Goal: Task Accomplishment & Management: Complete application form

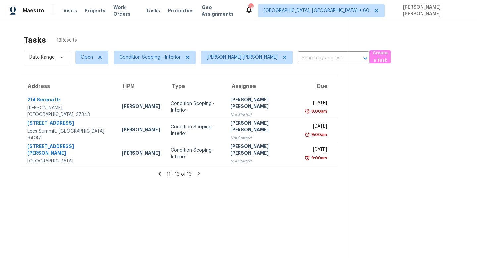
scroll to position [21, 0]
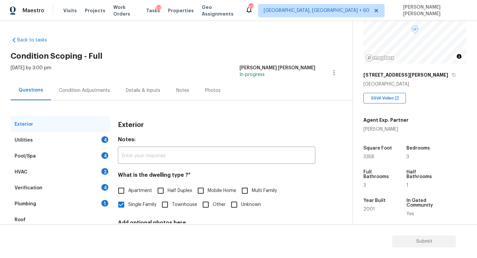
scroll to position [59, 0]
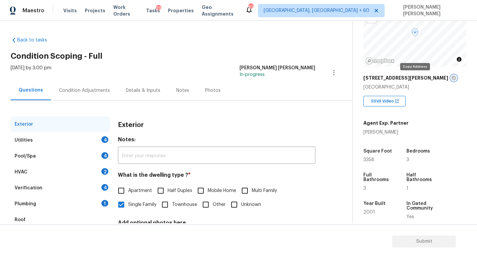
click at [452, 79] on icon "button" at bounding box center [454, 78] width 4 height 4
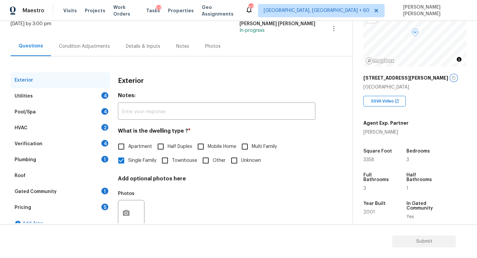
scroll to position [46, 0]
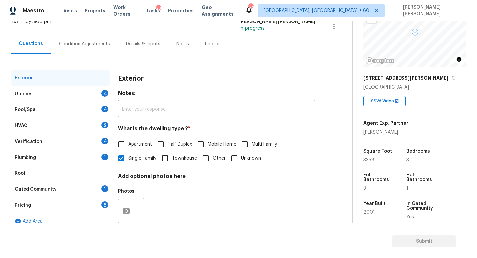
click at [187, 88] on div "Exterior Notes: ​ What is the dwelling type ? * Apartment Half Duplex Mobile Ho…" at bounding box center [217, 153] width 198 height 166
click at [85, 97] on div "Utilities 4" at bounding box center [60, 94] width 99 height 16
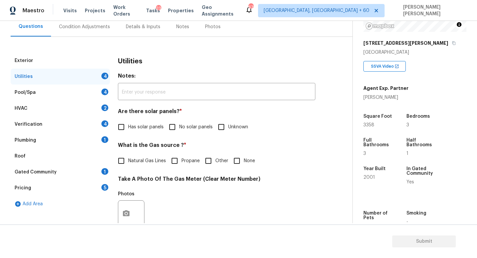
scroll to position [64, 0]
click at [80, 59] on div "Exterior" at bounding box center [60, 60] width 99 height 16
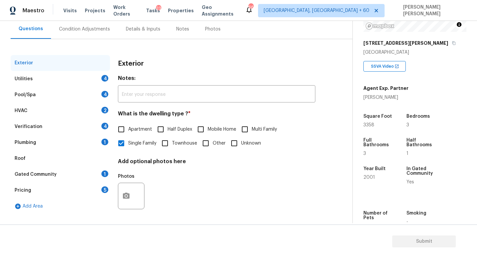
click at [89, 76] on div "Utilities 4" at bounding box center [60, 79] width 99 height 16
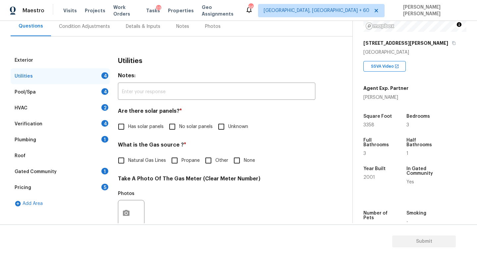
click at [97, 66] on div "Exterior" at bounding box center [60, 60] width 99 height 16
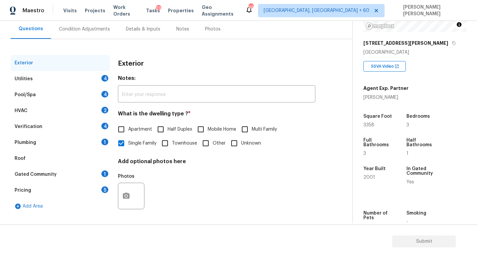
click at [70, 79] on div "Utilities 4" at bounding box center [60, 79] width 99 height 16
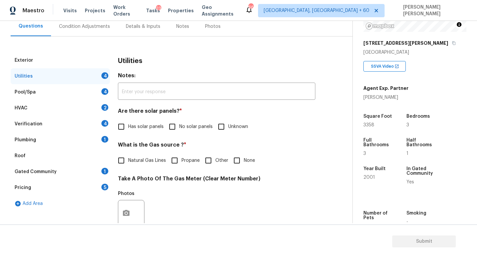
scroll to position [67, 0]
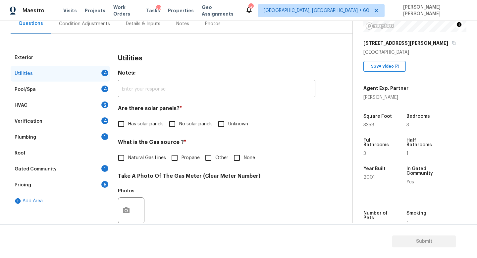
click at [71, 63] on div "Exterior" at bounding box center [60, 58] width 99 height 16
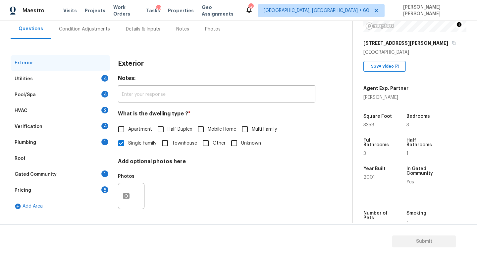
click at [86, 83] on div "Utilities 4" at bounding box center [60, 79] width 99 height 16
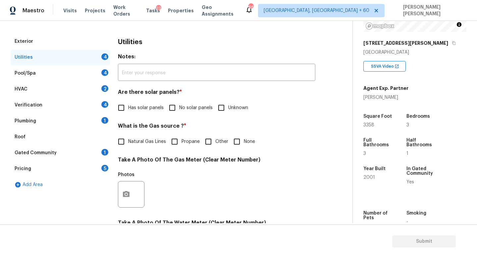
scroll to position [34, 0]
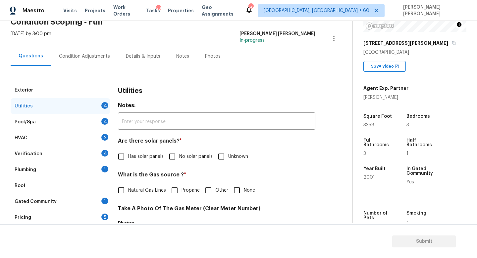
click at [70, 52] on div "Condition Adjustments" at bounding box center [84, 56] width 67 height 20
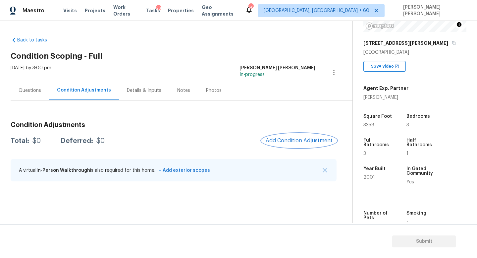
click at [302, 138] on span "Add Condition Adjustment" at bounding box center [299, 141] width 67 height 6
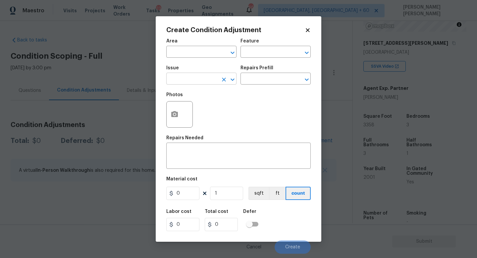
click at [199, 80] on input "text" at bounding box center [192, 79] width 52 height 10
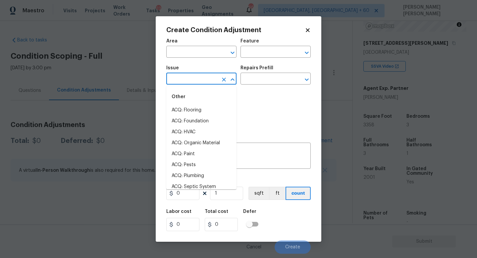
type input "j"
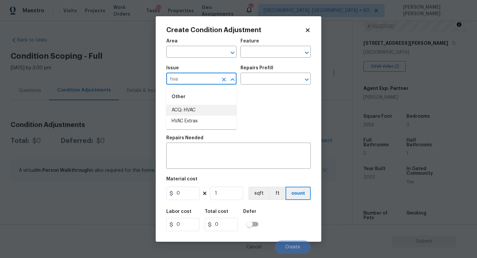
click at [207, 105] on li "ACQ: HVAC" at bounding box center [201, 110] width 70 height 11
type input "ACQ: HVAC"
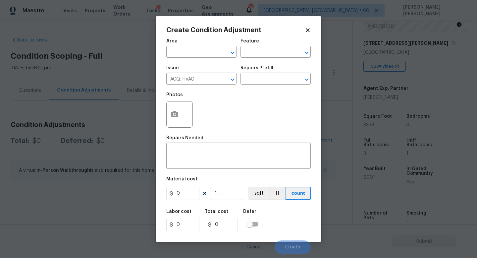
click at [252, 86] on div "Issue ACQ: HVAC ​ Repairs Prefill ​" at bounding box center [238, 75] width 145 height 27
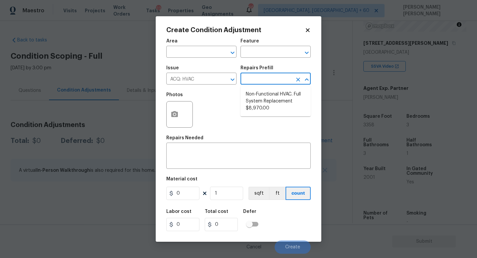
click at [259, 82] on input "text" at bounding box center [267, 79] width 52 height 10
click at [281, 99] on li "Non-Functional HVAC. Full System Replacement $8,970.00" at bounding box center [276, 101] width 70 height 25
type input "Acquisition"
type textarea "Acquisition Scope: Full System Replacement"
type input "8970"
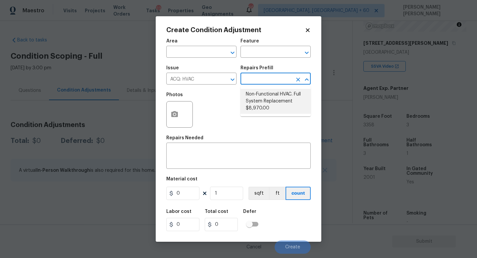
type input "8970"
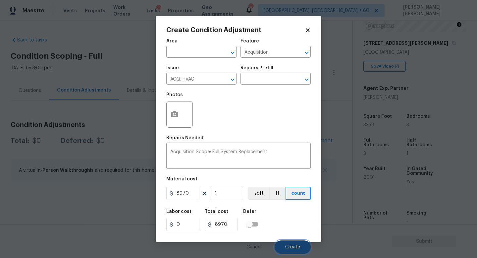
click at [289, 244] on button "Create" at bounding box center [293, 246] width 36 height 13
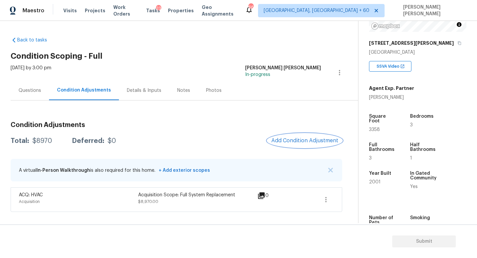
click at [319, 142] on span "Add Condition Adjustment" at bounding box center [305, 141] width 67 height 6
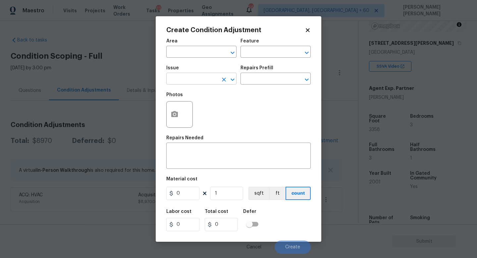
click at [208, 76] on input "text" at bounding box center [192, 79] width 52 height 10
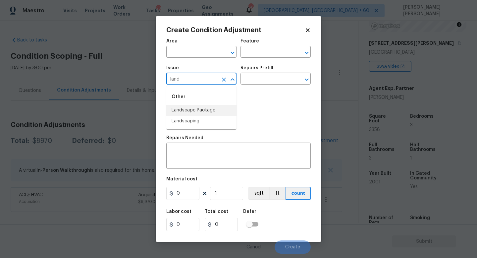
click at [224, 103] on div "Other" at bounding box center [201, 97] width 70 height 16
click at [223, 106] on li "Landscape Package" at bounding box center [201, 110] width 70 height 11
type input "Landscape Package"
click at [277, 72] on div "Repairs Prefill" at bounding box center [276, 70] width 70 height 9
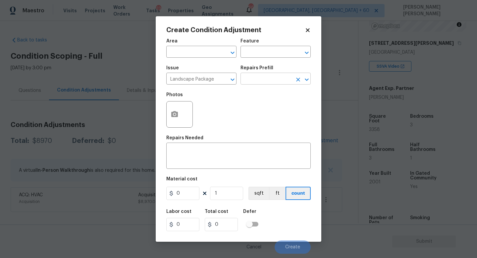
click at [268, 81] on input "text" at bounding box center [267, 79] width 52 height 10
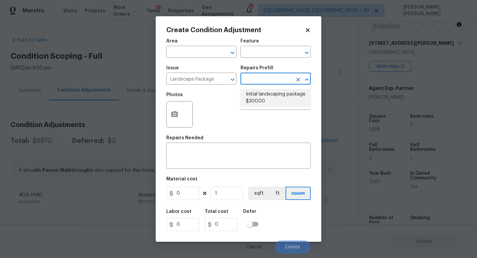
click at [263, 102] on li "Initial landscaping package $300.00" at bounding box center [276, 98] width 70 height 18
type input "Home Readiness Packages"
type textarea "Mowing of grass up to 6" in height. Mow, edge along driveways & sidewalks, trim…"
type input "300"
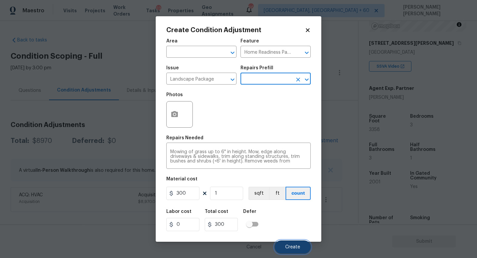
click at [296, 245] on span "Create" at bounding box center [292, 247] width 15 height 5
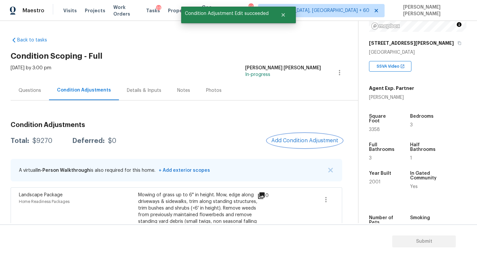
click at [304, 142] on span "Add Condition Adjustment" at bounding box center [305, 141] width 67 height 6
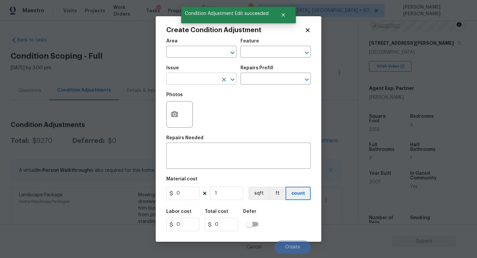
click at [185, 78] on input "text" at bounding box center [192, 79] width 52 height 10
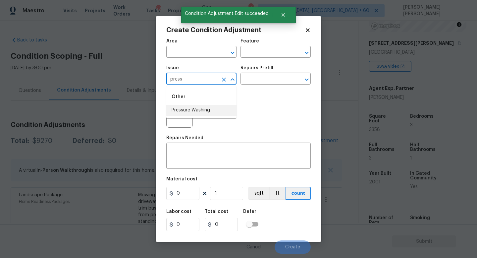
click at [187, 108] on li "Pressure Washing" at bounding box center [201, 110] width 70 height 11
type input "Pressure Washing"
click at [263, 80] on input "text" at bounding box center [267, 79] width 52 height 10
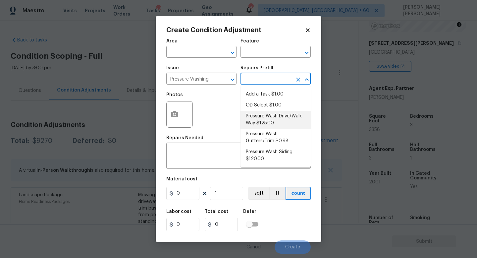
click at [275, 121] on li "Pressure Wash Drive/Walk Way $125.00" at bounding box center [276, 120] width 70 height 18
type input "Siding"
type textarea "Pressure wash the driveways/walkways as directed by the PM. Ensure that all deb…"
type input "125"
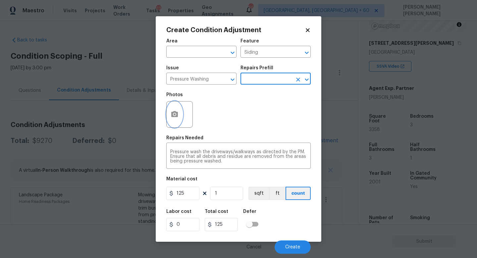
click at [180, 114] on button "button" at bounding box center [175, 114] width 16 height 26
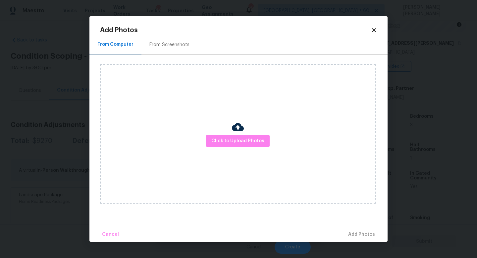
click at [373, 30] on icon at bounding box center [374, 30] width 4 height 4
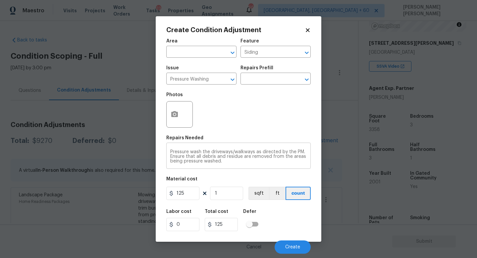
click at [227, 160] on textarea "Pressure wash the driveways/walkways as directed by the PM. Ensure that all deb…" at bounding box center [238, 157] width 137 height 14
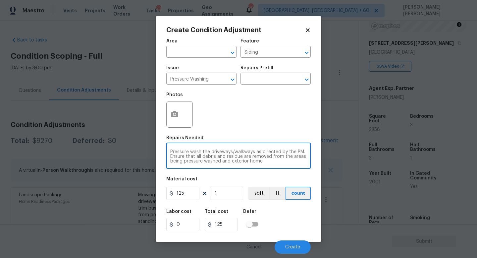
type textarea "Pressure wash the driveways/walkways as directed by the PM. Ensure that all deb…"
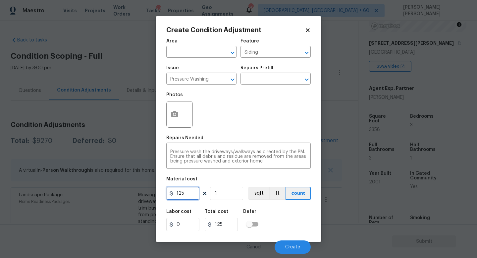
drag, startPoint x: 193, startPoint y: 196, endPoint x: 89, endPoint y: 191, distance: 103.9
click at [89, 191] on div "Create Condition Adjustment Area ​ Feature Siding ​ Issue Pressure Washing ​ Re…" at bounding box center [238, 129] width 477 height 258
type input "300"
click at [295, 248] on span "Create" at bounding box center [292, 247] width 15 height 5
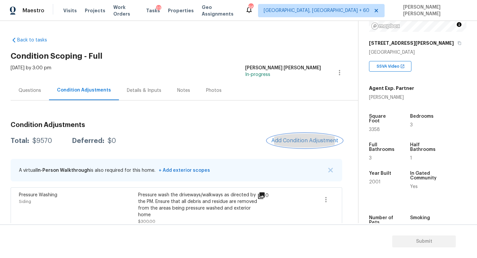
click at [298, 138] on span "Add Condition Adjustment" at bounding box center [305, 141] width 67 height 6
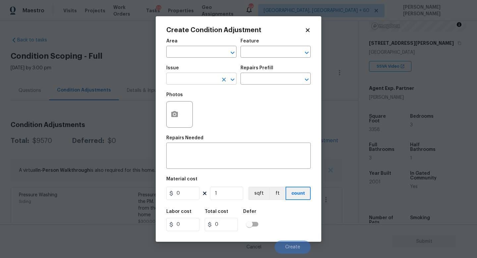
click at [192, 82] on input "text" at bounding box center [192, 79] width 52 height 10
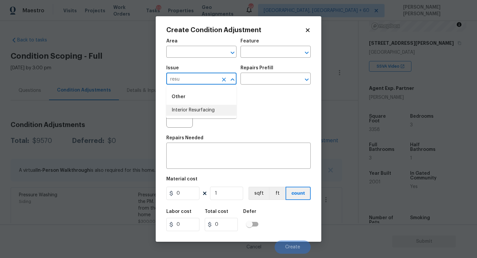
click at [222, 101] on div "Other" at bounding box center [201, 97] width 70 height 16
click at [218, 106] on li "Interior Resurfacing" at bounding box center [201, 110] width 70 height 11
type input "Interior Resurfacing"
click at [268, 83] on input "text" at bounding box center [267, 79] width 52 height 10
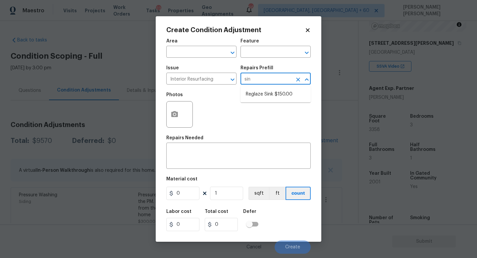
type input "sink"
click at [282, 93] on li "Reglaze Sink $150.00" at bounding box center [276, 94] width 70 height 11
type textarea "Prep, mask and reglaze finish the bathroom sink (white). Ensure that the finish…"
type input "150"
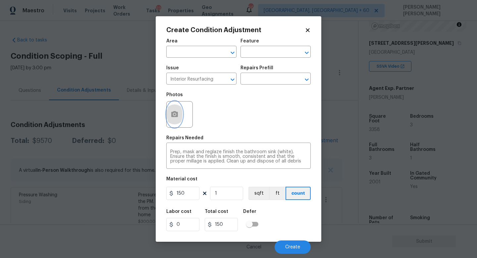
click at [175, 122] on button "button" at bounding box center [175, 114] width 16 height 26
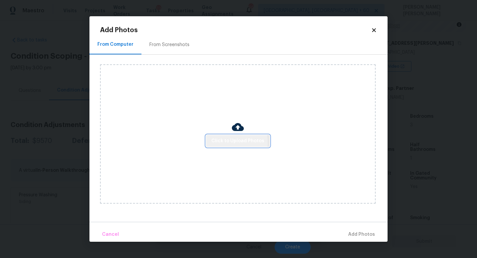
click at [227, 142] on span "Click to Upload Photos" at bounding box center [238, 141] width 53 height 8
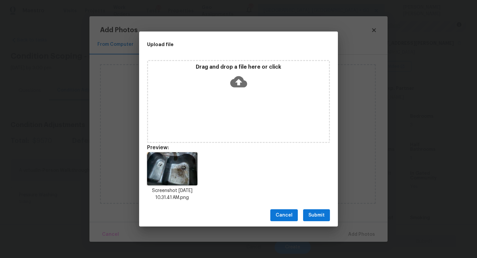
click at [307, 209] on button "Submit" at bounding box center [316, 215] width 27 height 12
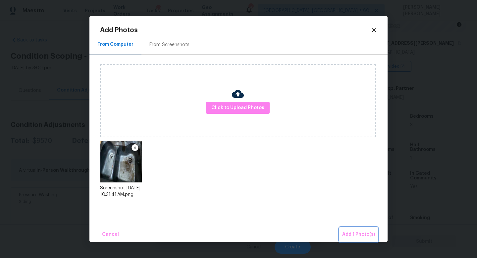
click at [354, 232] on span "Add 1 Photo(s)" at bounding box center [359, 234] width 33 height 8
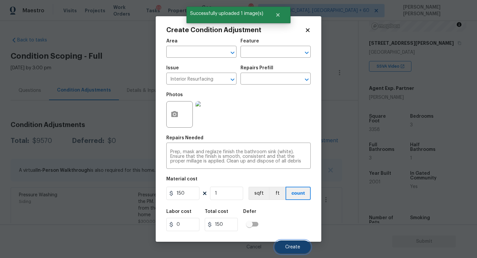
click at [289, 245] on span "Create" at bounding box center [292, 247] width 15 height 5
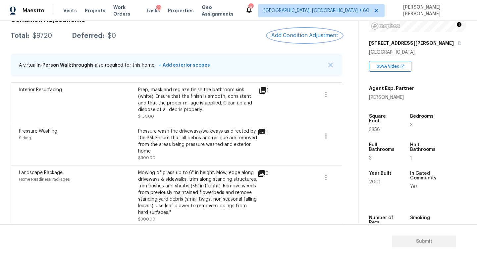
scroll to position [86, 0]
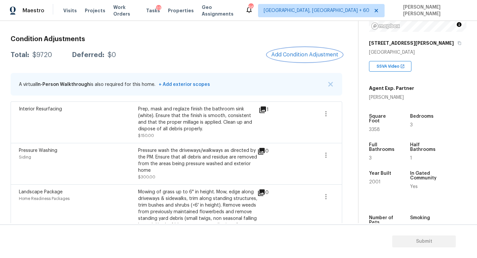
click at [308, 55] on span "Add Condition Adjustment" at bounding box center [305, 55] width 67 height 6
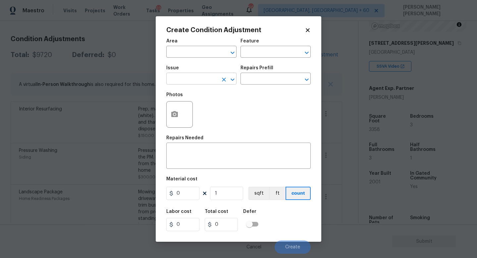
click at [196, 79] on input "text" at bounding box center [192, 79] width 52 height 10
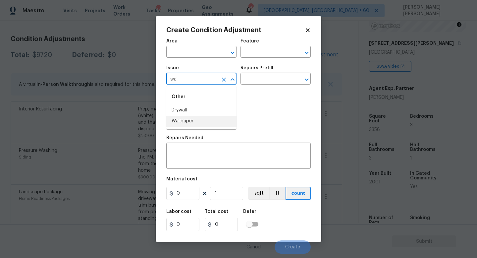
click at [201, 121] on li "Wallpaper" at bounding box center [201, 121] width 70 height 11
type input "Wallpaper"
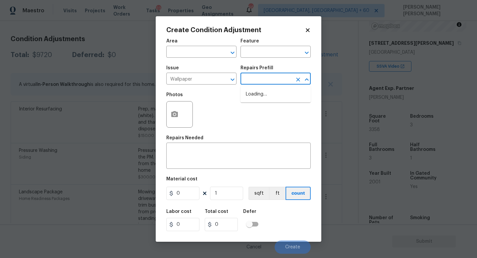
click at [257, 83] on input "text" at bounding box center [267, 79] width 52 height 10
click at [261, 109] on li "Remove Wallpaper $2.50" at bounding box center [276, 105] width 70 height 11
type input "Walls and Ceiling"
type textarea "Remove wallpaper and texture walls to best match existing conditions"
type input "2.5"
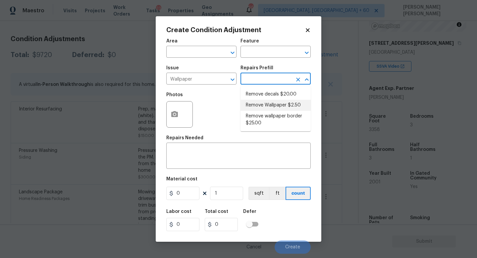
type input "2.5"
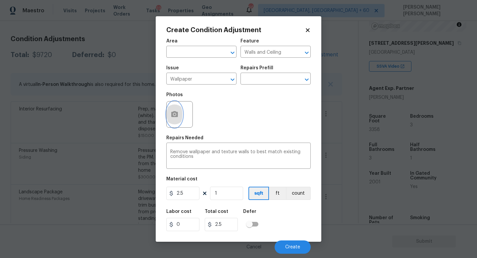
click at [176, 111] on icon "button" at bounding box center [175, 114] width 8 height 8
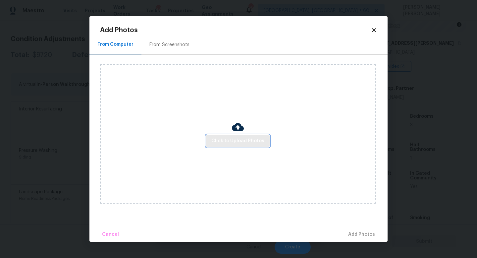
click at [217, 138] on span "Click to Upload Photos" at bounding box center [238, 141] width 53 height 8
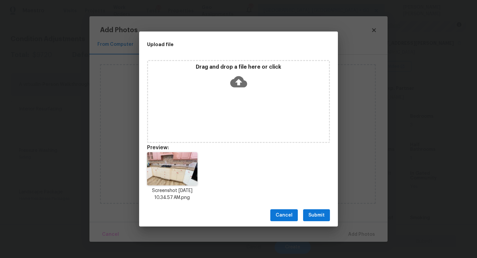
click at [316, 211] on span "Submit" at bounding box center [317, 215] width 16 height 8
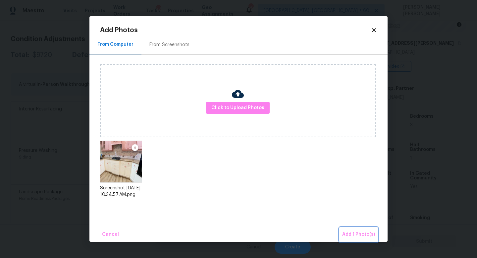
click at [353, 230] on span "Add 1 Photo(s)" at bounding box center [359, 234] width 33 height 8
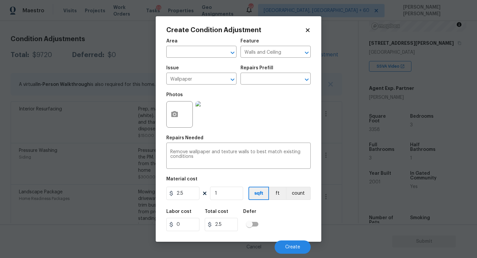
click at [166, 113] on div "Create Condition Adjustment Area ​ Feature Walls and Ceiling ​ Issue Wallpaper …" at bounding box center [239, 128] width 166 height 225
click at [185, 114] on div at bounding box center [179, 114] width 27 height 27
click at [167, 114] on button "button" at bounding box center [175, 114] width 16 height 26
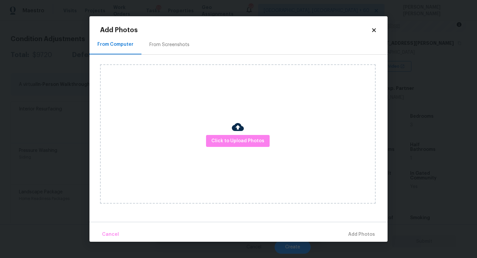
click at [245, 147] on div "Click to Upload Photos" at bounding box center [238, 133] width 276 height 139
click at [250, 142] on span "Click to Upload Photos" at bounding box center [238, 141] width 53 height 8
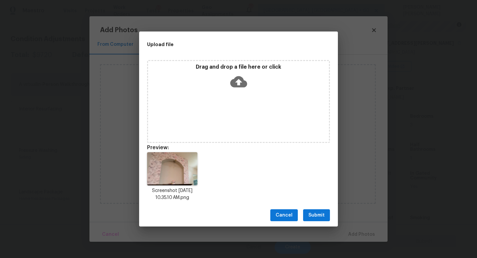
click at [314, 218] on span "Submit" at bounding box center [317, 215] width 16 height 8
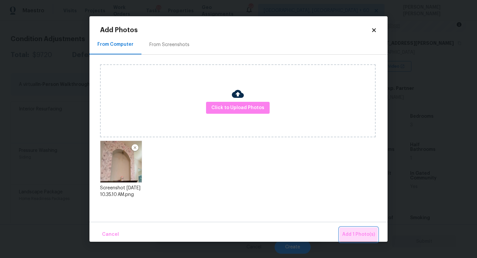
click at [350, 231] on span "Add 1 Photo(s)" at bounding box center [359, 234] width 33 height 8
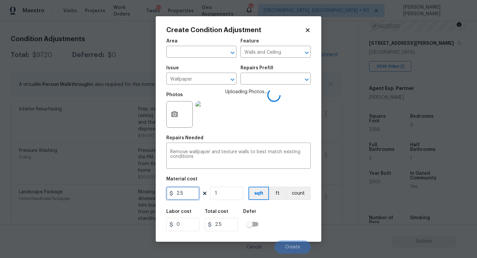
drag, startPoint x: 189, startPoint y: 194, endPoint x: 31, endPoint y: 194, distance: 158.2
click at [31, 194] on div "Create Condition Adjustment Area ​ Feature Walls and Ceiling ​ Issue Wallpaper …" at bounding box center [238, 129] width 477 height 258
type input "200"
click at [290, 221] on div "Labor cost 0 Total cost 200 Defer" at bounding box center [238, 220] width 145 height 30
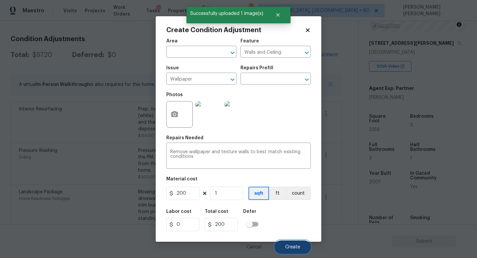
click at [290, 245] on span "Create" at bounding box center [292, 247] width 15 height 5
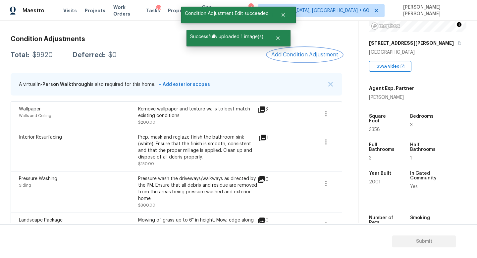
scroll to position [99, 0]
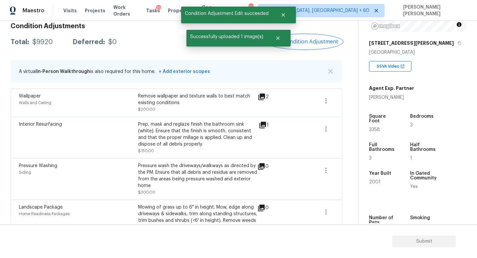
click at [316, 37] on button "Add Condition Adjustment" at bounding box center [305, 42] width 75 height 14
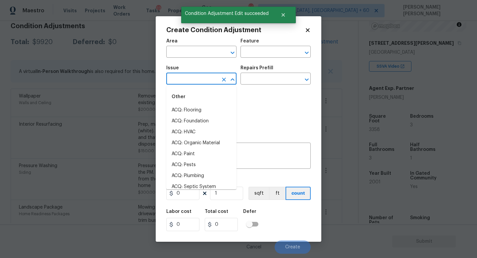
click at [191, 78] on input "text" at bounding box center [192, 79] width 52 height 10
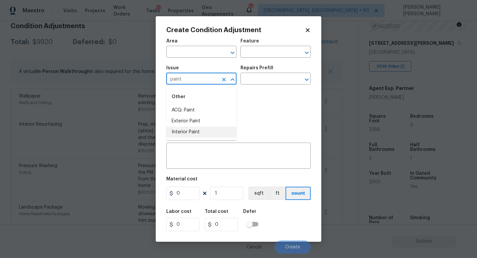
click at [198, 128] on li "Interior Paint" at bounding box center [201, 132] width 70 height 11
type input "Interior Paint"
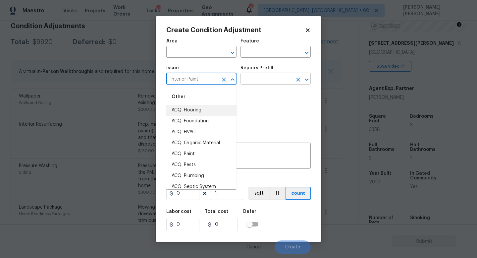
click at [263, 81] on input "text" at bounding box center [267, 79] width 52 height 10
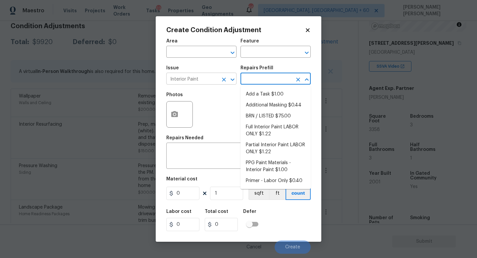
click at [226, 78] on icon "Clear" at bounding box center [224, 79] width 7 height 7
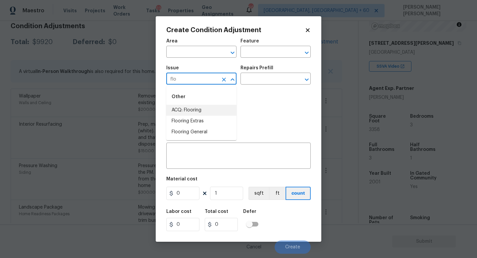
click at [215, 108] on li "ACQ: Flooring" at bounding box center [201, 110] width 70 height 11
type input "ACQ: Flooring"
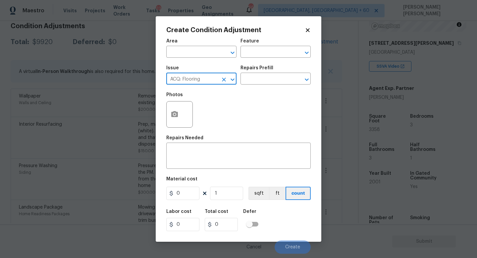
click at [226, 79] on icon "Clear" at bounding box center [224, 79] width 7 height 7
click at [191, 128] on li "Flooring General" at bounding box center [201, 132] width 70 height 11
type input "Flooring General"
click at [222, 79] on icon "Clear" at bounding box center [224, 79] width 7 height 7
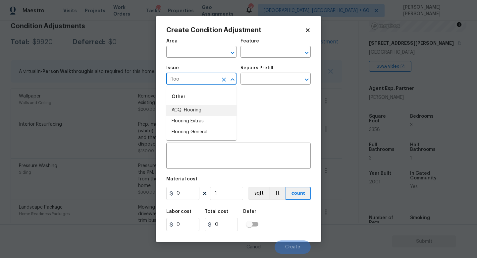
click at [225, 108] on li "ACQ: Flooring" at bounding box center [201, 110] width 70 height 11
type input "ACQ: Flooring"
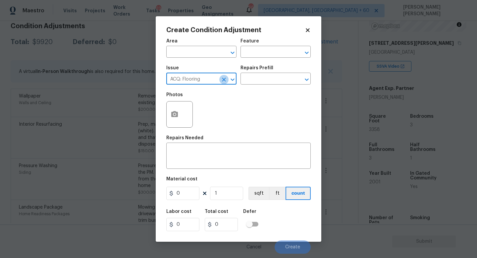
click at [221, 82] on icon "Clear" at bounding box center [224, 79] width 7 height 7
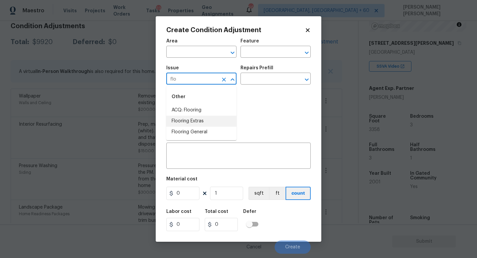
click at [209, 120] on li "Flooring Extras" at bounding box center [201, 121] width 70 height 11
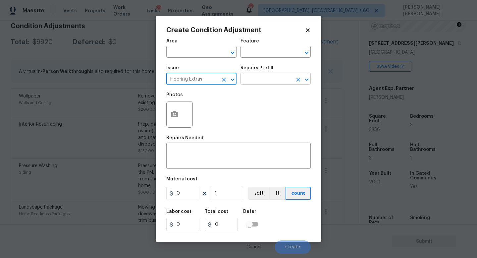
type input "Flooring Extras"
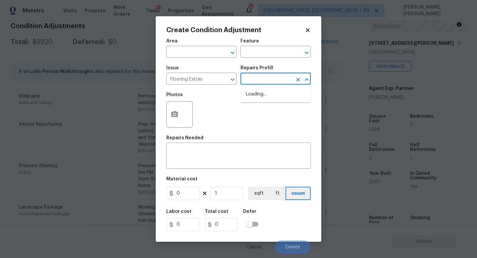
click at [266, 78] on input "text" at bounding box center [267, 79] width 52 height 10
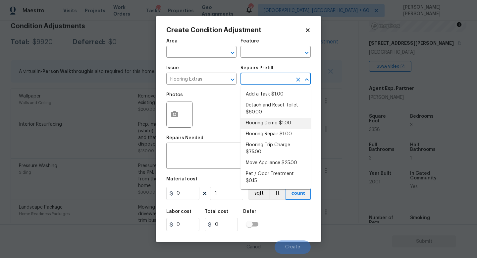
click at [283, 124] on li "Flooring Demo $1.00" at bounding box center [276, 123] width 70 height 11
type input "Overall Flooring"
type textarea "Demo existing flooring."
type input "1"
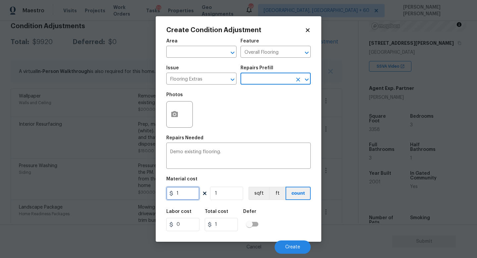
drag, startPoint x: 186, startPoint y: 192, endPoint x: 153, endPoint y: 191, distance: 32.5
click at [177, 192] on input "1" at bounding box center [182, 193] width 33 height 13
type input "2"
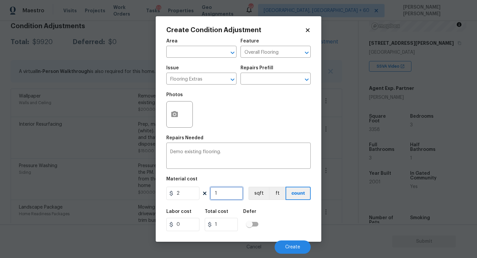
type input "2"
click at [231, 193] on input "1" at bounding box center [226, 193] width 33 height 13
type input "0"
type input "5"
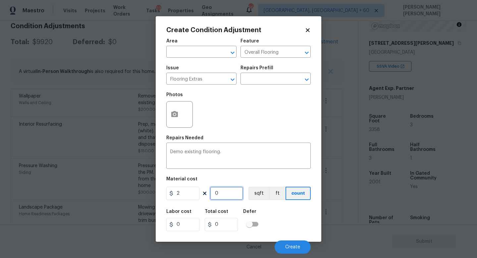
type input "10"
type input "50"
type input "100"
drag, startPoint x: 226, startPoint y: 195, endPoint x: 172, endPoint y: 190, distance: 53.6
click at [181, 193] on div "2 50 sqft ft count" at bounding box center [238, 193] width 145 height 13
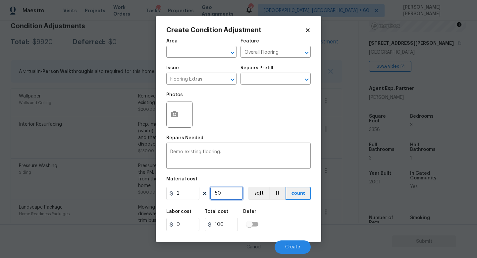
type input "0"
type input "3"
type input "6"
type input "30"
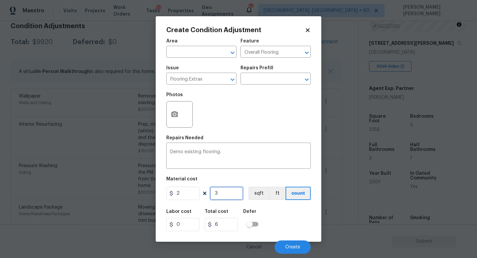
type input "60"
type input "30"
click at [180, 110] on button "button" at bounding box center [175, 114] width 16 height 26
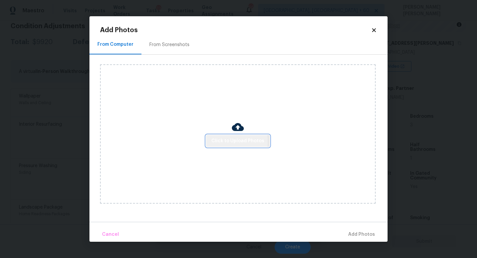
click at [225, 141] on span "Click to Upload Photos" at bounding box center [238, 141] width 53 height 8
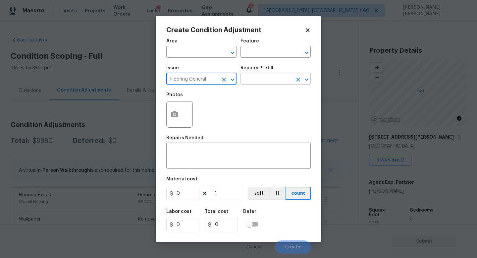
scroll to position [94, 0]
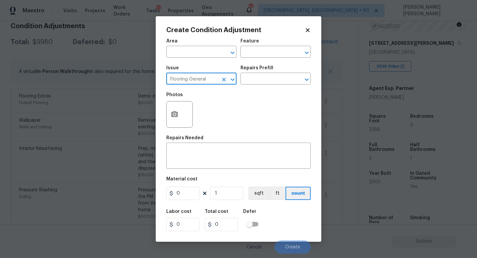
type input "Flooring General"
click at [265, 87] on div "Issue Flooring General ​ Repairs Prefill ​" at bounding box center [238, 75] width 145 height 27
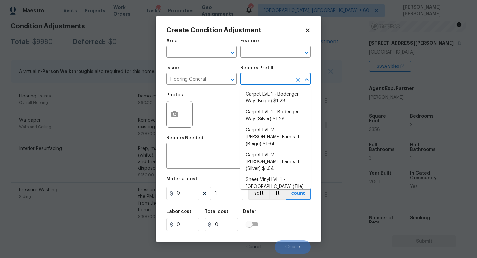
click at [268, 81] on input "text" at bounding box center [267, 79] width 52 height 10
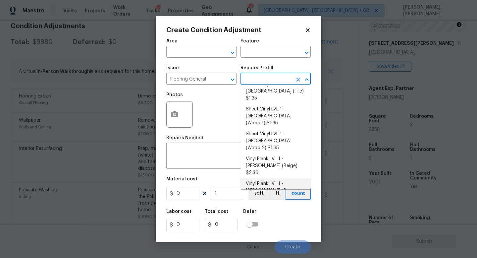
scroll to position [99, 0]
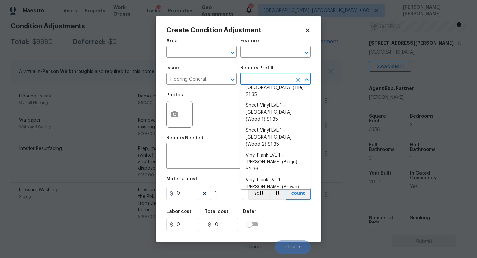
click at [291, 218] on li "Vinyl Plank LVL 2 - Best Door 4.5 (Brown) $3.65" at bounding box center [276, 227] width 70 height 18
type input "Overall Flooring"
type input "3.65"
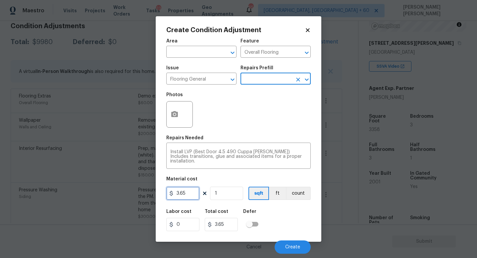
drag, startPoint x: 191, startPoint y: 194, endPoint x: 141, endPoint y: 194, distance: 50.1
click at [155, 194] on div "Create Condition Adjustment Area ​ Feature Overall Flooring ​ Issue Flooring Ge…" at bounding box center [238, 129] width 477 height 258
type input "4.5"
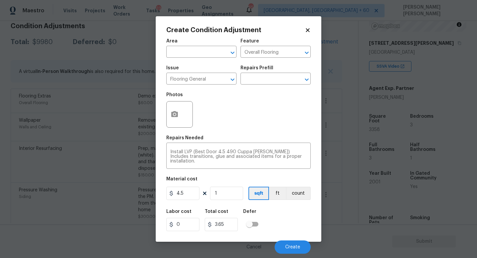
type input "4.5"
click at [239, 173] on div "Area ​ Feature Overall Flooring ​ Issue Flooring General ​ Repairs Prefill ​ Ph…" at bounding box center [238, 144] width 145 height 219
drag, startPoint x: 227, startPoint y: 191, endPoint x: 178, endPoint y: 191, distance: 49.4
click at [178, 191] on div "4.5 1 sqft ft count" at bounding box center [238, 193] width 145 height 13
type input "3"
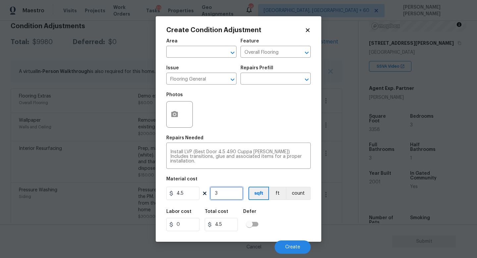
type input "13.5"
type input "30"
type input "135"
click at [292, 226] on div "Labor cost 0 Total cost 135 Defer" at bounding box center [238, 220] width 145 height 30
drag, startPoint x: 228, startPoint y: 197, endPoint x: 131, endPoint y: 195, distance: 97.5
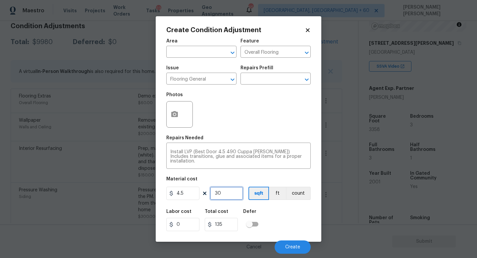
click at [131, 195] on div "Create Condition Adjustment Area ​ Feature Overall Flooring ​ Issue Flooring Ge…" at bounding box center [238, 129] width 477 height 258
type input "5"
type input "22.5"
type input "50"
type input "225"
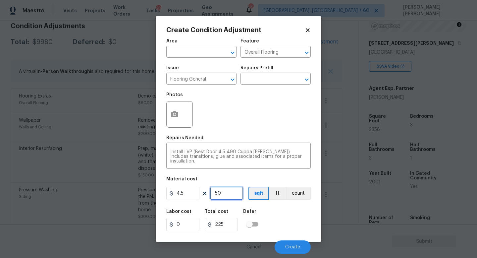
type input "50"
click at [285, 219] on div "Labor cost 0 Total cost 225 Defer" at bounding box center [238, 220] width 145 height 30
click at [174, 110] on icon "button" at bounding box center [175, 114] width 8 height 8
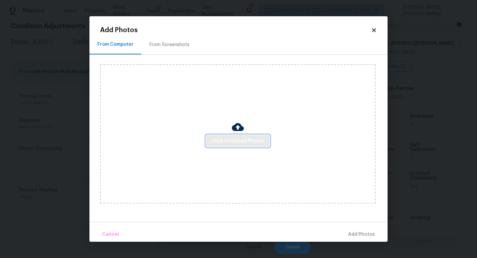
click at [232, 139] on span "Click to Upload Photos" at bounding box center [238, 141] width 53 height 8
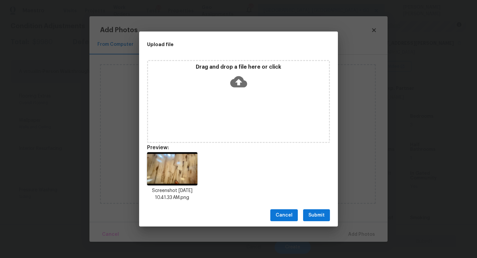
click at [327, 217] on button "Submit" at bounding box center [316, 215] width 27 height 12
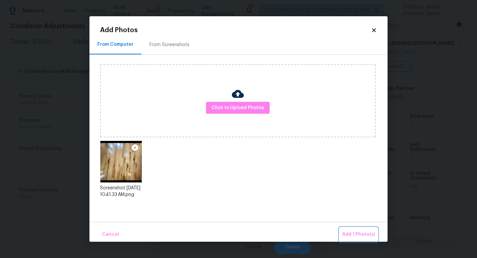
click at [357, 232] on span "Add 1 Photo(s)" at bounding box center [359, 234] width 33 height 8
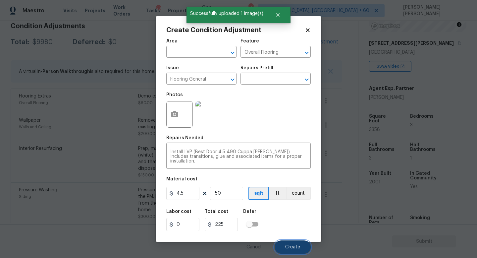
click at [294, 246] on span "Create" at bounding box center [292, 247] width 15 height 5
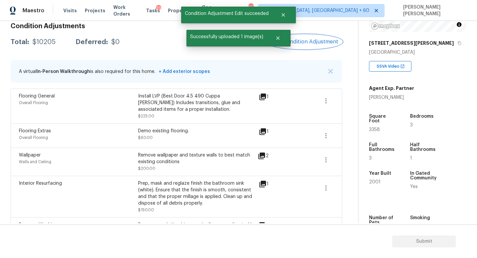
click at [314, 35] on button "Add Condition Adjustment" at bounding box center [305, 42] width 75 height 14
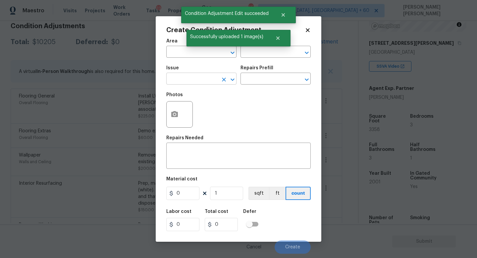
click at [208, 84] on input "text" at bounding box center [192, 79] width 52 height 10
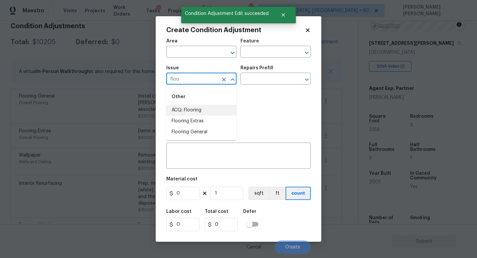
click at [202, 110] on li "ACQ: Flooring" at bounding box center [201, 110] width 70 height 11
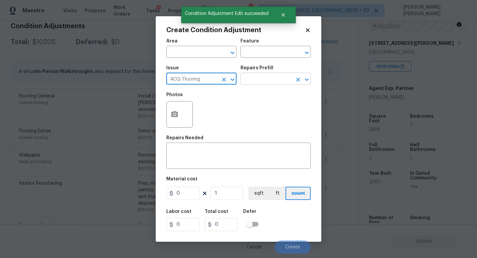
type input "ACQ: Flooring"
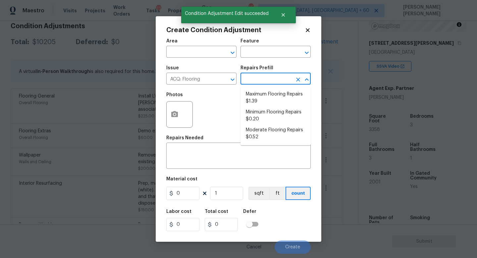
click at [262, 74] on input "text" at bounding box center [267, 79] width 52 height 10
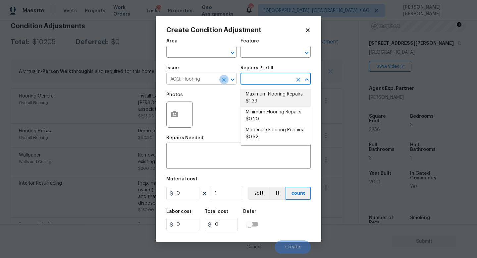
click at [225, 78] on icon "Clear" at bounding box center [224, 80] width 4 height 4
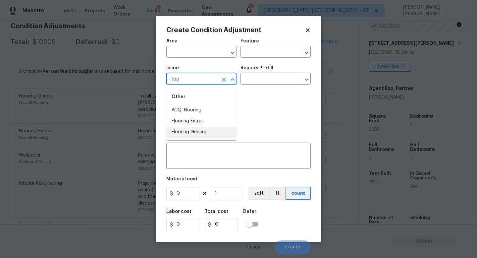
click at [214, 132] on li "Flooring General" at bounding box center [201, 132] width 70 height 11
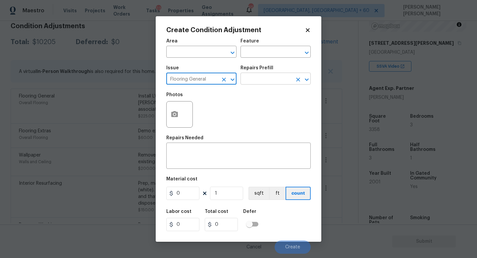
type input "Flooring General"
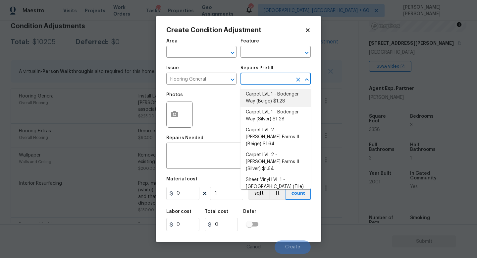
click at [253, 80] on input "text" at bounding box center [267, 79] width 52 height 10
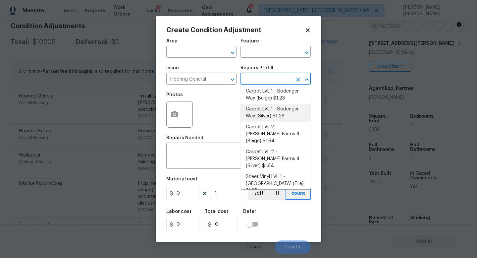
scroll to position [0, 0]
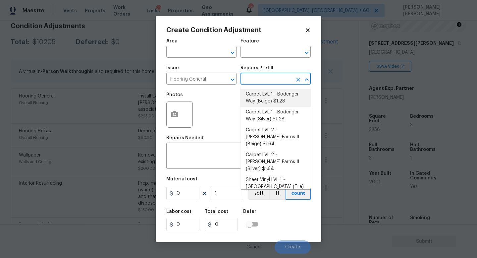
click at [266, 101] on li "Carpet LVL 1 - Bodenger Way (Beige) $1.28" at bounding box center [276, 98] width 70 height 18
type input "Overall Flooring"
type textarea "Install new carpet. (Bodenger Way 749 Bird Bath, Beige) at all previously carpe…"
type input "1.28"
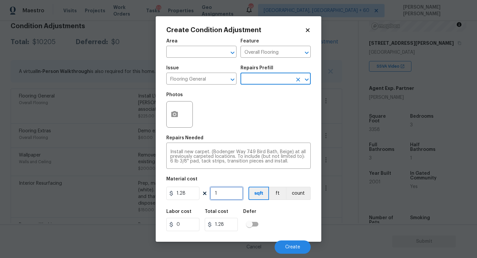
click at [224, 192] on input "1" at bounding box center [226, 193] width 33 height 13
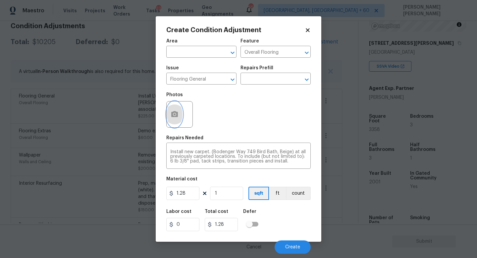
click at [175, 115] on circle "button" at bounding box center [175, 114] width 2 height 2
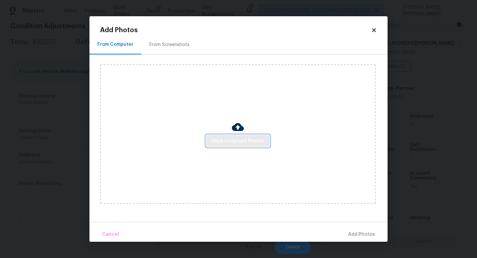
click at [244, 146] on button "Click to Upload Photos" at bounding box center [238, 141] width 64 height 12
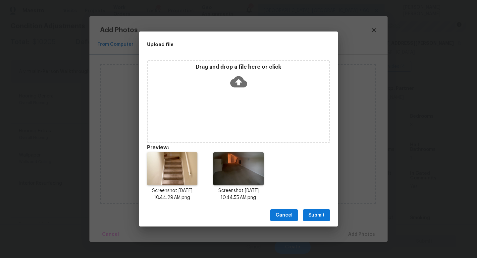
click at [319, 211] on button "Submit" at bounding box center [316, 215] width 27 height 12
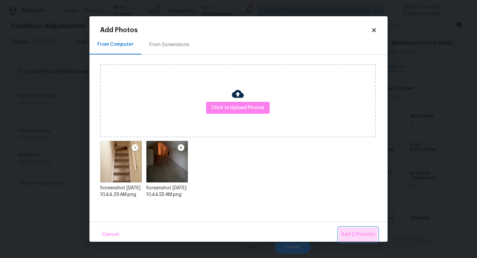
click at [349, 227] on button "Add 2 Photo(s)" at bounding box center [358, 234] width 39 height 14
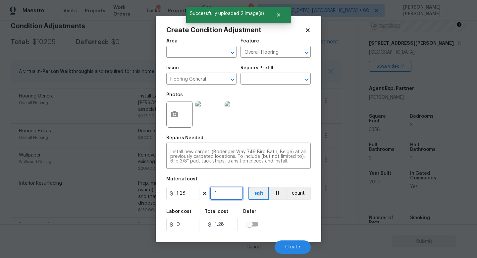
drag, startPoint x: 224, startPoint y: 192, endPoint x: 196, endPoint y: 193, distance: 28.2
click at [205, 193] on div "1.28 1 sqft ft count" at bounding box center [238, 193] width 145 height 13
type input "5"
type input "6.4"
type input "50"
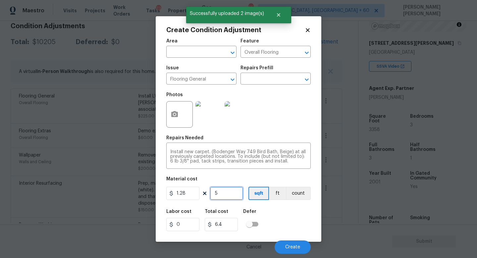
type input "64"
type input "500"
type input "640"
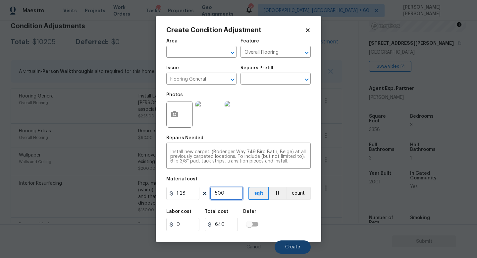
type input "500"
click at [298, 250] on span "Create" at bounding box center [292, 247] width 15 height 5
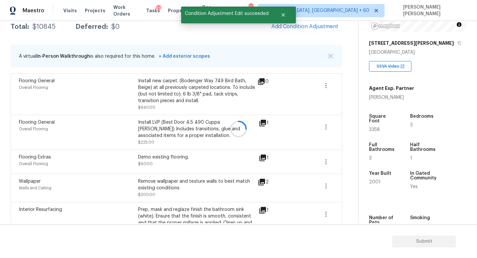
scroll to position [99, 0]
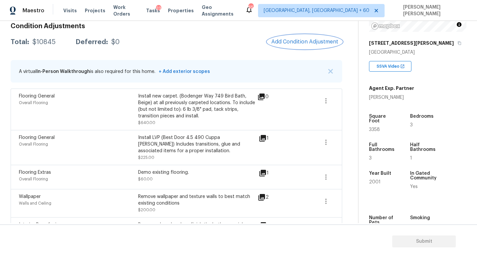
click at [310, 37] on button "Add Condition Adjustment" at bounding box center [305, 42] width 75 height 14
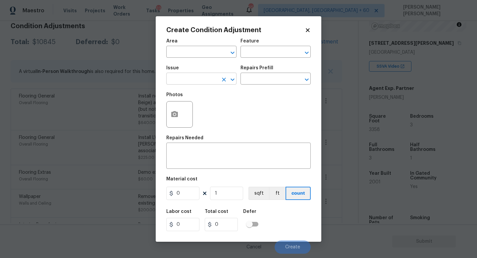
click at [184, 78] on input "text" at bounding box center [192, 79] width 52 height 10
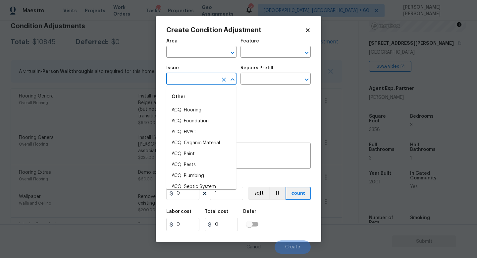
type input "d"
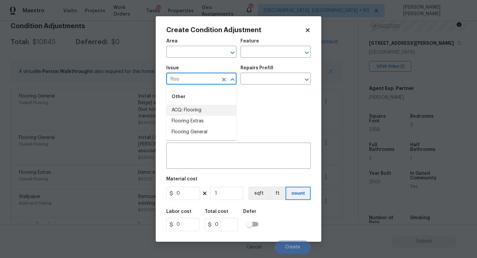
click at [185, 110] on li "ACQ: Flooring" at bounding box center [201, 110] width 70 height 11
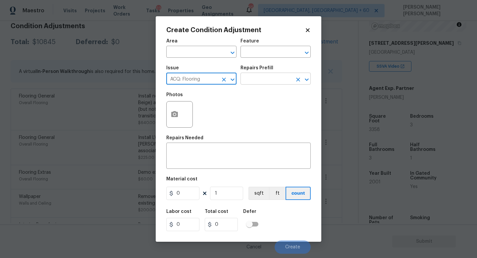
type input "ACQ: Flooring"
click at [265, 80] on input "text" at bounding box center [267, 79] width 52 height 10
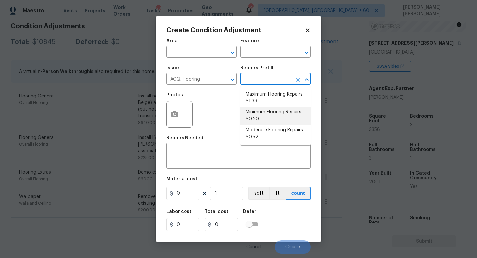
click at [269, 115] on li "Minimum Flooring Repairs $0.20" at bounding box center [276, 116] width 70 height 18
type input "Acquisition"
type textarea "Acquisition Scope: Minimum flooring repairs"
type input "0.2"
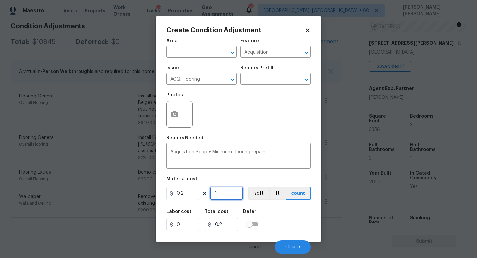
click at [230, 199] on input "1" at bounding box center [226, 193] width 33 height 13
type input "0"
type input "2"
type input "0.4"
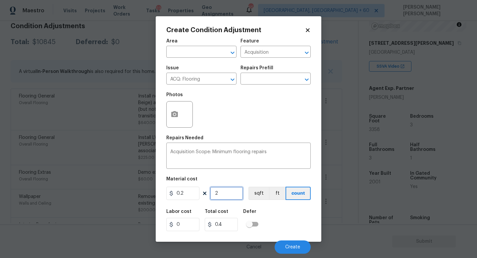
type input "29"
type input "5.8"
type input "2"
type input "0.4"
type input "28"
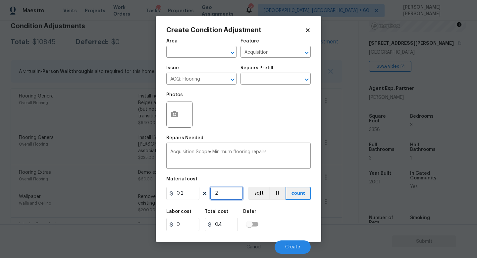
type input "5.6"
type input "280"
type input "56"
type input "2808"
type input "561.6"
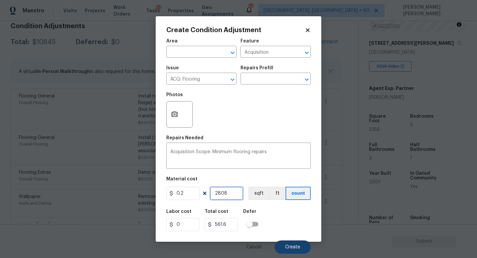
type input "2808"
click at [293, 245] on span "Create" at bounding box center [292, 247] width 15 height 5
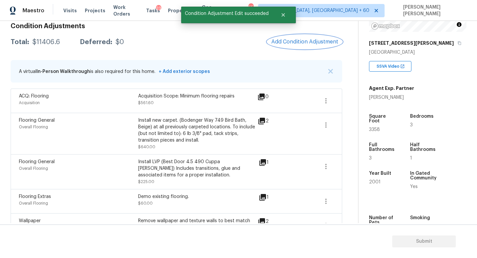
click at [311, 44] on span "Add Condition Adjustment" at bounding box center [305, 42] width 67 height 6
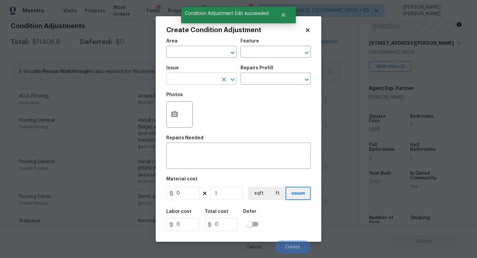
click at [178, 77] on input "text" at bounding box center [192, 79] width 52 height 10
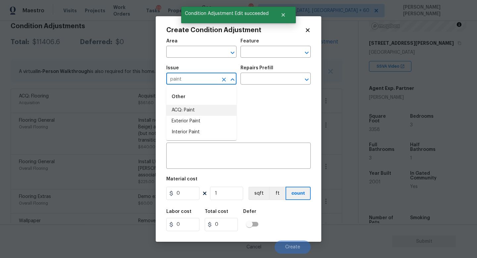
click at [196, 110] on li "ACQ: Paint" at bounding box center [201, 110] width 70 height 11
type input "ACQ: Paint"
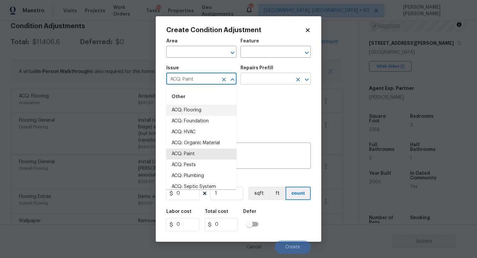
click at [270, 76] on input "text" at bounding box center [267, 79] width 52 height 10
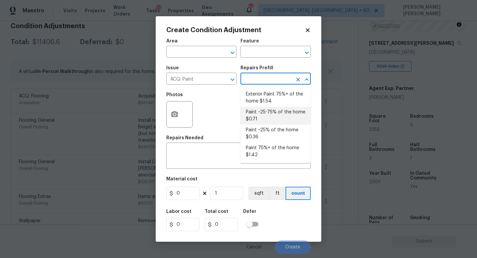
click at [277, 118] on li "Paint ~25-75% of the home $0.71" at bounding box center [276, 116] width 70 height 18
type input "Acquisition"
type textarea "Acquisition Scope: ~25 - 75% of the home needs interior paint"
type input "0.71"
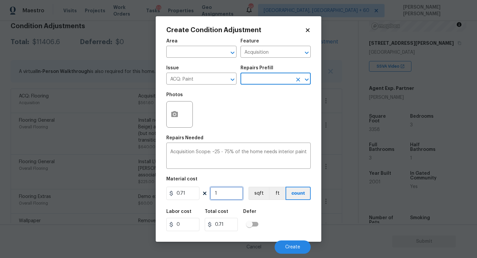
click at [224, 195] on input "1" at bounding box center [226, 193] width 33 height 13
type input "0"
type input "2"
type input "1.42"
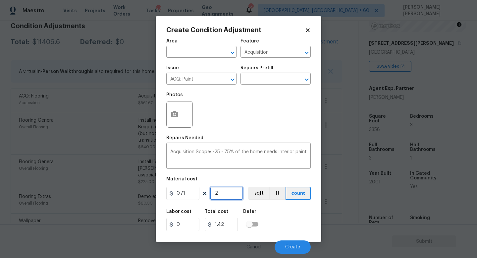
type input "22"
type input "15.62"
type input "225"
type input "159.75"
type input "2258"
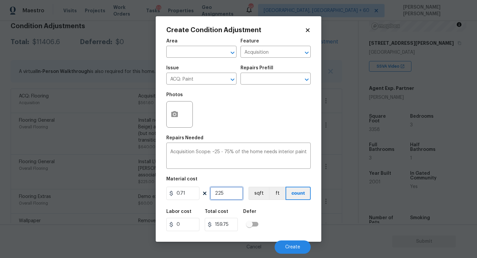
type input "1603.18"
type input "2258"
click at [176, 116] on icon "button" at bounding box center [174, 114] width 7 height 6
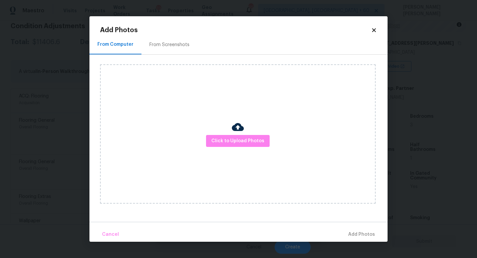
click at [231, 151] on div "Click to Upload Photos" at bounding box center [238, 133] width 276 height 139
click at [243, 143] on span "Click to Upload Photos" at bounding box center [238, 141] width 53 height 8
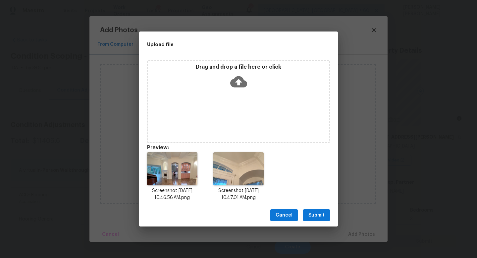
scroll to position [94, 0]
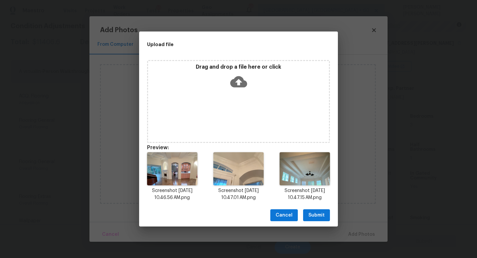
click at [324, 213] on span "Submit" at bounding box center [317, 215] width 16 height 8
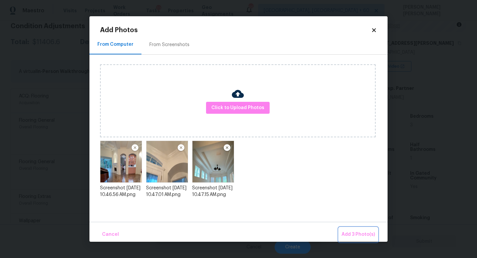
click at [360, 234] on span "Add 3 Photo(s)" at bounding box center [358, 234] width 33 height 8
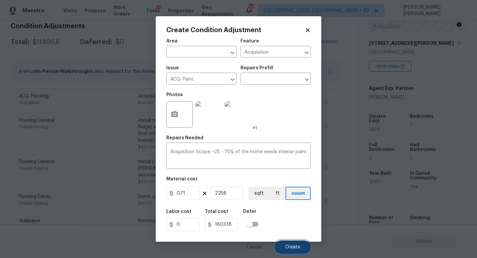
click at [290, 245] on span "Create" at bounding box center [292, 247] width 15 height 5
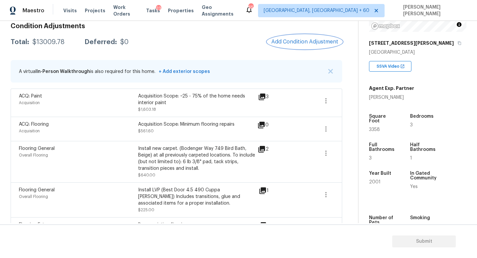
scroll to position [102, 0]
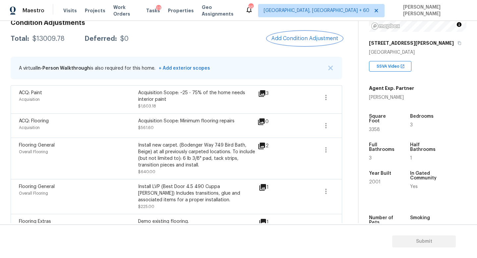
click at [298, 39] on span "Add Condition Adjustment" at bounding box center [305, 38] width 67 height 6
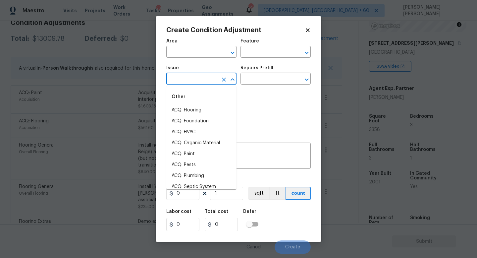
click at [182, 75] on input "text" at bounding box center [192, 79] width 52 height 10
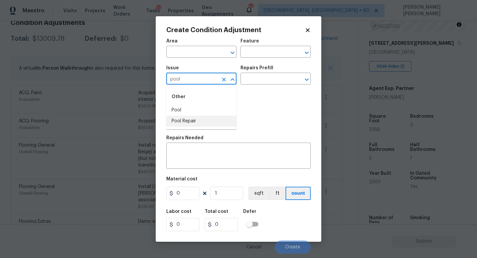
click at [220, 124] on li "Pool Repair" at bounding box center [201, 121] width 70 height 11
type input "Pool Repair"
click at [267, 81] on input "text" at bounding box center [267, 79] width 52 height 10
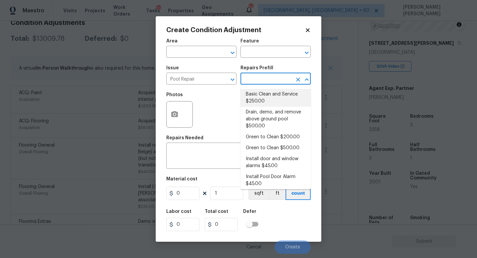
click at [285, 97] on li "Basic Clean and Service $250.00" at bounding box center [276, 98] width 70 height 18
type input "Pool"
type textarea "basic clean and service, balance chems, repair minor leaks at equipment, etc"
type input "250"
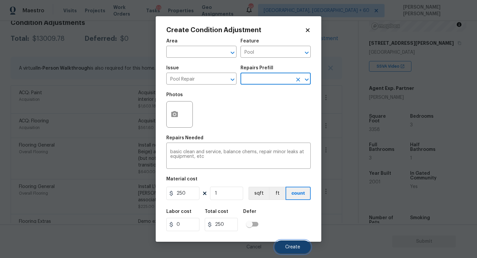
click at [296, 243] on button "Create" at bounding box center [293, 246] width 36 height 13
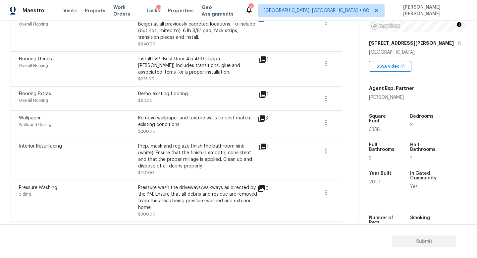
scroll to position [110, 0]
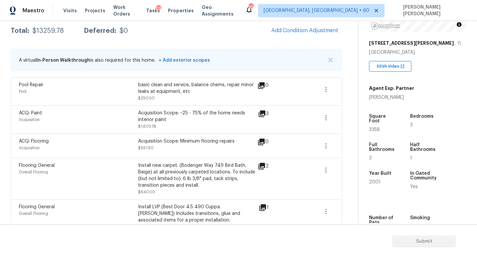
click at [43, 32] on div "$13259.78" at bounding box center [48, 31] width 32 height 7
copy div "$13259.78"
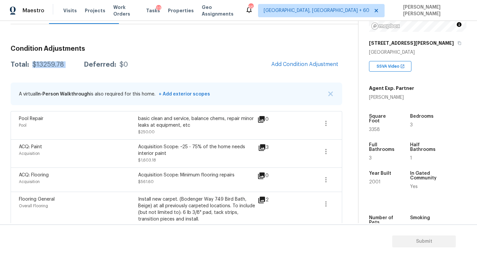
scroll to position [11, 0]
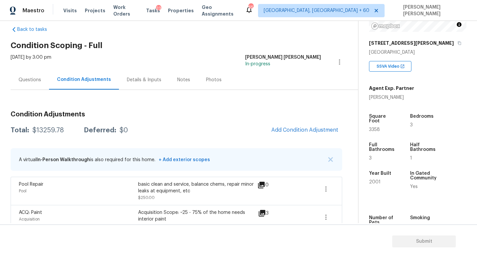
click at [26, 83] on div "Questions" at bounding box center [30, 80] width 23 height 7
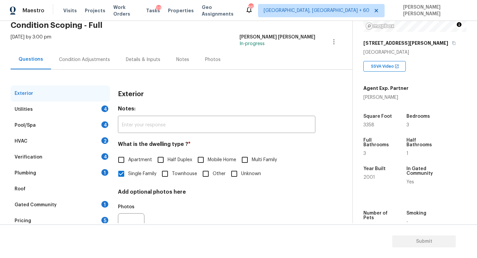
scroll to position [38, 0]
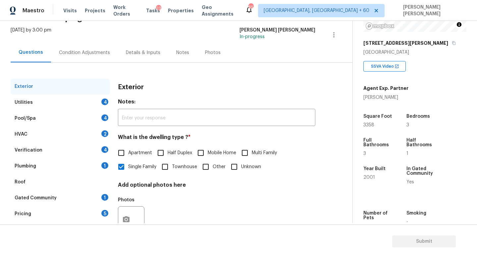
click at [53, 99] on div "Utilities 4" at bounding box center [60, 103] width 99 height 16
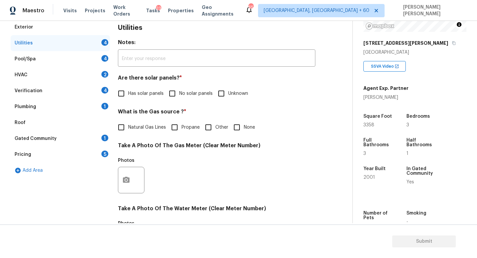
scroll to position [99, 0]
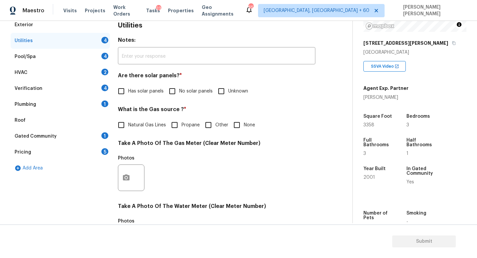
click at [169, 92] on input "No solar panels" at bounding box center [172, 91] width 14 height 14
checkbox input "true"
click at [121, 126] on input "Natural Gas Lines" at bounding box center [121, 126] width 14 height 14
checkbox input "true"
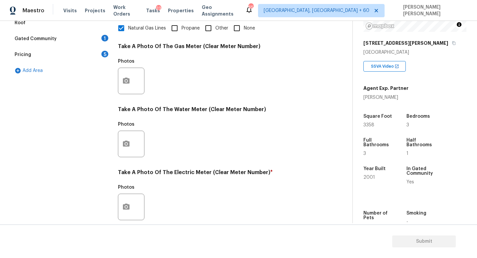
scroll to position [206, 0]
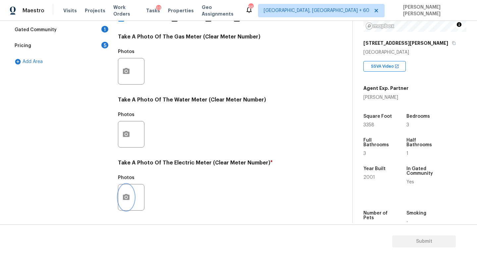
click at [130, 194] on icon "button" at bounding box center [126, 197] width 8 height 8
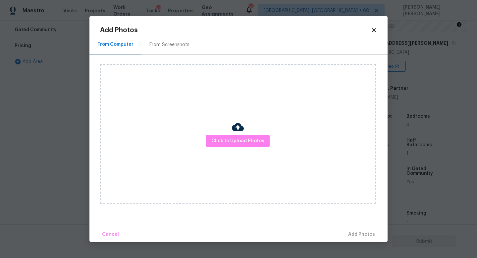
click at [248, 128] on div "Click to Upload Photos" at bounding box center [238, 133] width 276 height 139
click at [238, 145] on span "Click to Upload Photos" at bounding box center [238, 141] width 53 height 8
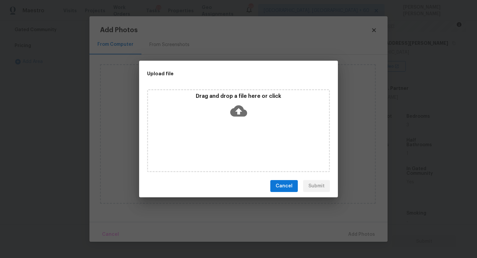
click at [237, 112] on icon at bounding box center [238, 110] width 17 height 17
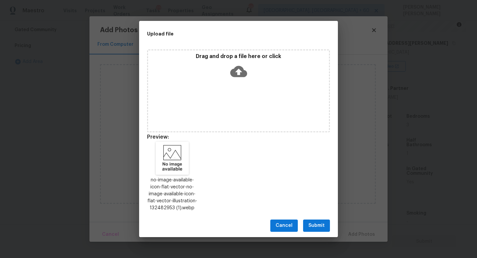
click at [317, 222] on span "Submit" at bounding box center [317, 226] width 16 height 8
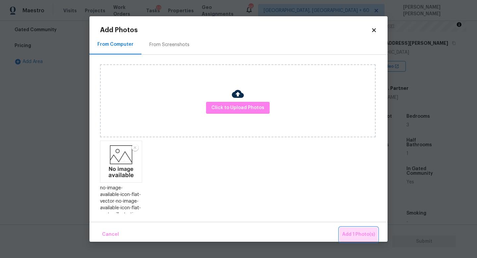
click at [368, 236] on span "Add 1 Photo(s)" at bounding box center [359, 234] width 33 height 8
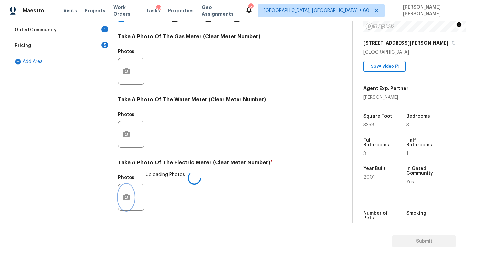
scroll to position [241, 0]
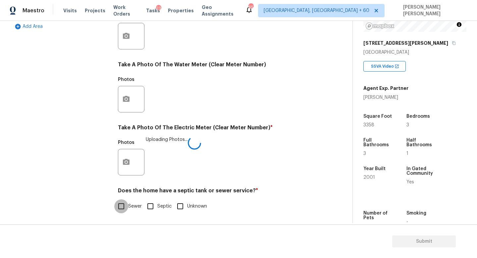
click at [119, 208] on input "Sewer" at bounding box center [121, 206] width 14 height 14
checkbox input "true"
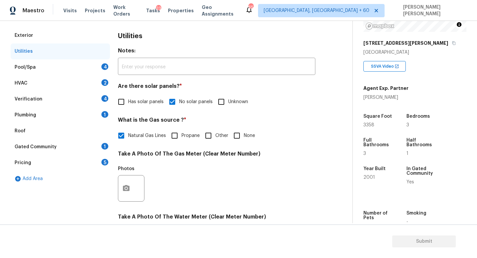
scroll to position [68, 0]
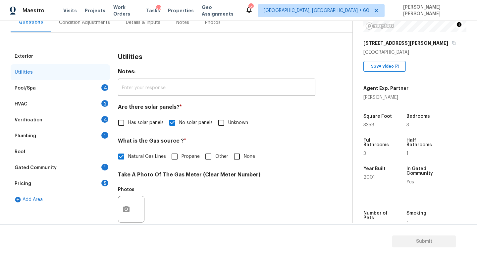
click at [78, 96] on div "HVAC 2" at bounding box center [60, 104] width 99 height 16
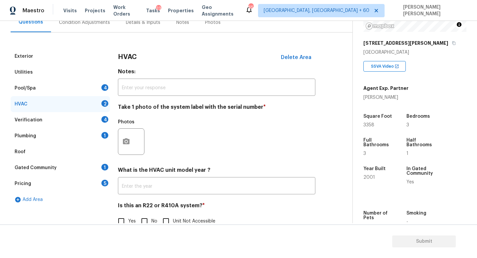
click at [71, 85] on div "Pool/Spa 4" at bounding box center [60, 88] width 99 height 16
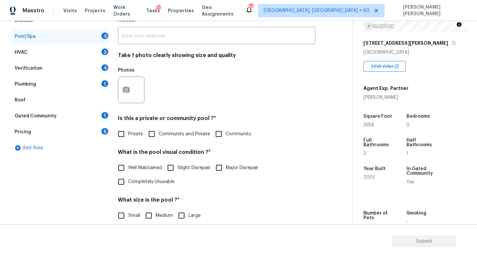
scroll to position [132, 0]
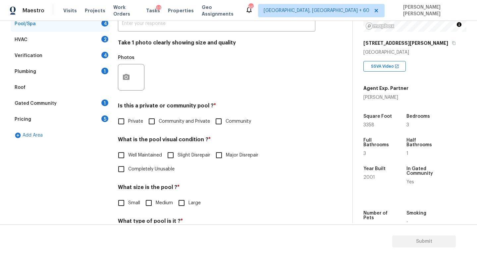
click at [118, 122] on input "Private" at bounding box center [121, 121] width 14 height 14
checkbox input "true"
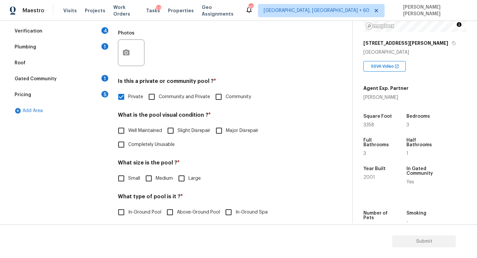
scroll to position [177, 0]
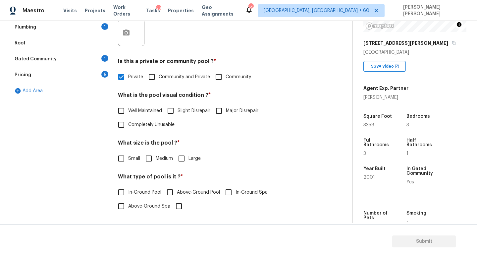
click at [124, 112] on input "Well Maintained" at bounding box center [121, 111] width 14 height 14
checkbox input "true"
click at [152, 156] on input "Medium" at bounding box center [149, 159] width 14 height 14
checkbox input "true"
click at [122, 193] on input "In-Ground Pool" at bounding box center [121, 192] width 14 height 14
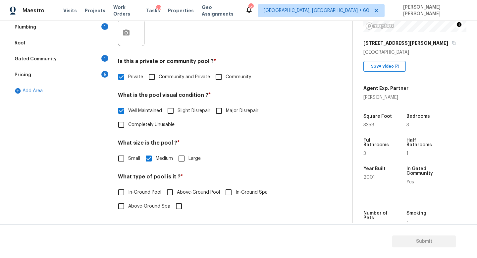
checkbox input "true"
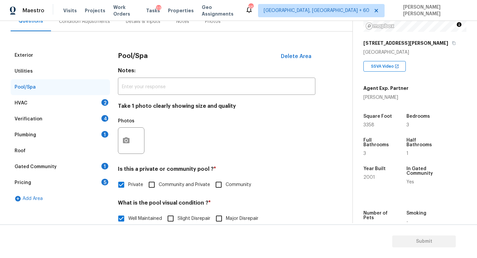
scroll to position [40, 0]
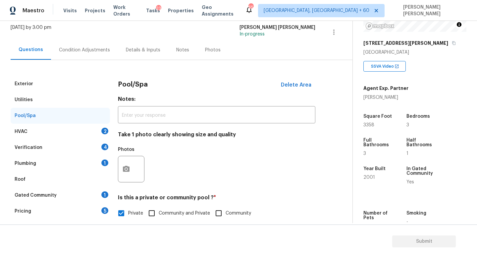
click at [86, 133] on div "HVAC 2" at bounding box center [60, 132] width 99 height 16
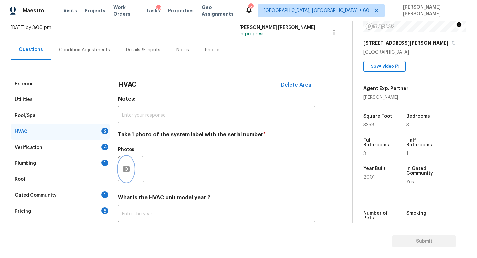
click at [124, 166] on icon "button" at bounding box center [126, 169] width 8 height 8
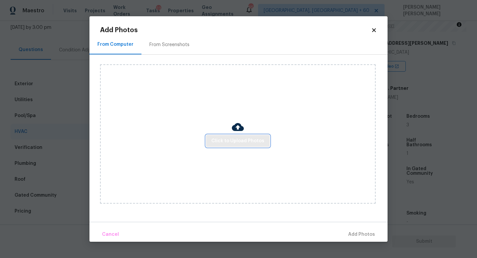
click at [227, 140] on span "Click to Upload Photos" at bounding box center [238, 141] width 53 height 8
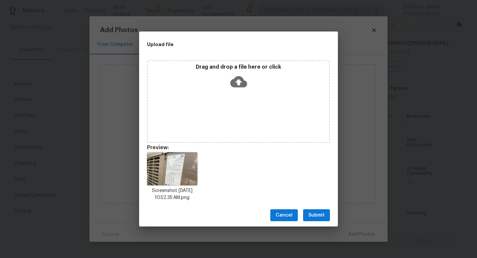
click at [315, 213] on span "Submit" at bounding box center [317, 215] width 16 height 8
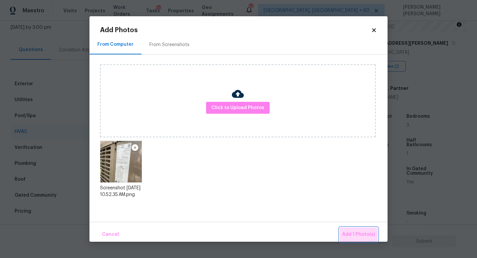
click at [358, 238] on span "Add 1 Photo(s)" at bounding box center [359, 234] width 33 height 8
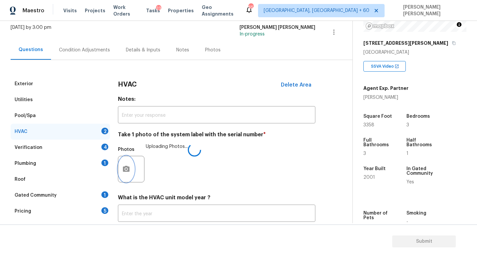
scroll to position [83, 0]
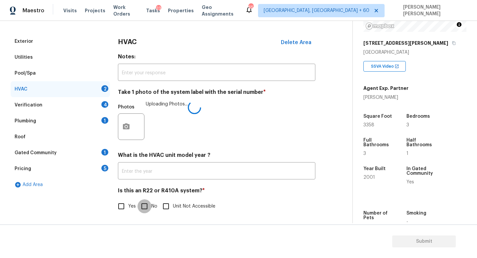
click at [148, 206] on input "No" at bounding box center [145, 206] width 14 height 14
checkbox input "true"
click at [81, 103] on div "Verification 4" at bounding box center [60, 105] width 99 height 16
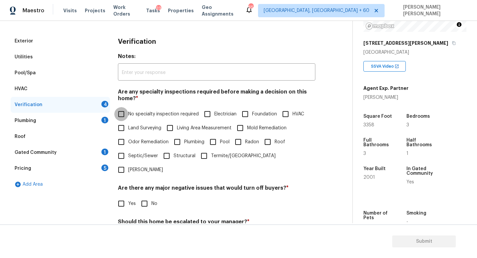
click at [124, 114] on input "No specialty inspection required" at bounding box center [121, 114] width 14 height 14
checkbox input "true"
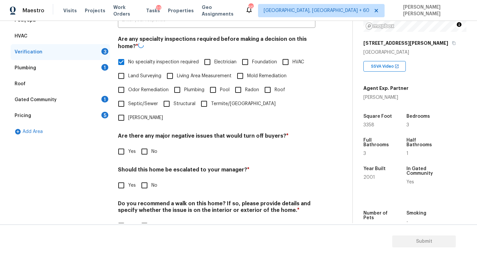
click at [144, 145] on input "No" at bounding box center [145, 152] width 14 height 14
checkbox input "true"
click at [140, 200] on h4 "Do you recommend a walk on this home? If so, please provide details and specify…" at bounding box center [217, 208] width 198 height 16
click at [140, 166] on h4 "Should this home be escalated to your manager? *" at bounding box center [217, 170] width 198 height 9
click at [141, 178] on input "No" at bounding box center [145, 185] width 14 height 14
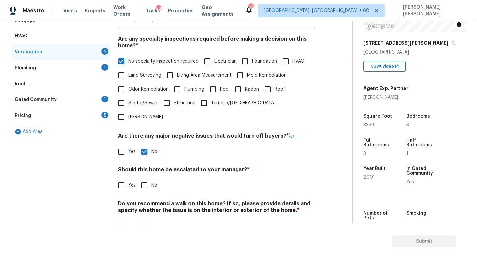
checkbox input "true"
click at [144, 220] on input "No" at bounding box center [145, 227] width 14 height 14
checkbox input "true"
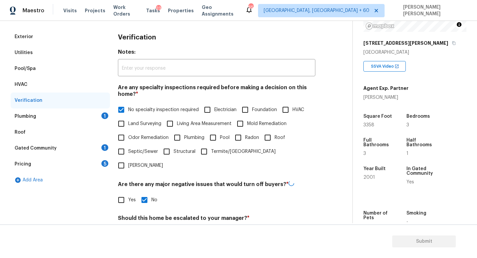
click at [74, 114] on div "Plumbing 1" at bounding box center [60, 116] width 99 height 16
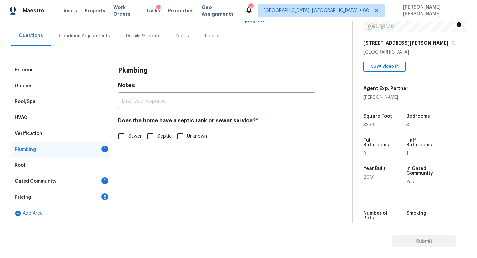
click at [134, 137] on span "Sewer" at bounding box center [135, 136] width 14 height 7
click at [128, 137] on input "Sewer" at bounding box center [121, 136] width 14 height 14
checkbox input "true"
click at [84, 186] on div "Gated Community 1" at bounding box center [60, 181] width 99 height 16
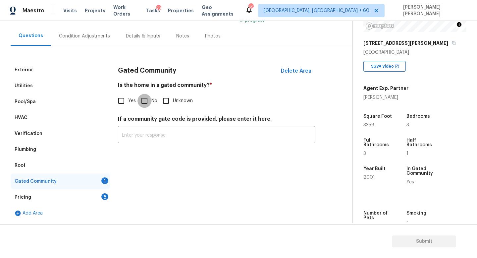
click at [144, 105] on input "No" at bounding box center [145, 101] width 14 height 14
checkbox input "true"
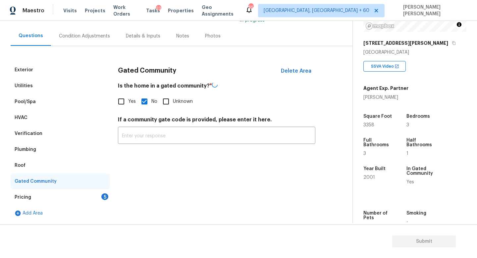
click at [96, 196] on div "Pricing 5" at bounding box center [60, 197] width 99 height 16
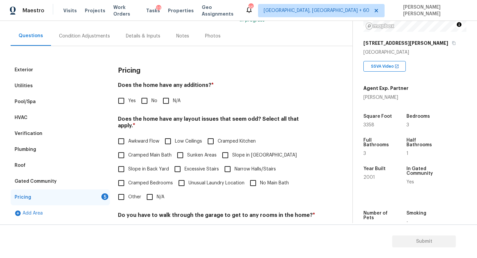
click at [127, 100] on input "Yes" at bounding box center [121, 101] width 14 height 14
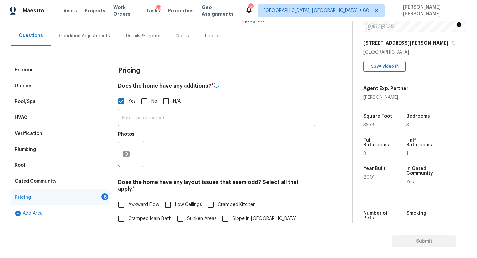
click at [127, 100] on input "Yes" at bounding box center [121, 102] width 14 height 14
checkbox input "false"
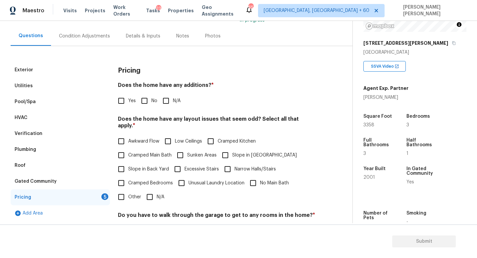
click at [145, 101] on input "No" at bounding box center [145, 101] width 14 height 14
checkbox input "true"
click at [62, 177] on div "Gated Community" at bounding box center [60, 181] width 99 height 16
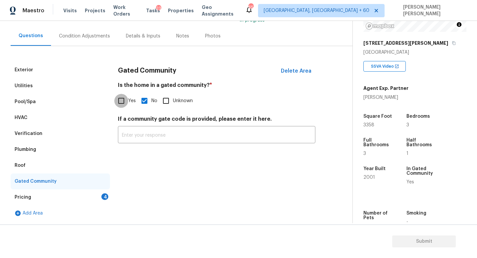
click at [118, 98] on input "Yes" at bounding box center [121, 101] width 14 height 14
checkbox input "true"
checkbox input "false"
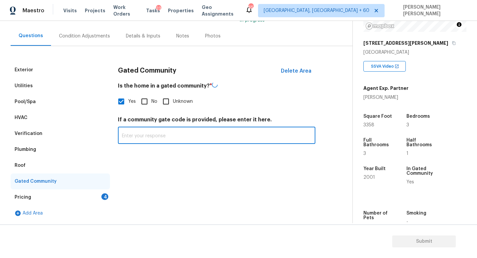
click at [153, 135] on input "text" at bounding box center [217, 136] width 198 height 16
paste input "Gated (access via call-box)"
type input "Gated (access via call-box)"
click at [35, 195] on div "Pricing 4" at bounding box center [60, 197] width 99 height 16
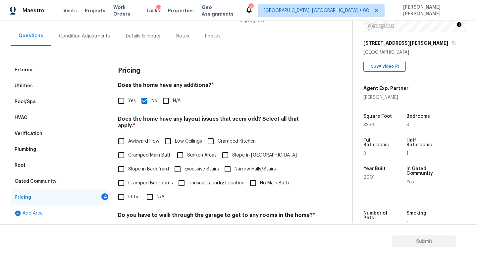
scroll to position [91, 0]
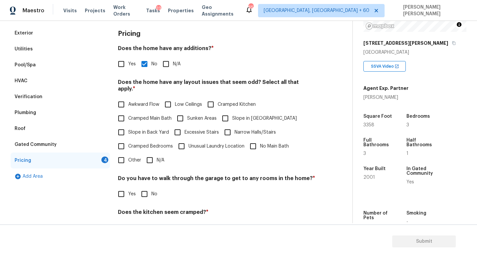
click at [150, 165] on div "Pricing Does the home have any additions? * Yes No N/A Does the home have any l…" at bounding box center [217, 150] width 198 height 251
click at [150, 143] on span "Cramped Bedrooms" at bounding box center [150, 146] width 45 height 7
click at [128, 142] on input "Cramped Bedrooms" at bounding box center [121, 146] width 14 height 14
click at [150, 154] on label "Cramped Bedrooms" at bounding box center [143, 147] width 59 height 14
click at [128, 154] on input "Cramped Bedrooms" at bounding box center [121, 147] width 14 height 14
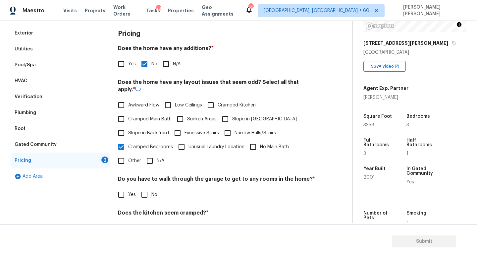
checkbox input "false"
click at [149, 159] on input "N/A" at bounding box center [150, 161] width 14 height 14
checkbox input "true"
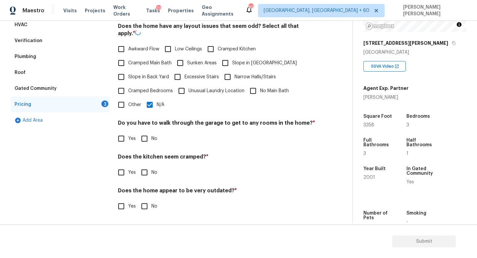
click at [149, 144] on input "No" at bounding box center [145, 139] width 14 height 14
checkbox input "true"
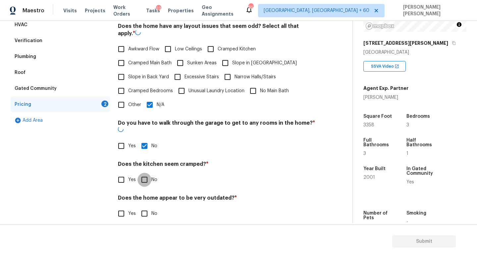
click at [148, 177] on input "No" at bounding box center [145, 180] width 14 height 14
checkbox input "true"
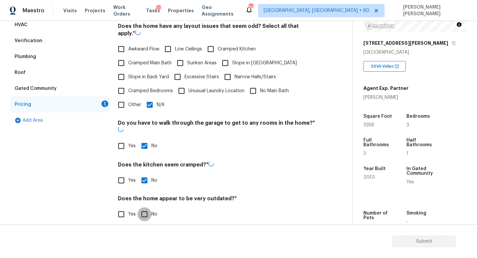
click at [146, 211] on input "No" at bounding box center [145, 214] width 14 height 14
checkbox input "true"
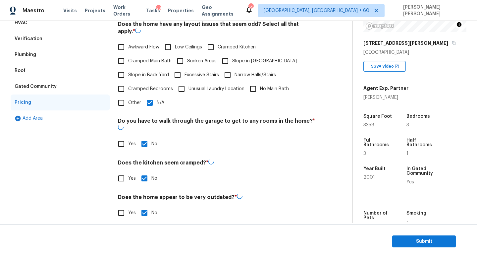
scroll to position [0, 0]
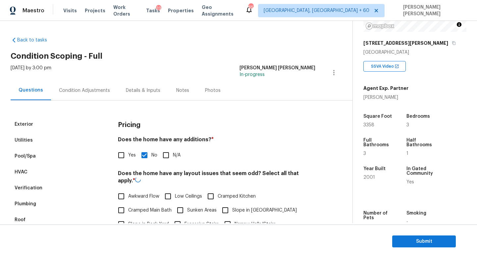
click at [68, 91] on div "Condition Adjustments" at bounding box center [84, 90] width 51 height 7
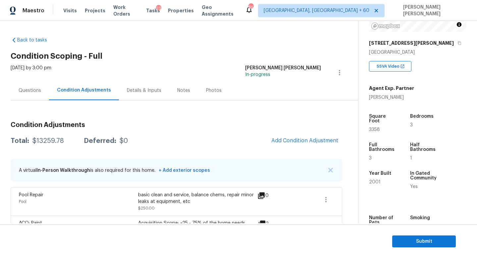
click at [36, 138] on div "$13259.78" at bounding box center [48, 141] width 32 height 7
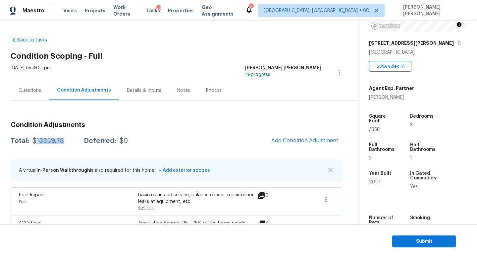
click at [36, 138] on div "$13259.78" at bounding box center [48, 141] width 32 height 7
copy div "$13259.78"
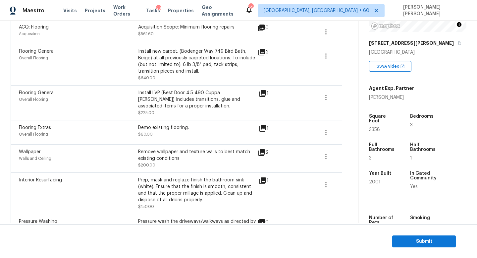
scroll to position [102, 0]
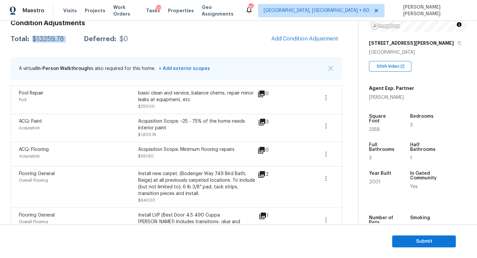
click at [47, 37] on div "$13259.78" at bounding box center [48, 39] width 32 height 7
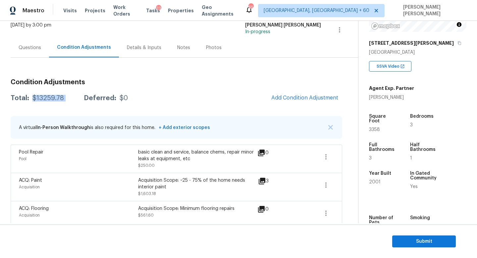
scroll to position [0, 0]
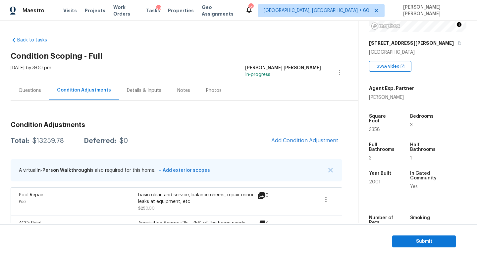
click at [42, 95] on div "Questions" at bounding box center [30, 91] width 38 height 20
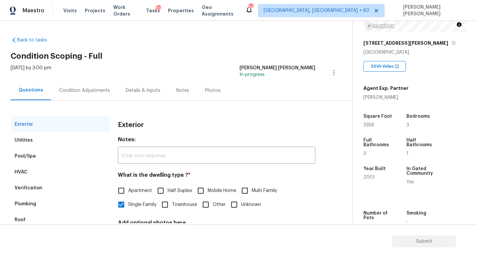
scroll to position [61, 0]
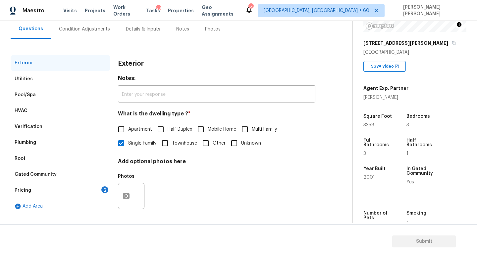
click at [36, 190] on div "Pricing 2" at bounding box center [60, 190] width 99 height 16
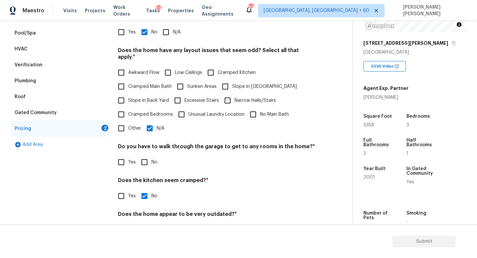
scroll to position [140, 0]
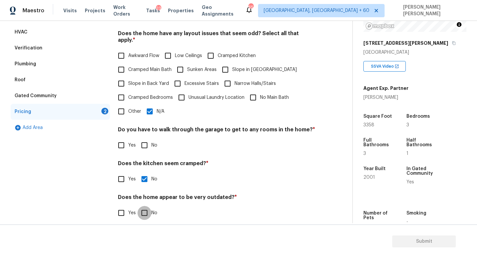
click at [142, 211] on input "No" at bounding box center [145, 213] width 14 height 14
checkbox input "true"
click at [146, 138] on input "No" at bounding box center [145, 145] width 14 height 14
checkbox input "true"
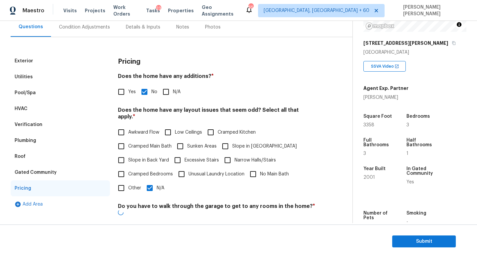
scroll to position [16, 0]
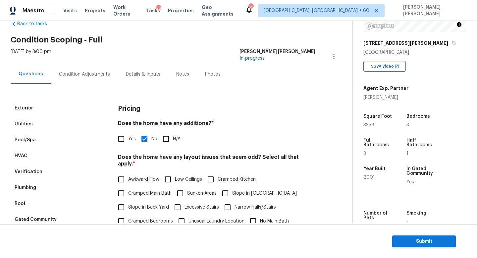
click at [268, 130] on div "Does the home have any additions? * Yes No N/A" at bounding box center [217, 133] width 198 height 26
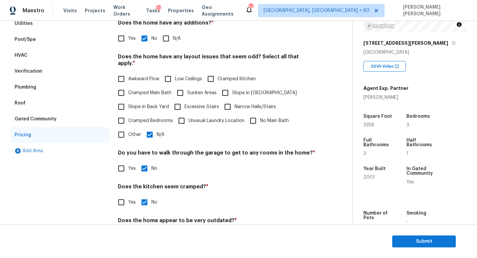
scroll to position [140, 0]
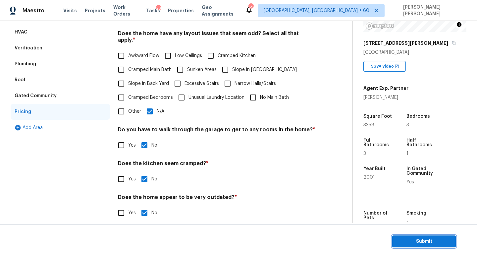
click at [435, 239] on span "Submit" at bounding box center [424, 241] width 53 height 8
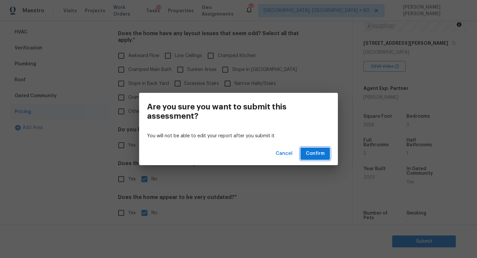
click at [311, 153] on span "Confirm" at bounding box center [315, 154] width 19 height 8
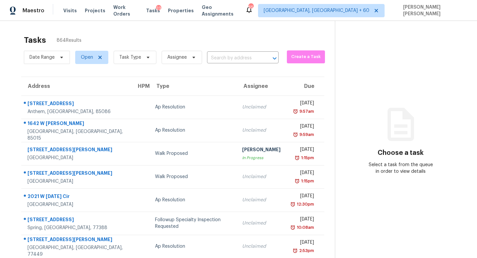
click at [238, 52] on div "Date Range Open Task Type Assignee ​" at bounding box center [151, 57] width 255 height 17
click at [235, 56] on input "text" at bounding box center [233, 58] width 53 height 10
paste input "3606 Chatwood Dr, Pearland, TX 77584"
type input "3606 Chatwood Dr, Pearland, TX 77584"
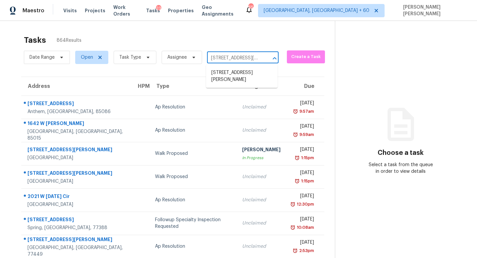
scroll to position [0, 36]
click at [239, 71] on li "3606 Chatwood Dr, Pearland, TX 77584" at bounding box center [242, 76] width 72 height 18
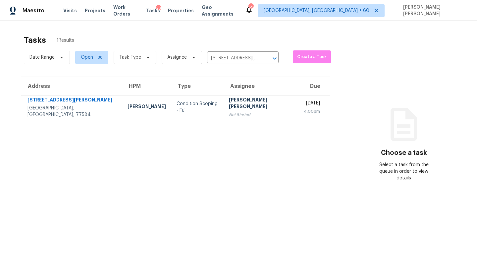
click at [238, 131] on section "Tasks 1 Results Date Range Open Task Type Assignee 3606 Chatwood Dr, Pearland, …" at bounding box center [176, 155] width 331 height 247
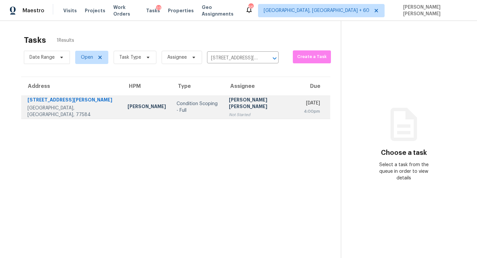
click at [242, 115] on td "Jishnu Manoj Not Started" at bounding box center [261, 106] width 75 height 23
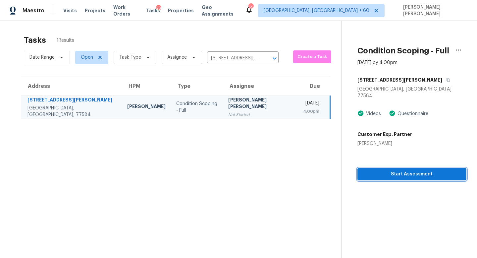
click at [409, 172] on button "Start Assessment" at bounding box center [412, 174] width 109 height 12
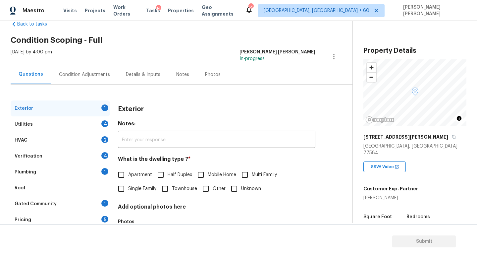
scroll to position [20, 0]
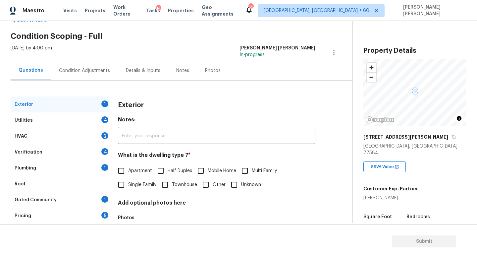
click at [174, 112] on div "Exterior" at bounding box center [217, 104] width 198 height 17
click at [128, 192] on div "Exterior Notes: ​ What is the dwelling type ? * Apartment Half Duplex Mobile Ho…" at bounding box center [217, 179] width 198 height 166
click at [125, 186] on input "Single Family" at bounding box center [121, 185] width 14 height 14
checkbox input "true"
click at [83, 110] on div "Exterior" at bounding box center [60, 104] width 99 height 16
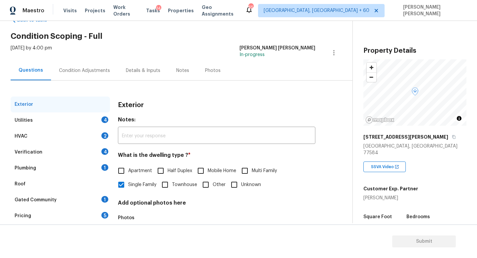
click at [83, 120] on div "Utilities 4" at bounding box center [60, 120] width 99 height 16
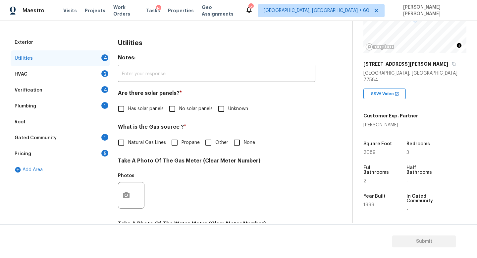
scroll to position [62, 0]
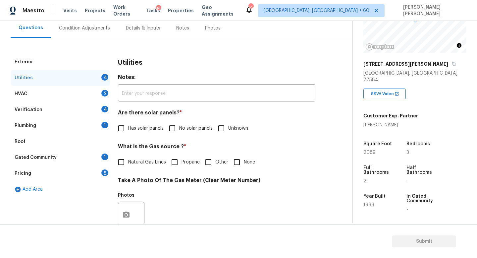
click at [171, 126] on input "No solar panels" at bounding box center [172, 128] width 14 height 14
checkbox input "true"
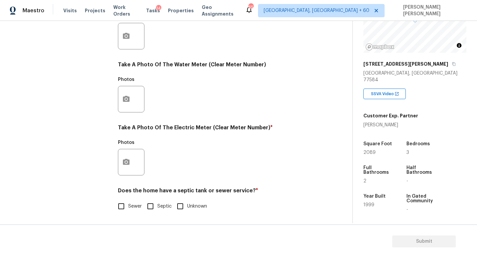
click at [123, 210] on input "Sewer" at bounding box center [121, 206] width 14 height 14
checkbox input "true"
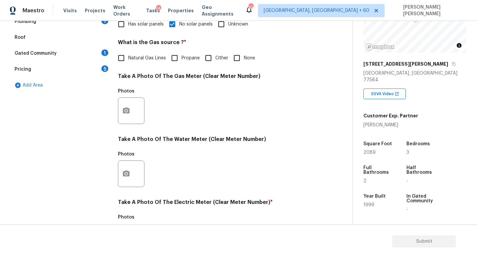
scroll to position [167, 0]
click at [124, 171] on icon "button" at bounding box center [126, 173] width 7 height 6
click at [42, 173] on body "Maestro Visits Projects Work Orders Tasks 14 Properties Geo Assignments 650 Kno…" at bounding box center [238, 129] width 477 height 258
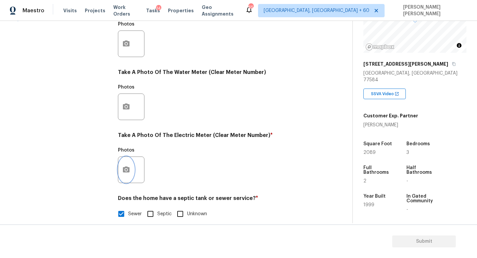
click at [132, 168] on button "button" at bounding box center [126, 170] width 16 height 26
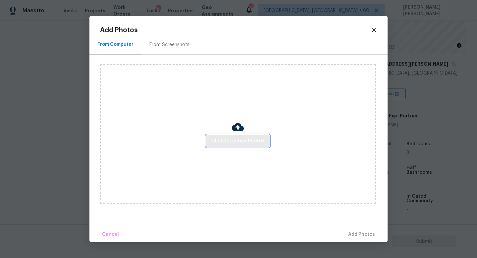
click at [223, 145] on button "Click to Upload Photos" at bounding box center [238, 141] width 64 height 12
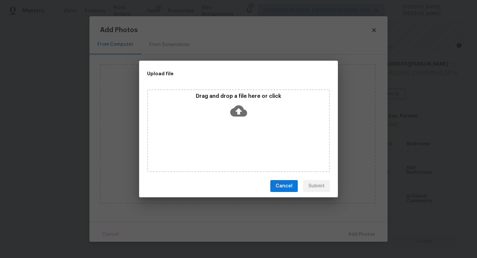
click at [248, 110] on div "Drag and drop a file here or click" at bounding box center [238, 107] width 181 height 29
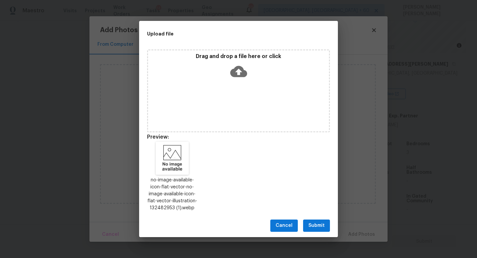
click at [317, 226] on span "Submit" at bounding box center [317, 226] width 16 height 8
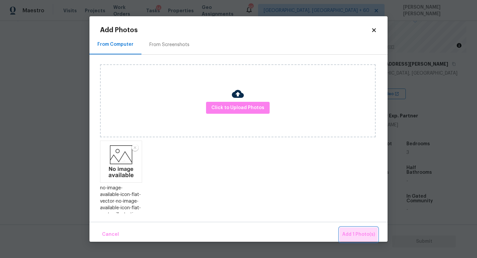
click at [360, 236] on span "Add 1 Photo(s)" at bounding box center [359, 234] width 33 height 8
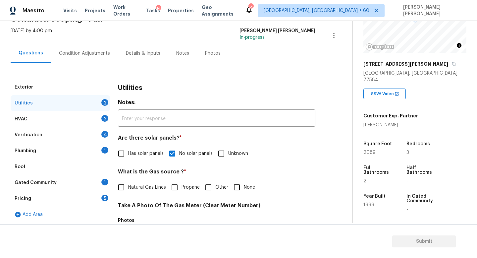
scroll to position [75, 0]
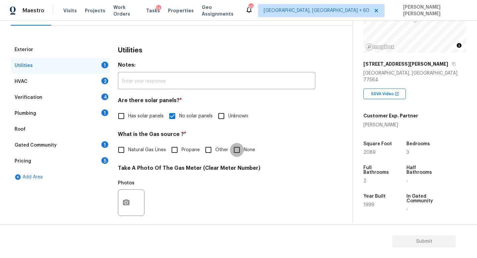
click at [243, 152] on input "None" at bounding box center [237, 150] width 14 height 14
checkbox input "true"
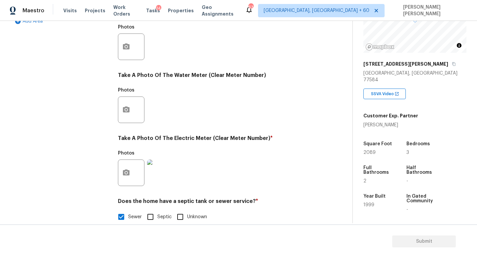
scroll to position [0, 0]
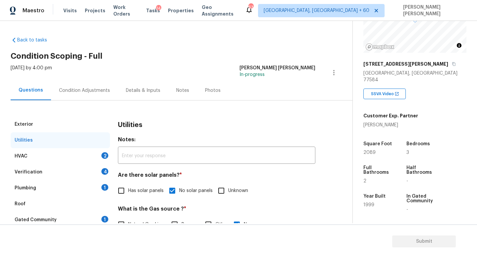
click at [92, 159] on div "HVAC 2" at bounding box center [60, 156] width 99 height 16
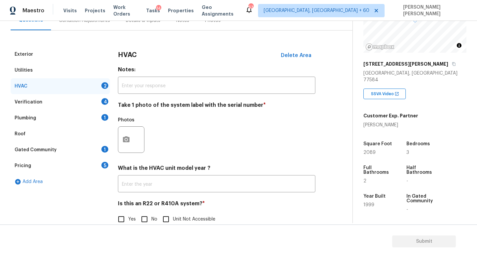
scroll to position [83, 0]
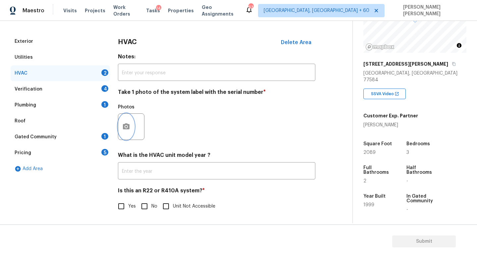
click at [126, 125] on icon "button" at bounding box center [126, 127] width 8 height 8
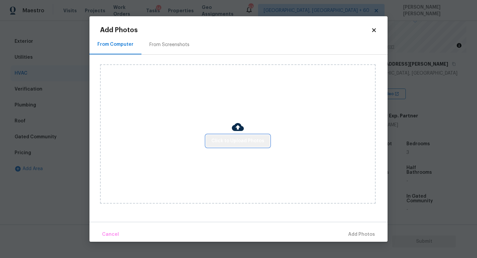
click at [241, 140] on span "Click to Upload Photos" at bounding box center [238, 141] width 53 height 8
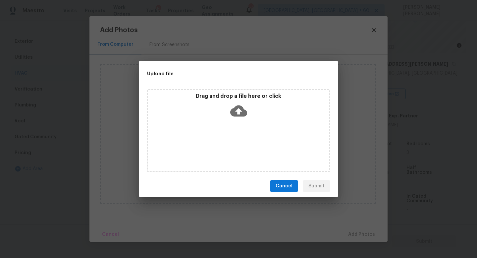
click at [234, 110] on icon at bounding box center [238, 110] width 17 height 11
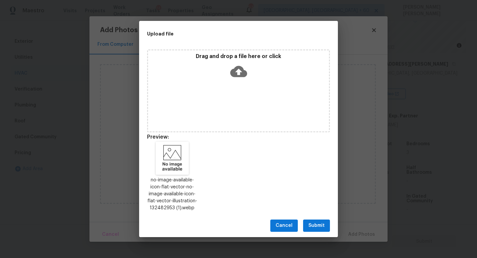
click at [321, 225] on span "Submit" at bounding box center [317, 226] width 16 height 8
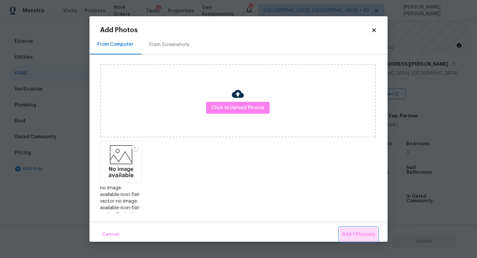
click at [353, 237] on span "Add 1 Photo(s)" at bounding box center [359, 234] width 33 height 8
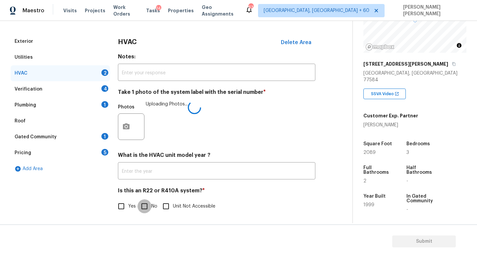
click at [147, 206] on input "No" at bounding box center [145, 206] width 14 height 14
checkbox input "true"
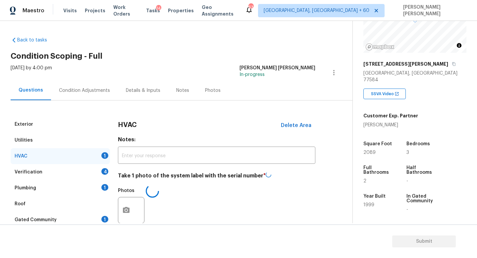
scroll to position [56, 0]
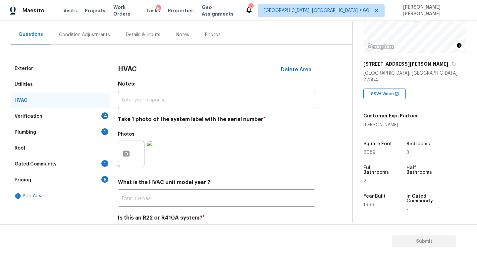
click at [56, 118] on div "Verification 4" at bounding box center [60, 116] width 99 height 16
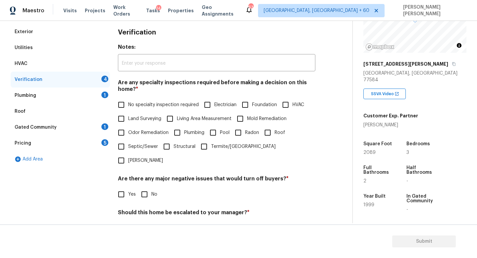
scroll to position [96, 0]
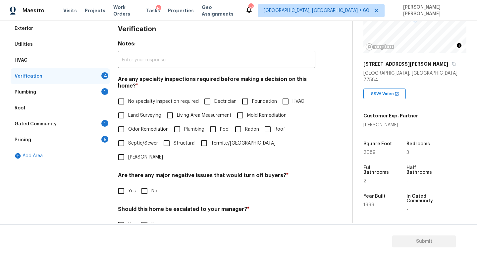
click at [247, 101] on input "Foundation" at bounding box center [245, 102] width 14 height 14
checkbox input "true"
click at [148, 184] on input "No" at bounding box center [145, 191] width 14 height 14
checkbox input "true"
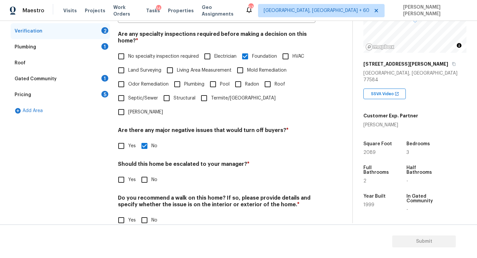
click at [126, 161] on div "Should this home be escalated to your manager? * Yes No" at bounding box center [217, 174] width 198 height 26
click at [125, 173] on input "Yes" at bounding box center [121, 180] width 14 height 14
checkbox input "true"
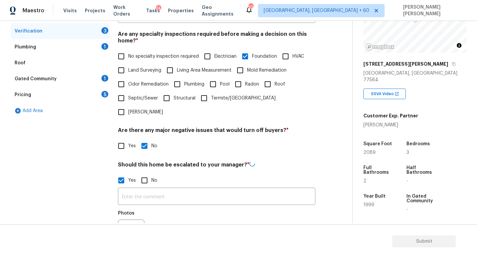
click at [153, 192] on div "​ Photos" at bounding box center [217, 218] width 198 height 63
click at [161, 173] on div "Yes No" at bounding box center [217, 180] width 198 height 14
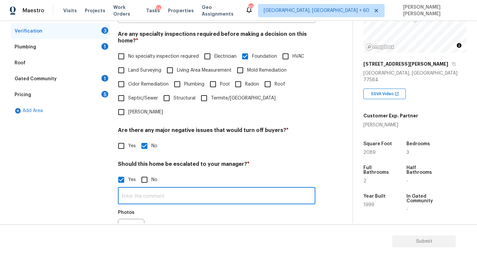
click at [175, 189] on input "text" at bounding box center [217, 197] width 198 height 16
type input "O"
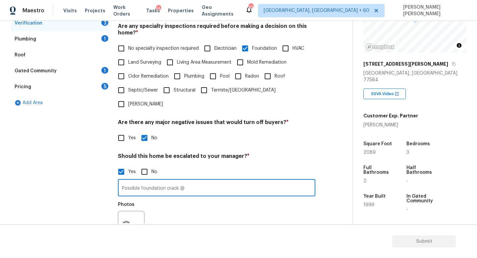
scroll to position [150, 0]
type input "Possible foundation crack @ 1.47,"
click at [125, 215] on button "button" at bounding box center [126, 224] width 16 height 26
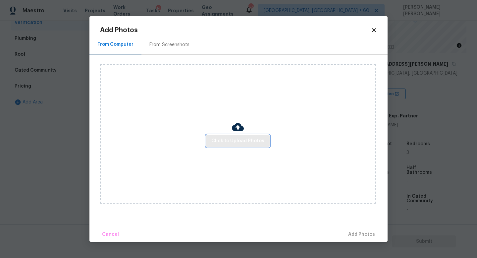
click at [239, 143] on span "Click to Upload Photos" at bounding box center [238, 141] width 53 height 8
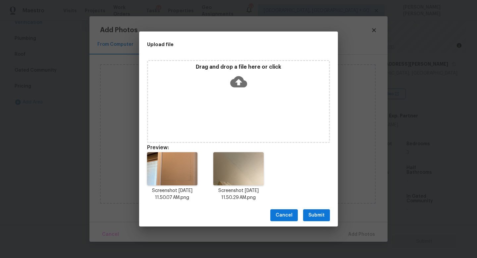
click at [306, 214] on button "Submit" at bounding box center [316, 215] width 27 height 12
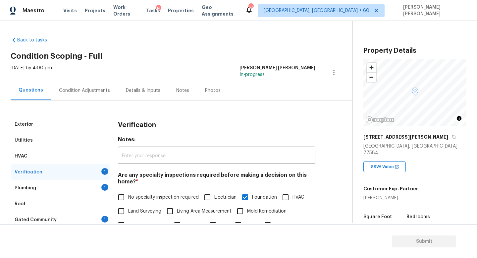
checkbox input "true"
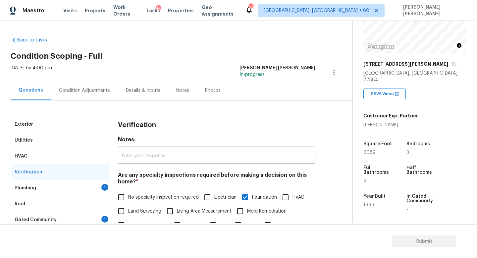
click at [99, 184] on div "Plumbing 1" at bounding box center [60, 188] width 99 height 16
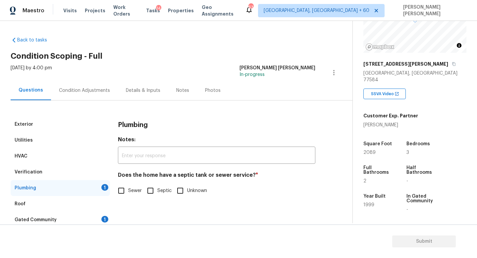
click at [124, 186] on input "Sewer" at bounding box center [121, 191] width 14 height 14
checkbox input "true"
click at [96, 221] on div "Gated Community 1" at bounding box center [60, 220] width 99 height 16
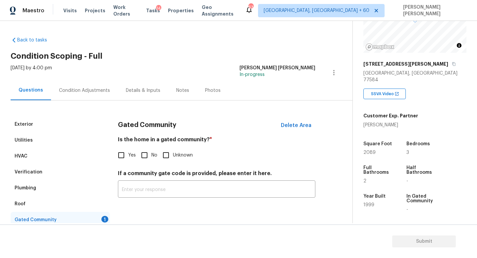
click at [131, 158] on span "Yes" at bounding box center [132, 155] width 8 height 7
click at [128, 158] on input "Yes" at bounding box center [121, 155] width 14 height 14
checkbox input "true"
click at [78, 102] on div "Exterior Utilities HVAC Verification Plumbing Roof Gated Community Pricing 5 Ad…" at bounding box center [174, 179] width 326 height 159
click at [85, 85] on div "Condition Adjustments" at bounding box center [84, 91] width 67 height 20
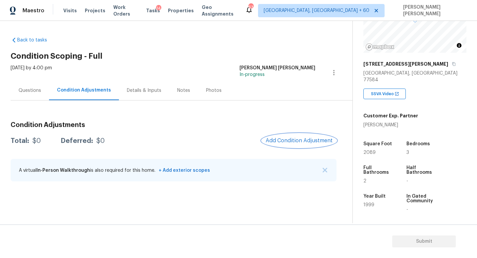
click at [281, 144] on button "Add Condition Adjustment" at bounding box center [299, 141] width 75 height 14
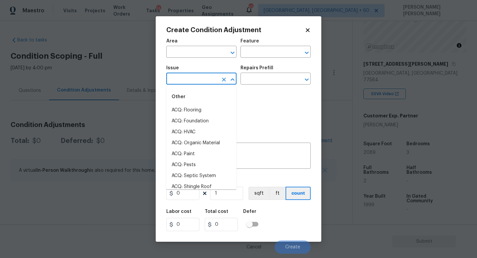
click at [191, 75] on input "text" at bounding box center [192, 79] width 52 height 10
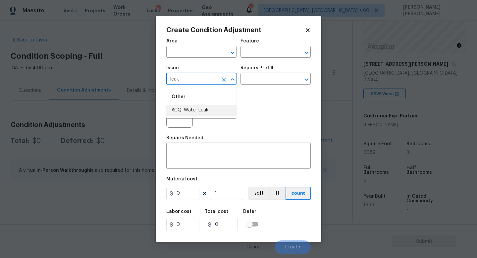
click at [188, 110] on li "ACQ: Water Leak" at bounding box center [201, 110] width 70 height 11
type input "ACQ: Water Leak"
click at [261, 88] on div "Issue ACQ: Water Leak ​ Repairs Prefill ​" at bounding box center [238, 75] width 145 height 27
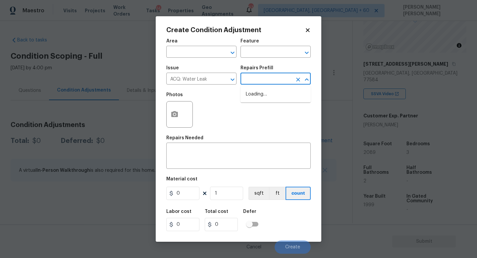
click at [262, 79] on input "text" at bounding box center [267, 79] width 52 height 10
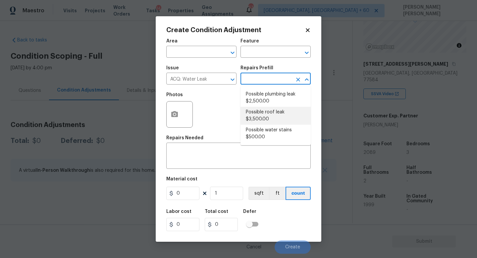
click at [277, 112] on li "Possible roof leak $3,500.00" at bounding box center [276, 116] width 70 height 18
type input "Acquisition"
type textarea "Acquisition Scope: Possible roof leak"
type input "3500"
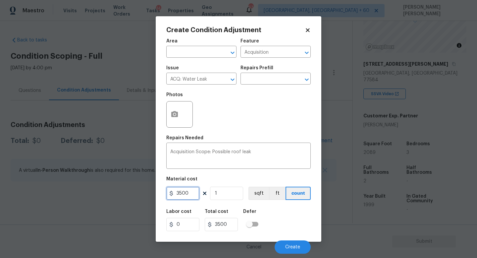
drag, startPoint x: 194, startPoint y: 195, endPoint x: 63, endPoint y: 195, distance: 131.3
click at [63, 195] on div "Create Condition Adjustment Area ​ Feature Acquisition ​ Issue ACQ: Water Leak …" at bounding box center [238, 129] width 477 height 258
type input "2500"
click at [178, 117] on icon "button" at bounding box center [174, 114] width 7 height 6
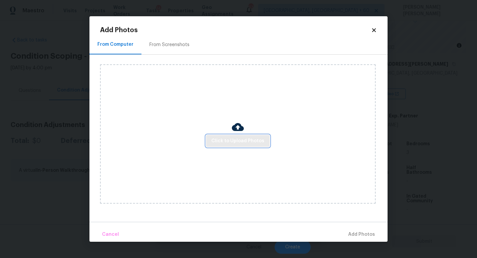
click at [235, 137] on span "Click to Upload Photos" at bounding box center [238, 141] width 53 height 8
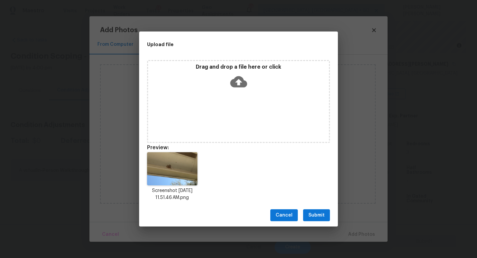
click at [311, 212] on span "Submit" at bounding box center [317, 215] width 16 height 8
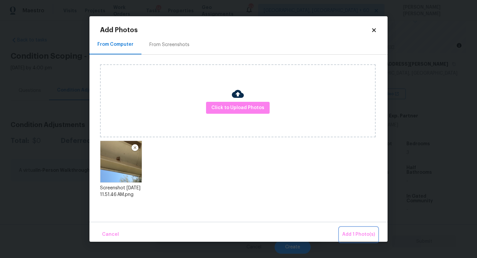
click at [350, 234] on span "Add 1 Photo(s)" at bounding box center [359, 234] width 33 height 8
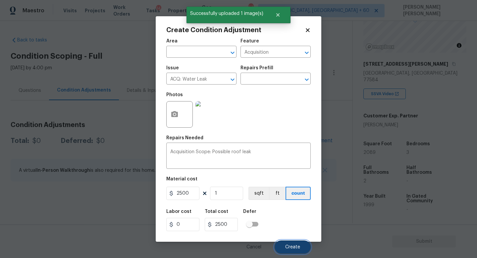
click at [297, 247] on span "Create" at bounding box center [292, 247] width 15 height 5
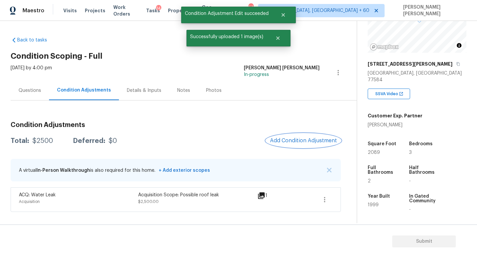
click at [308, 140] on span "Add Condition Adjustment" at bounding box center [303, 141] width 67 height 6
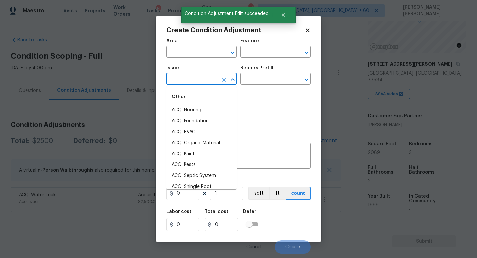
click at [190, 79] on input "text" at bounding box center [192, 79] width 52 height 10
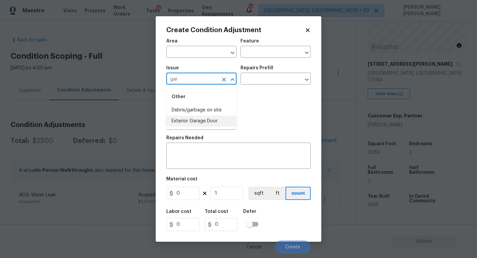
click at [221, 121] on li "Exterior Garage Door" at bounding box center [201, 121] width 70 height 11
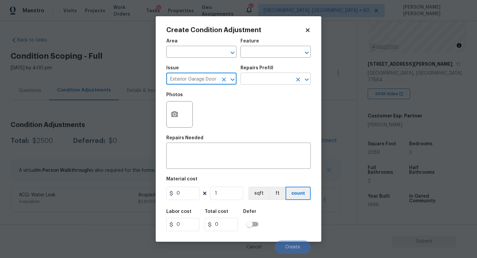
type input "Exterior Garage Door"
click at [254, 74] on input "text" at bounding box center [267, 79] width 52 height 10
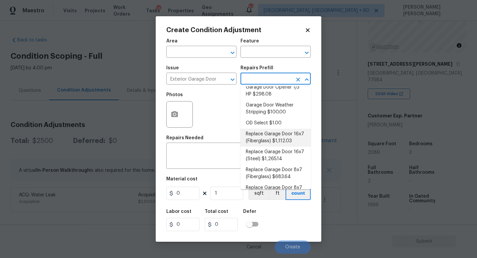
scroll to position [39, 0]
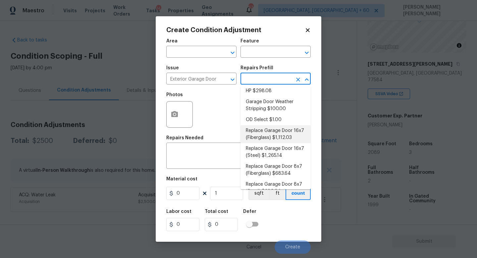
click at [291, 136] on li "Replace Garage Door 16x7 (Fiberglass) $1,112.03" at bounding box center [276, 134] width 70 height 18
type input "Interior Door"
type textarea "Remove the existing garage door and ALL of the existing hardware. Install new h…"
type input "1112.03"
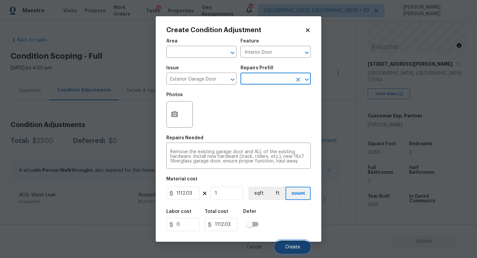
click at [293, 247] on span "Create" at bounding box center [292, 247] width 15 height 5
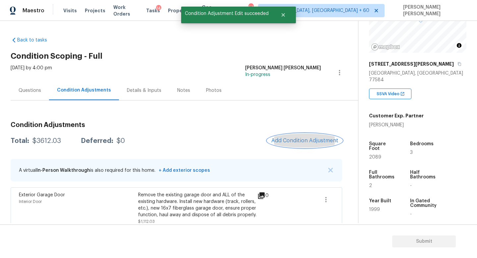
click at [293, 141] on span "Add Condition Adjustment" at bounding box center [305, 141] width 67 height 6
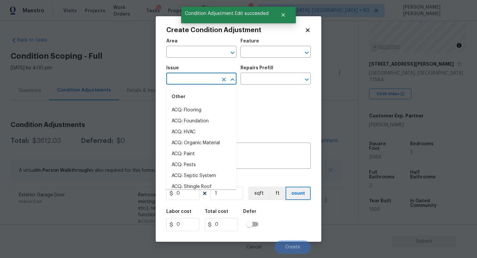
click at [190, 75] on input "text" at bounding box center [192, 79] width 52 height 10
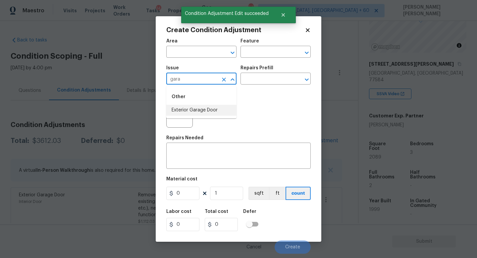
click at [221, 111] on li "Exterior Garage Door" at bounding box center [201, 110] width 70 height 11
type input "Exterior Garage Door"
click at [269, 73] on div "Repairs Prefill" at bounding box center [276, 70] width 70 height 9
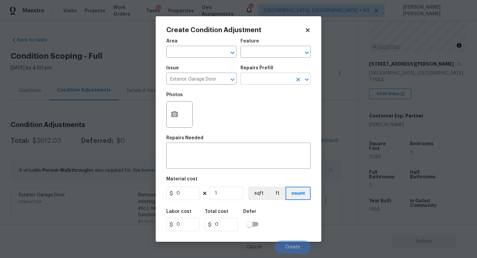
click at [268, 76] on input "text" at bounding box center [267, 79] width 52 height 10
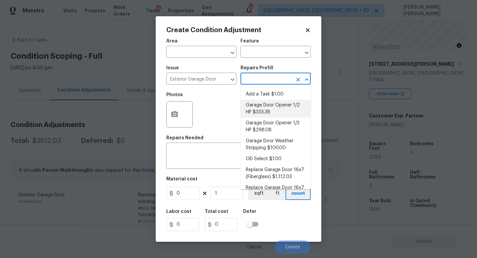
click at [288, 107] on li "Garage Door Opener 1/2 HP $333.38" at bounding box center [276, 109] width 70 height 18
type input "Interior Door"
type textarea "Remove the existing garage door opener and hardware/anchoring system. Install a…"
type input "333.38"
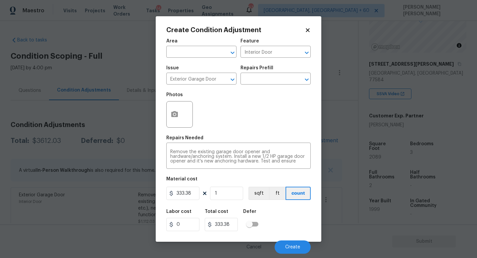
click at [307, 27] on icon at bounding box center [308, 30] width 6 height 6
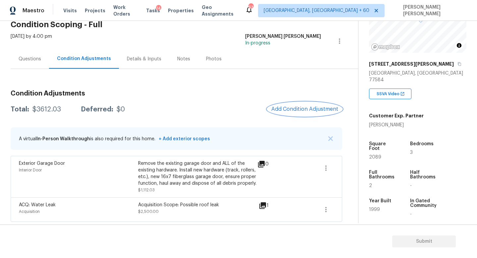
scroll to position [32, 0]
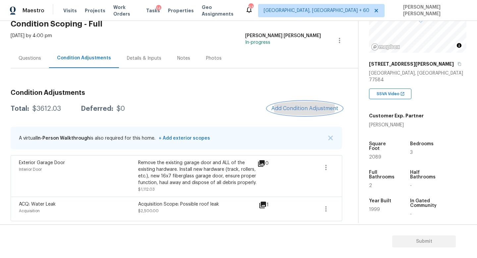
click at [298, 108] on span "Add Condition Adjustment" at bounding box center [305, 108] width 67 height 6
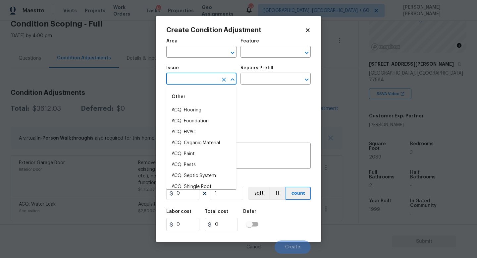
click at [189, 83] on input "text" at bounding box center [192, 79] width 52 height 10
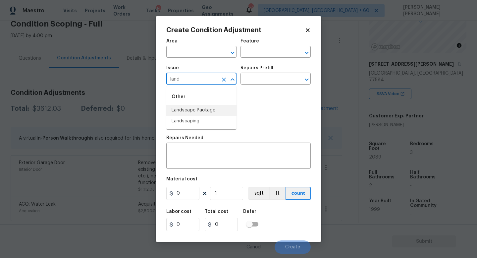
click at [200, 111] on li "Landscape Package" at bounding box center [201, 110] width 70 height 11
type input "Landscape Package"
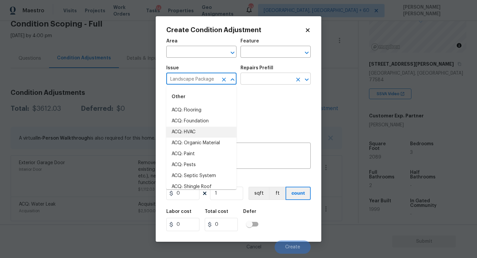
click at [256, 80] on input "text" at bounding box center [267, 79] width 52 height 10
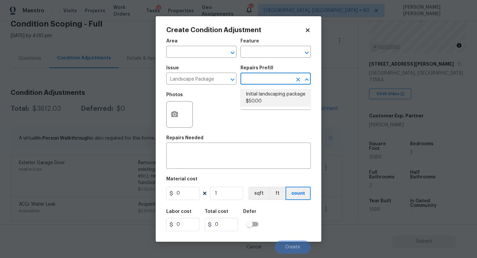
click at [272, 98] on li "Initial landscaping package $50.00" at bounding box center [276, 98] width 70 height 18
type input "Home Readiness Packages"
type textarea "Mowing of grass up to 6" in height. Mow, edge along driveways & sidewalks, trim…"
type input "50"
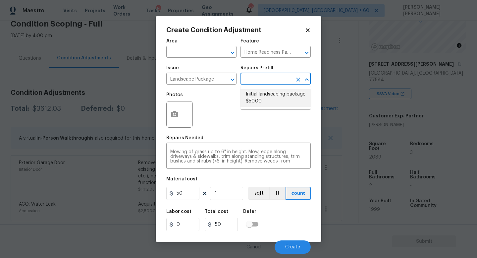
click at [208, 176] on div "Area ​ Feature Home Readiness Packages ​ Issue Landscape Package ​ Repairs Pref…" at bounding box center [238, 144] width 145 height 219
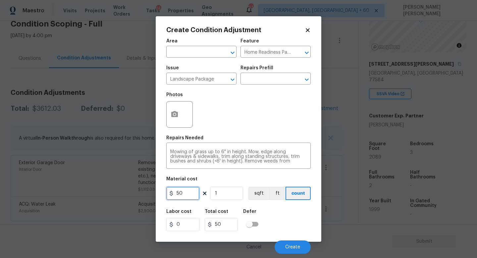
drag, startPoint x: 188, startPoint y: 197, endPoint x: 110, endPoint y: 197, distance: 77.3
click at [110, 197] on div "Create Condition Adjustment Area ​ Feature Home Readiness Packages ​ Issue Land…" at bounding box center [238, 129] width 477 height 258
type input "2000"
click at [288, 243] on button "Create" at bounding box center [293, 246] width 36 height 13
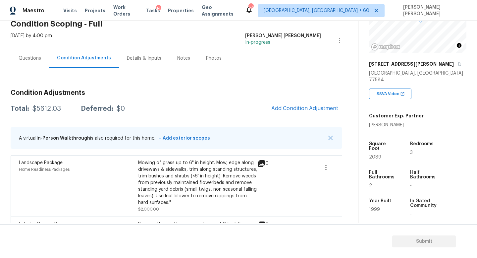
click at [38, 57] on div "Questions" at bounding box center [30, 58] width 23 height 7
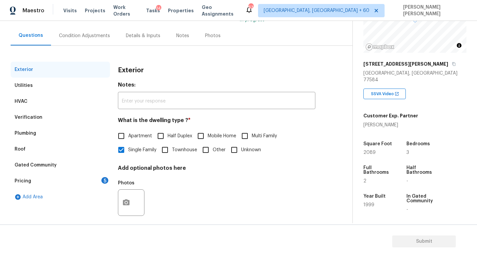
scroll to position [61, 0]
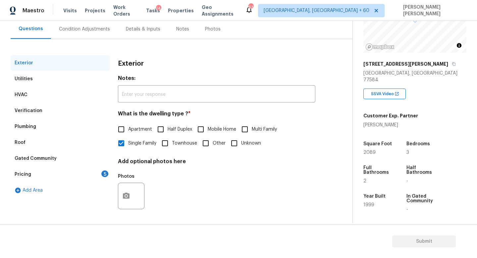
click at [38, 114] on div "Verification" at bounding box center [60, 111] width 99 height 16
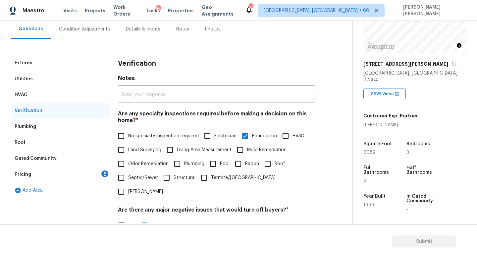
scroll to position [194, 0]
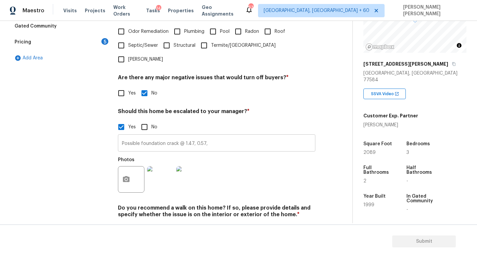
click at [226, 136] on input "Possible foundation crack @ 1.47, 0.57," at bounding box center [217, 144] width 198 height 16
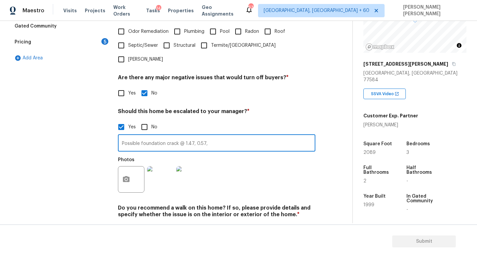
click at [221, 136] on input "Possible foundation crack @ 1.47, 0.57," at bounding box center [217, 144] width 198 height 16
type input "Possible foundation crack @ 1.47, 0.57, 1.25 in a different video."
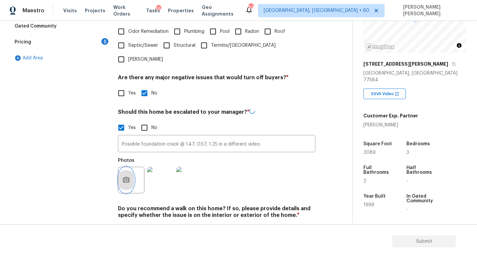
click at [126, 179] on circle "button" at bounding box center [126, 180] width 2 height 2
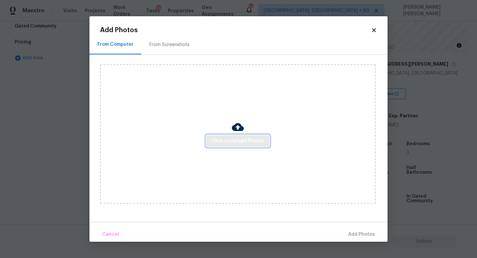
click at [225, 144] on span "Click to Upload Photos" at bounding box center [238, 141] width 53 height 8
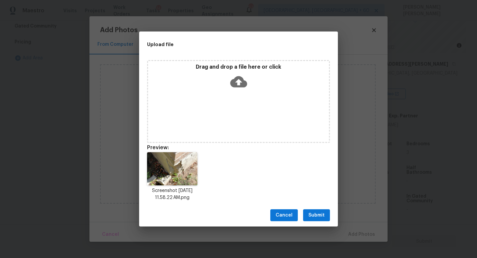
click at [315, 211] on span "Submit" at bounding box center [317, 215] width 16 height 8
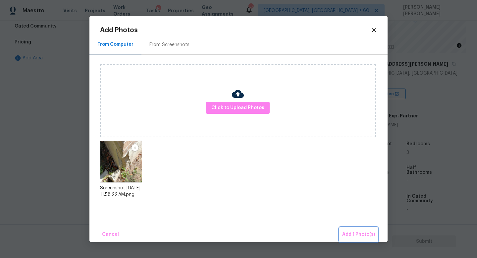
click at [356, 232] on span "Add 1 Photo(s)" at bounding box center [359, 234] width 33 height 8
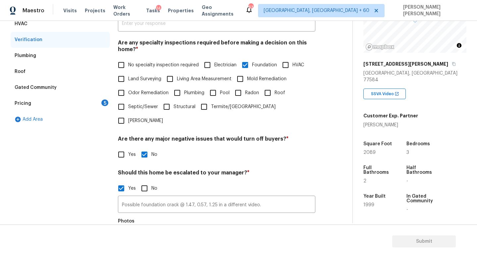
scroll to position [166, 0]
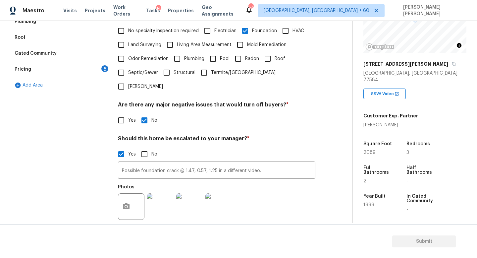
click at [93, 73] on div "Pricing 5" at bounding box center [60, 69] width 99 height 16
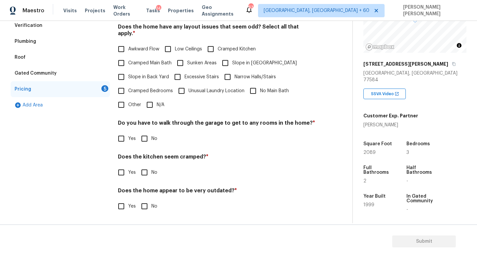
scroll to position [140, 0]
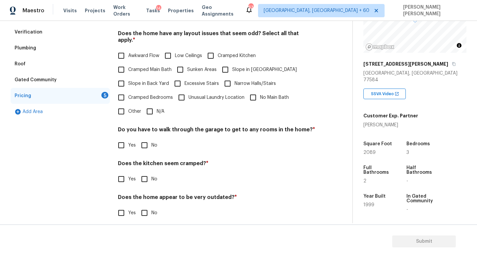
click at [217, 49] on input "Cramped Kitchen" at bounding box center [211, 56] width 14 height 14
click at [215, 49] on input "Cramped Kitchen" at bounding box center [211, 56] width 14 height 14
checkbox input "false"
click at [149, 105] on input "N/A" at bounding box center [150, 111] width 14 height 14
checkbox input "true"
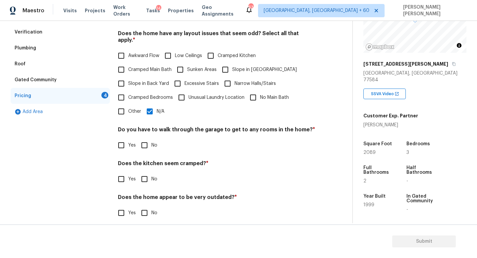
click at [142, 138] on input "No" at bounding box center [145, 145] width 14 height 14
checkbox input "true"
click at [141, 172] on input "No" at bounding box center [145, 179] width 14 height 14
checkbox input "true"
click at [143, 206] on input "No" at bounding box center [145, 213] width 14 height 14
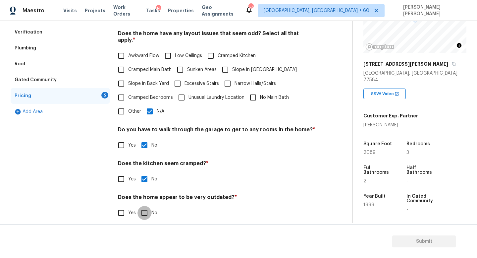
checkbox input "true"
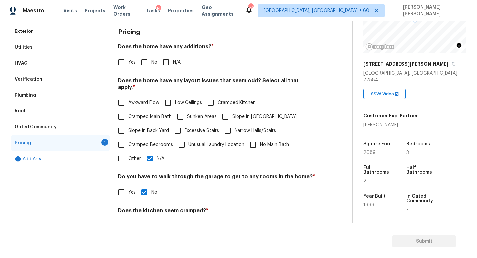
scroll to position [41, 0]
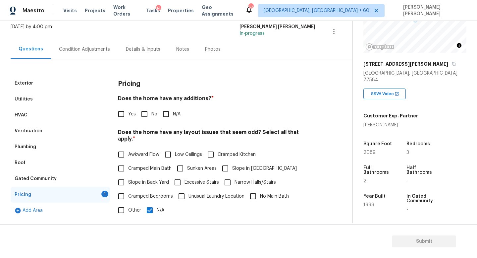
click at [145, 110] on input "No" at bounding box center [145, 114] width 14 height 14
checkbox input "true"
click at [79, 47] on div "Condition Adjustments" at bounding box center [84, 49] width 51 height 7
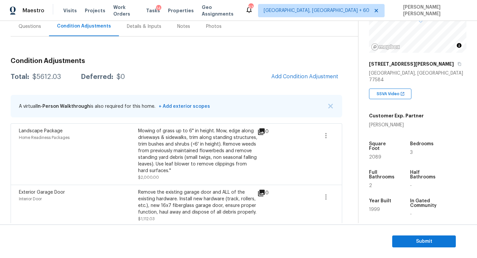
scroll to position [77, 0]
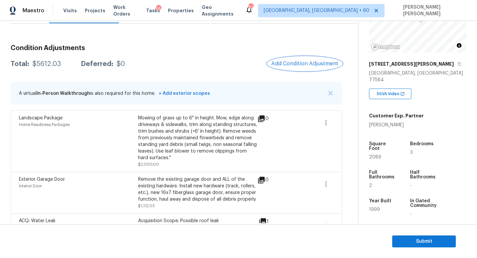
click at [313, 68] on button "Add Condition Adjustment" at bounding box center [305, 64] width 75 height 14
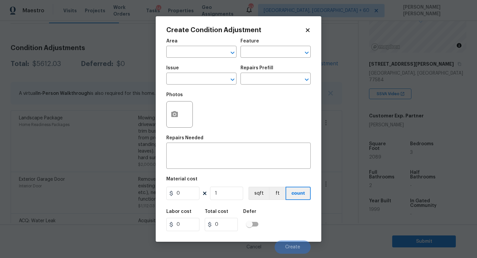
click at [164, 83] on div "Create Condition Adjustment Area ​ Feature ​ Issue ​ Repairs Prefill ​ Photos R…" at bounding box center [239, 128] width 166 height 225
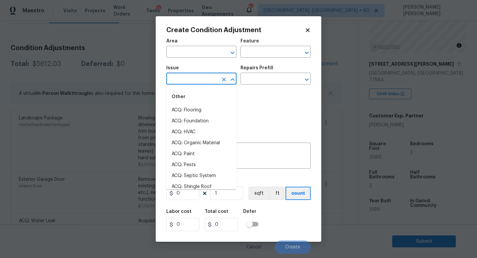
click at [181, 79] on input "text" at bounding box center [192, 79] width 52 height 10
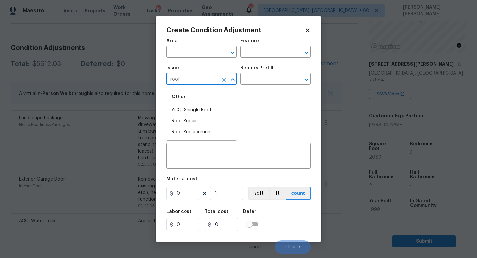
click at [181, 79] on input "roof" at bounding box center [192, 79] width 52 height 10
click at [203, 106] on li "ACQ: Water Leak" at bounding box center [201, 110] width 70 height 11
type input "ACQ: Water Leak"
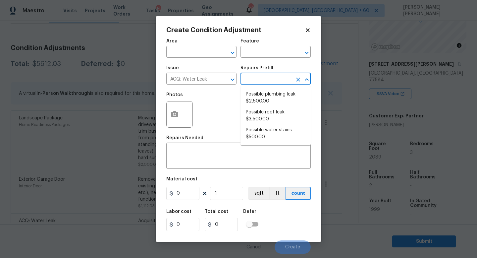
click at [263, 81] on input "text" at bounding box center [267, 79] width 52 height 10
click at [265, 107] on li "Possible roof leak $3,500.00" at bounding box center [276, 116] width 70 height 18
type input "Acquisition"
type textarea "Acquisition Scope: Possible roof leak"
type input "3500"
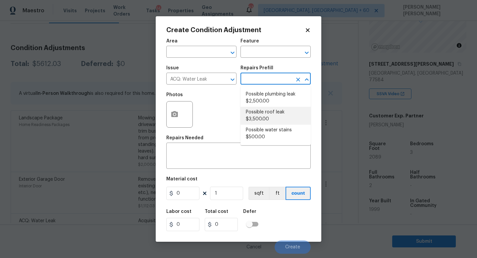
type input "3500"
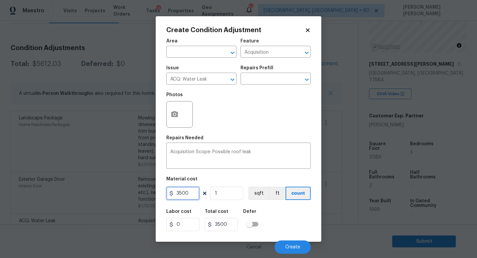
drag, startPoint x: 190, startPoint y: 192, endPoint x: 56, endPoint y: 192, distance: 134.0
click at [56, 192] on div "Create Condition Adjustment Area ​ Feature Acquisition ​ Issue ACQ: Water Leak …" at bounding box center [238, 129] width 477 height 258
type input "2500"
click at [173, 116] on icon "button" at bounding box center [174, 114] width 7 height 6
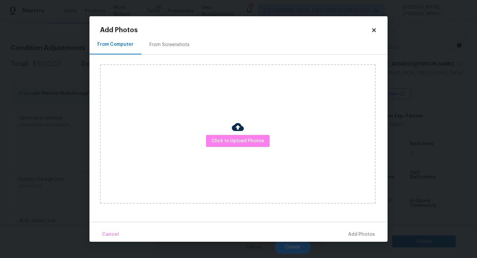
click at [243, 134] on div at bounding box center [238, 128] width 12 height 14
click at [251, 141] on span "Click to Upload Photos" at bounding box center [238, 141] width 53 height 8
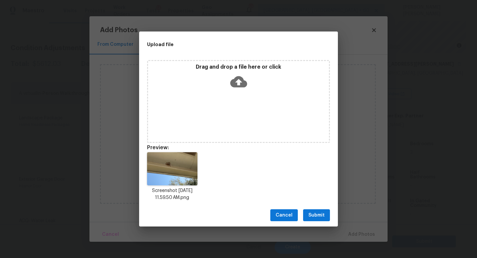
click at [328, 217] on button "Submit" at bounding box center [316, 215] width 27 height 12
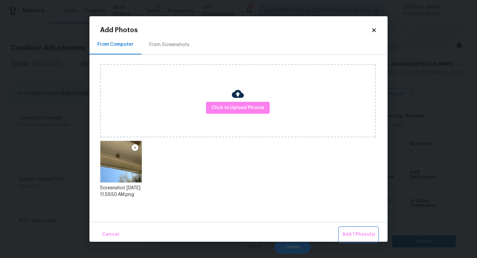
click at [362, 235] on span "Add 1 Photo(s)" at bounding box center [359, 234] width 33 height 8
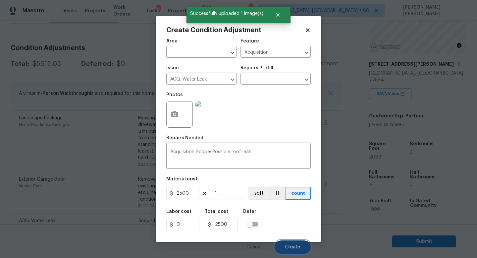
click at [288, 245] on span "Create" at bounding box center [292, 247] width 15 height 5
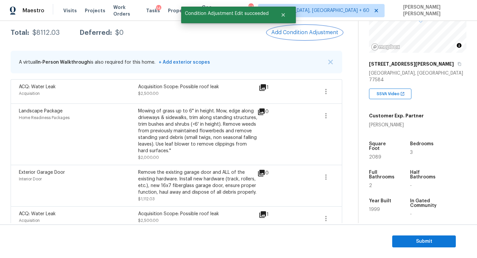
scroll to position [118, 0]
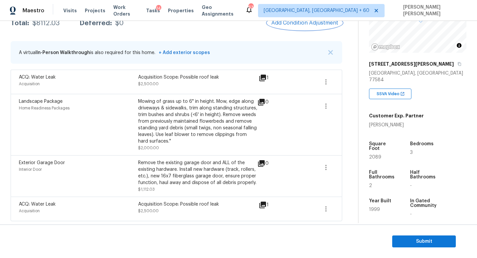
click at [283, 26] on button "Add Condition Adjustment" at bounding box center [305, 23] width 75 height 14
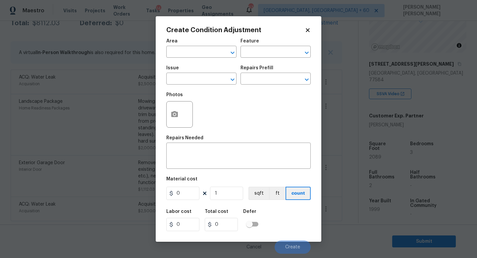
click at [181, 90] on div "Photos" at bounding box center [180, 110] width 28 height 43
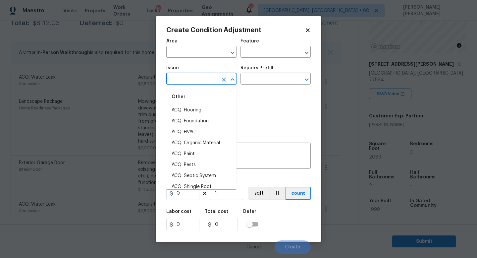
click at [187, 83] on input "text" at bounding box center [192, 79] width 52 height 10
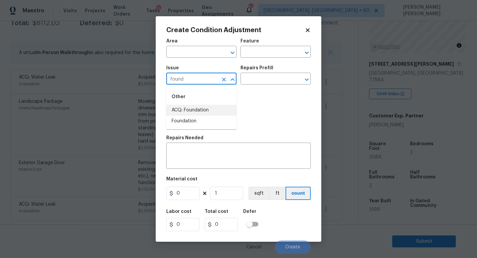
click at [191, 106] on li "ACQ: Foundation" at bounding box center [201, 110] width 70 height 11
type input "ACQ: Foundation"
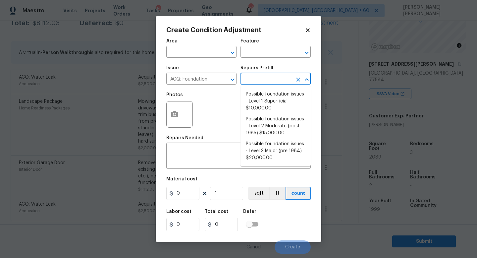
click at [264, 81] on input "text" at bounding box center [267, 79] width 52 height 10
click at [275, 100] on li "Possible foundation issues - Level 1 Superficial $10,000.00" at bounding box center [276, 101] width 70 height 25
type input "Acquisition"
type textarea "Possible foundation issues - Level 1 - Superficial. Disclaimer: This is NOT a t…"
type input "10000"
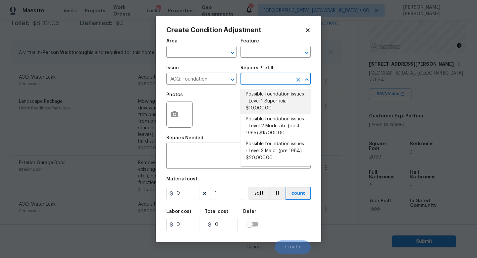
type input "10000"
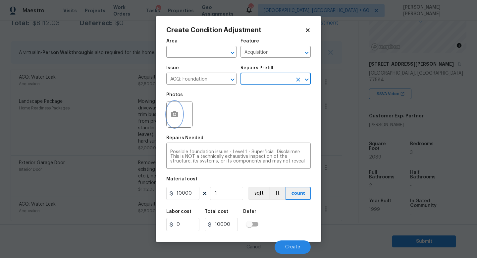
click at [179, 113] on button "button" at bounding box center [175, 114] width 16 height 26
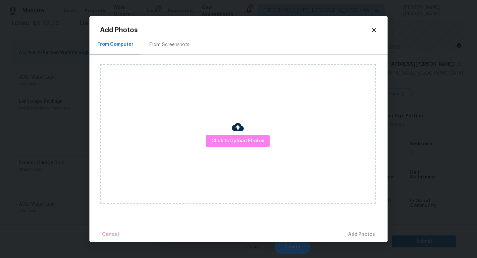
click at [227, 134] on div "Click to Upload Photos" at bounding box center [238, 133] width 276 height 139
click at [227, 142] on span "Click to Upload Photos" at bounding box center [238, 141] width 53 height 8
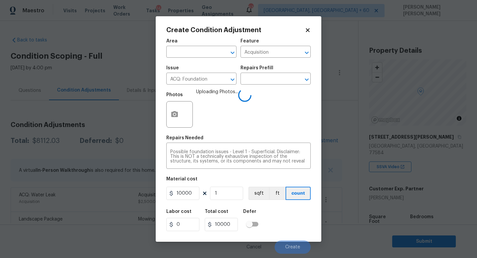
scroll to position [73, 0]
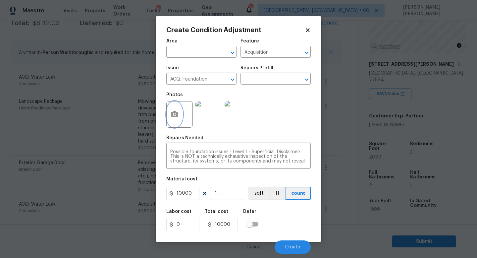
click at [178, 117] on icon "button" at bounding box center [175, 114] width 8 height 8
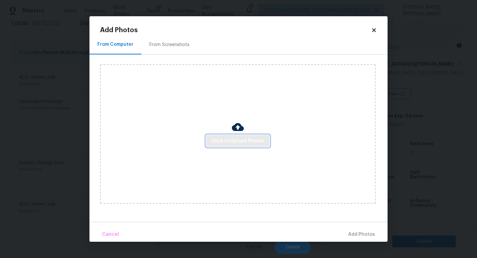
click at [237, 139] on span "Click to Upload Photos" at bounding box center [238, 141] width 53 height 8
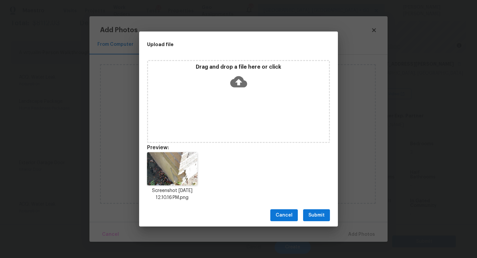
click at [322, 219] on span "Submit" at bounding box center [317, 215] width 16 height 8
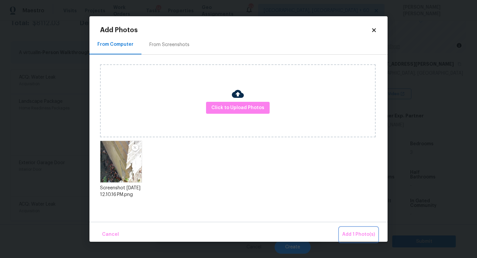
click at [361, 237] on span "Add 1 Photo(s)" at bounding box center [359, 234] width 33 height 8
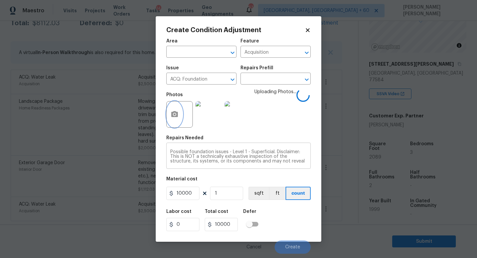
scroll to position [23, 0]
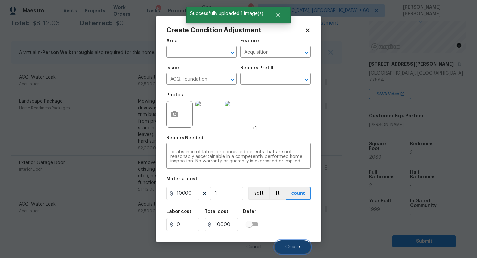
click at [289, 249] on span "Create" at bounding box center [292, 247] width 15 height 5
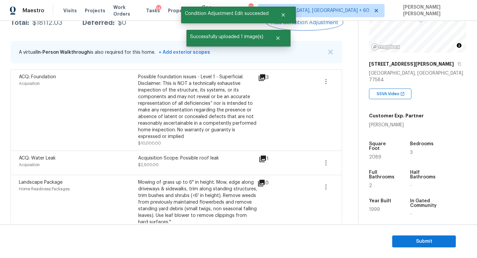
scroll to position [113, 0]
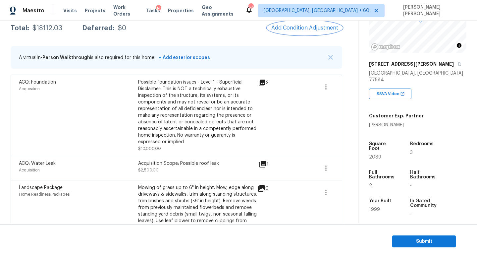
click at [305, 32] on button "Add Condition Adjustment" at bounding box center [305, 28] width 75 height 14
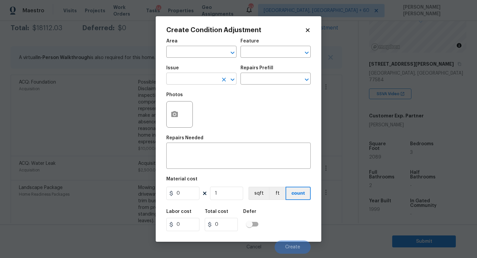
click at [200, 75] on input "text" at bounding box center [192, 79] width 52 height 10
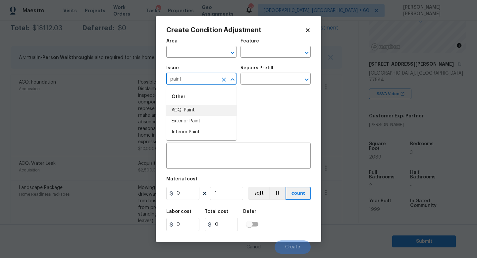
click at [195, 109] on li "ACQ: Paint" at bounding box center [201, 110] width 70 height 11
type input "ACQ: Paint"
click at [268, 74] on div "Repairs Prefill" at bounding box center [276, 70] width 70 height 9
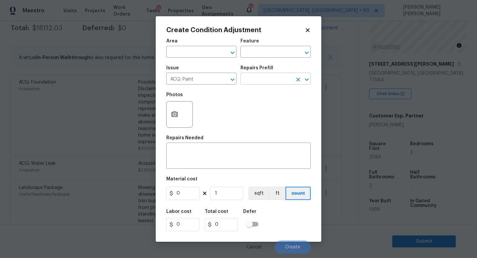
click at [268, 81] on input "text" at bounding box center [267, 79] width 52 height 10
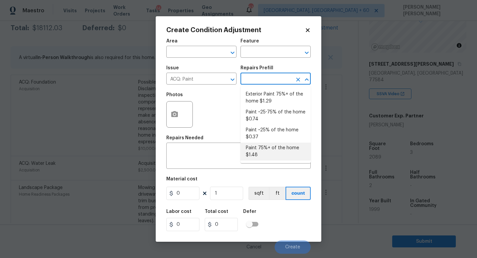
click at [271, 148] on li "Paint 75%+ of the home $1.48" at bounding box center [276, 152] width 70 height 18
type input "Acquisition"
type textarea "Acquisition Scope: 75%+ of the home will likely require interior paint"
type input "1.48"
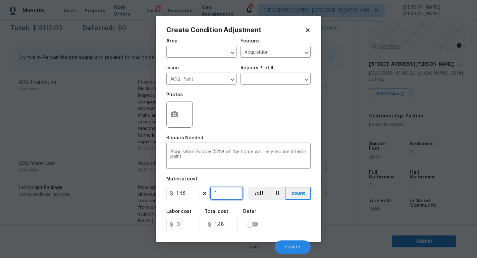
click at [233, 194] on input "1" at bounding box center [226, 193] width 33 height 13
type input "0"
type input "2"
type input "2.96"
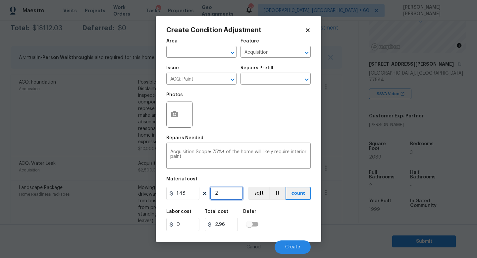
type input "20"
type input "29.6"
type input "208"
type input "307.84"
type input "2089"
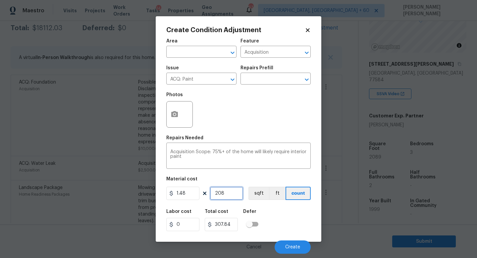
type input "3091.72"
type input "2089"
click at [177, 111] on icon "button" at bounding box center [175, 114] width 8 height 8
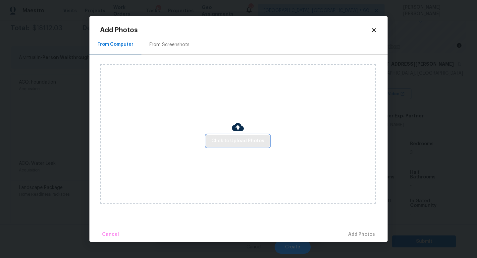
click at [224, 135] on button "Click to Upload Photos" at bounding box center [238, 141] width 64 height 12
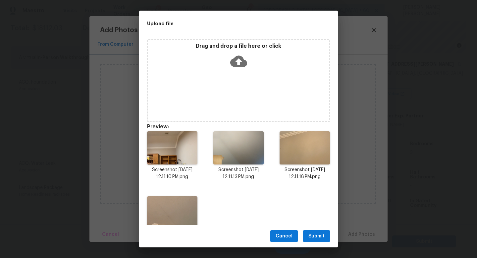
click at [316, 233] on span "Submit" at bounding box center [317, 236] width 16 height 8
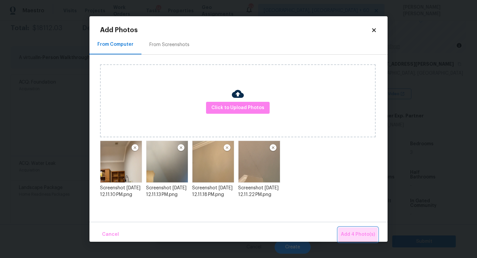
click at [374, 229] on button "Add 4 Photo(s)" at bounding box center [358, 234] width 39 height 14
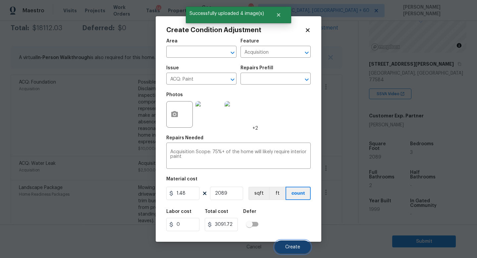
click at [294, 247] on span "Create" at bounding box center [292, 247] width 15 height 5
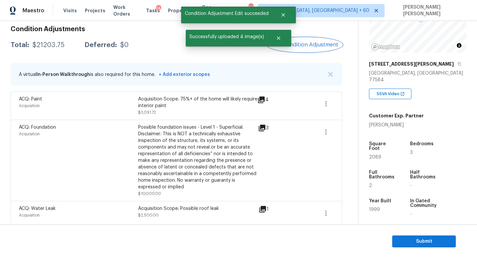
scroll to position [5, 0]
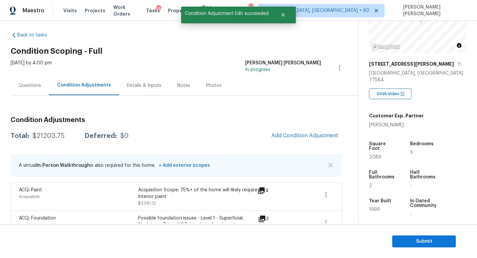
click at [298, 131] on button "Add Condition Adjustment" at bounding box center [305, 136] width 75 height 14
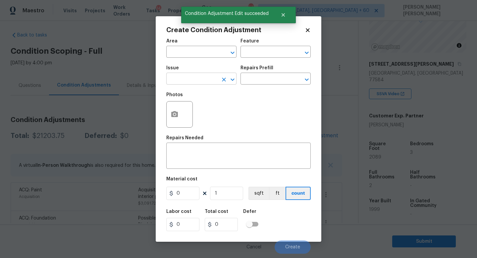
click at [189, 83] on input "text" at bounding box center [192, 79] width 52 height 10
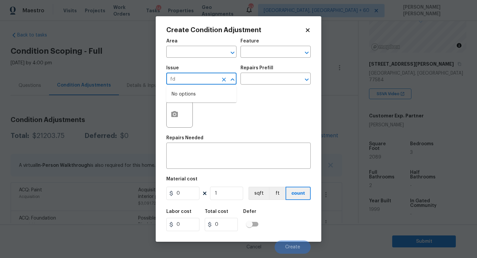
type input "f"
click at [190, 110] on li "ACQ: Flooring" at bounding box center [201, 110] width 70 height 11
type input "ACQ: Flooring"
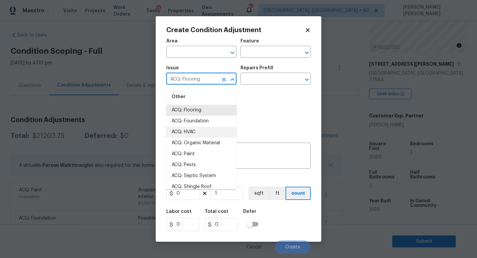
click at [48, 119] on body "Maestro Visits Projects Work Orders Tasks 14 Properties Geo Assignments 632 Kno…" at bounding box center [238, 129] width 477 height 258
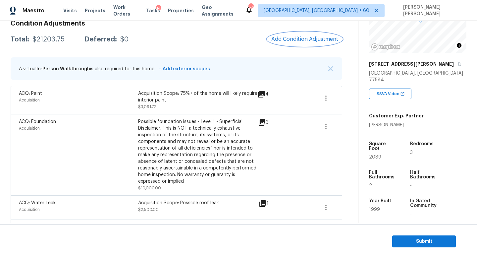
scroll to position [102, 0]
click at [327, 126] on icon "button" at bounding box center [326, 126] width 8 height 8
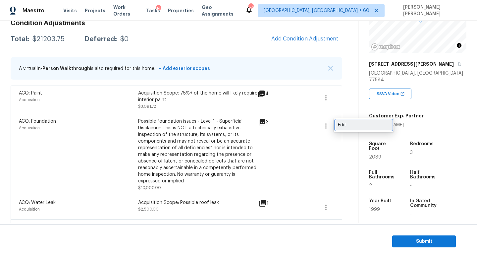
click at [364, 125] on div "Edit" at bounding box center [364, 125] width 52 height 7
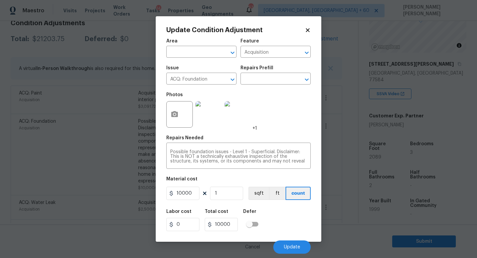
click at [183, 109] on div at bounding box center [179, 114] width 27 height 27
click at [172, 125] on button "button" at bounding box center [175, 114] width 16 height 26
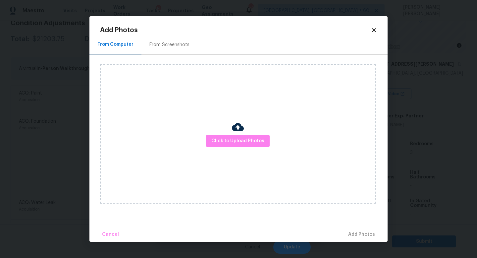
click at [245, 150] on div "Click to Upload Photos" at bounding box center [238, 133] width 276 height 139
click at [245, 147] on button "Click to Upload Photos" at bounding box center [238, 141] width 64 height 12
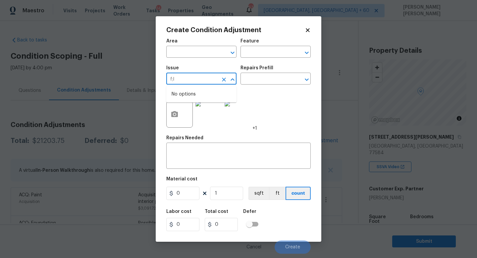
scroll to position [73, 0]
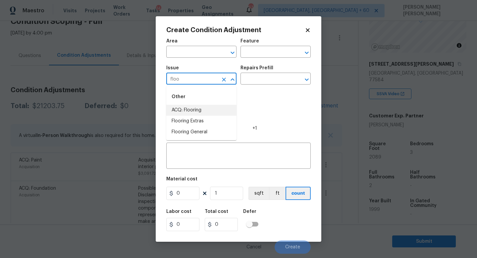
click at [204, 102] on div "Other" at bounding box center [201, 97] width 70 height 16
click at [204, 111] on li "ACQ: Flooring" at bounding box center [201, 110] width 70 height 11
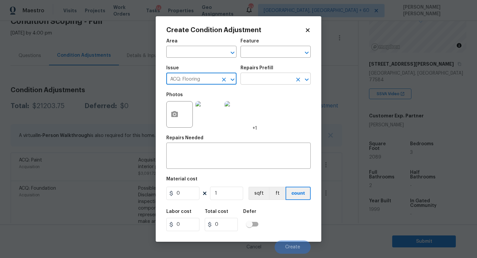
type input "ACQ: Flooring"
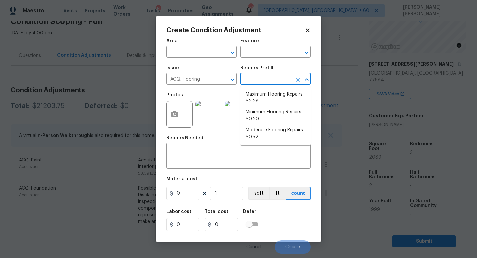
click at [266, 77] on input "text" at bounding box center [267, 79] width 52 height 10
click at [266, 120] on li "Minimum Flooring Repairs $0.20" at bounding box center [276, 116] width 70 height 18
type input "Acquisition"
type input "0.2"
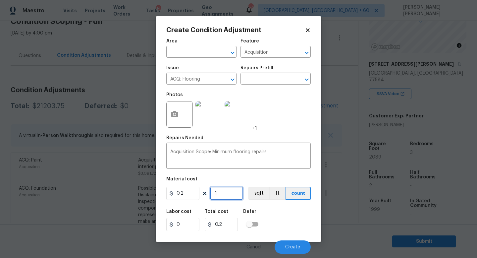
click at [222, 196] on input "1" at bounding box center [226, 193] width 33 height 13
type input "0"
type input "2"
type input "0.4"
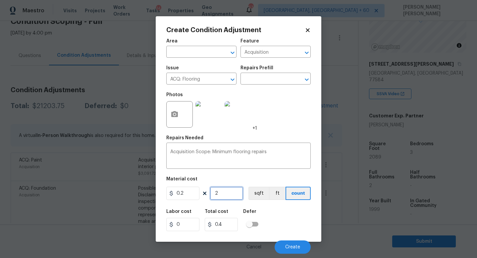
type input "20"
type input "4"
type input "208"
type input "41.6"
type input "2089"
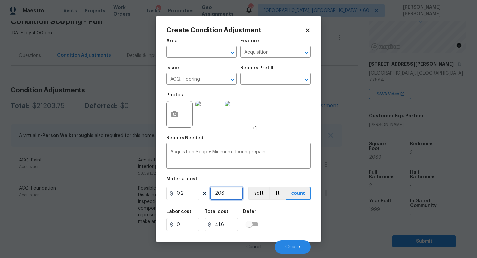
type input "417.8"
type input "2089"
click at [302, 241] on button "Create" at bounding box center [293, 246] width 36 height 13
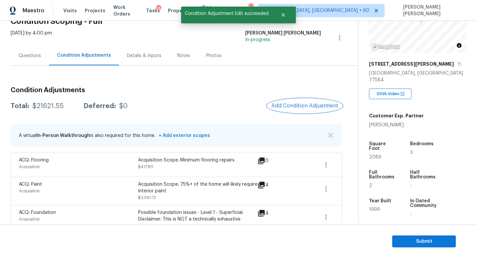
scroll to position [38, 0]
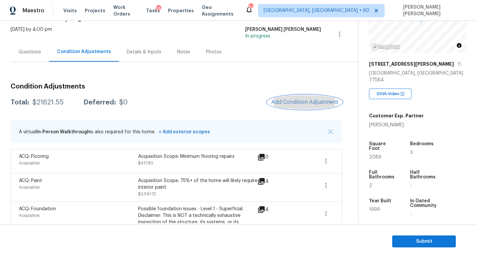
click at [313, 99] on span "Add Condition Adjustment" at bounding box center [305, 102] width 67 height 6
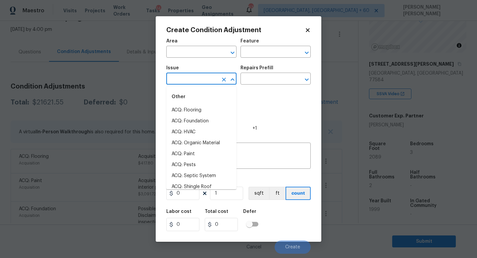
click at [198, 80] on input "text" at bounding box center [192, 79] width 52 height 10
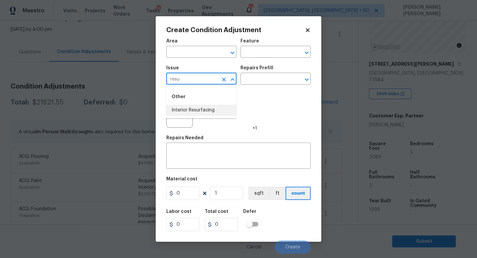
click at [202, 106] on li "Interior Resurfacing" at bounding box center [201, 110] width 70 height 11
type input "Interior Resurfacing"
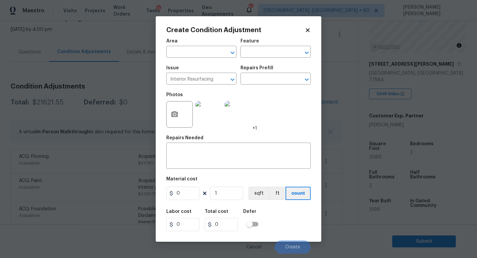
click at [270, 86] on div "Issue Interior Resurfacing ​ Repairs Prefill ​" at bounding box center [238, 75] width 145 height 27
click at [275, 76] on input "text" at bounding box center [267, 79] width 52 height 10
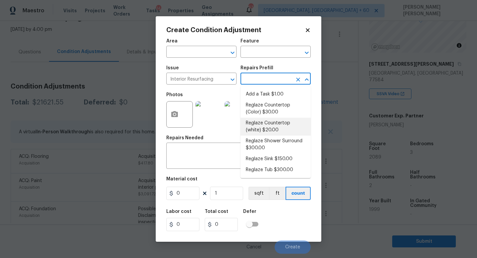
click at [276, 133] on li "Reglaze Countertop (white) $20.00" at bounding box center [276, 127] width 70 height 18
type textarea "Prep, mask and reglaze finish the countertop (white). Ensure that the finish is…"
type input "20"
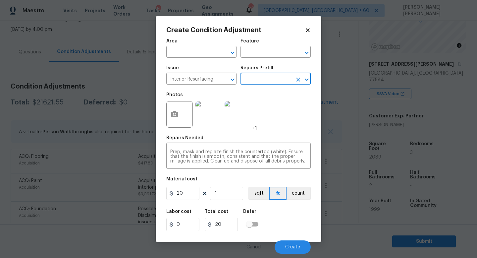
click at [276, 80] on input "text" at bounding box center [267, 79] width 52 height 10
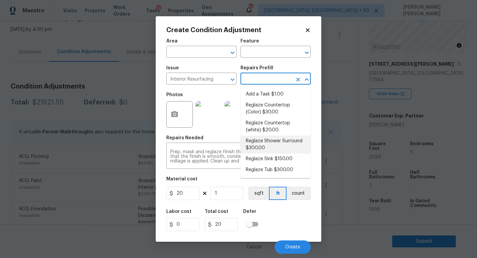
click at [274, 141] on li "Reglaze Shower Surround $300.00" at bounding box center [276, 145] width 70 height 18
type textarea "Prep, mask, clean and reglaze the fiberglass shower surround (white) both on th…"
type input "300"
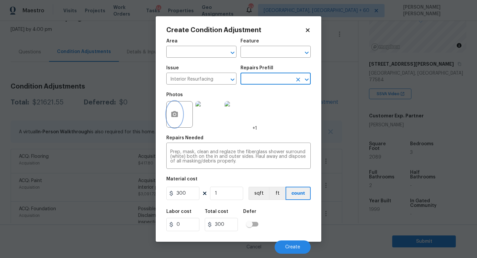
click at [176, 117] on icon "button" at bounding box center [174, 114] width 7 height 6
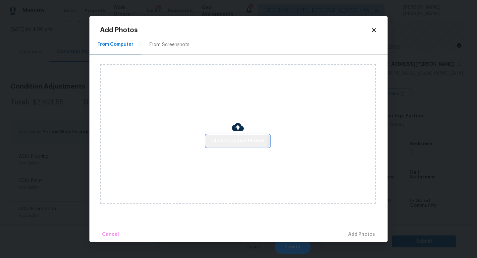
click at [223, 139] on span "Click to Upload Photos" at bounding box center [238, 141] width 53 height 8
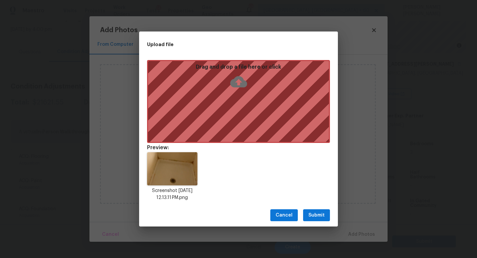
click at [317, 212] on span "Submit" at bounding box center [317, 215] width 16 height 8
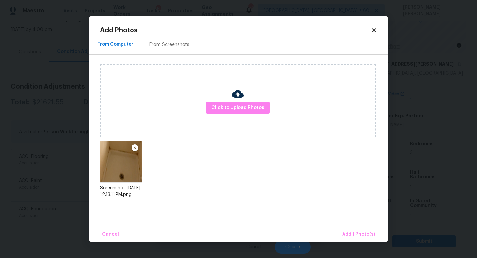
click at [241, 114] on div "Click to Upload Photos" at bounding box center [238, 100] width 276 height 73
click at [241, 107] on span "Click to Upload Photos" at bounding box center [238, 108] width 53 height 8
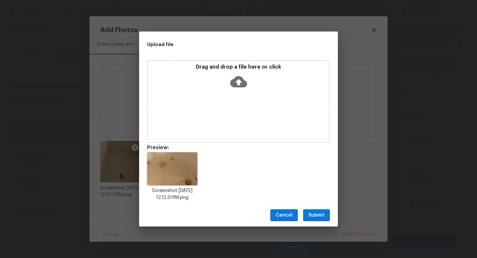
click at [318, 213] on span "Submit" at bounding box center [317, 215] width 16 height 8
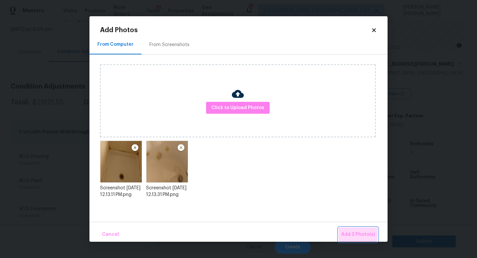
click at [357, 232] on span "Add 2 Photo(s)" at bounding box center [359, 234] width 34 height 8
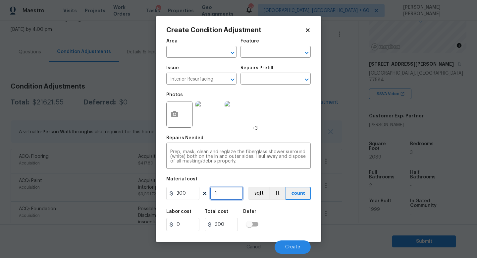
click at [233, 194] on input "1" at bounding box center [226, 193] width 33 height 13
type input "0"
type input "2"
type input "600"
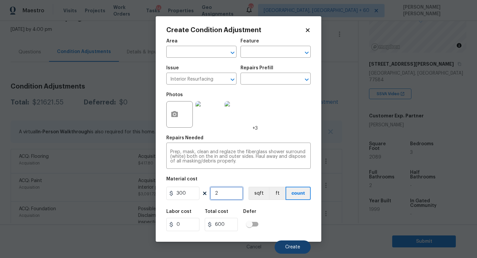
type input "2"
click at [293, 247] on span "Create" at bounding box center [292, 247] width 15 height 5
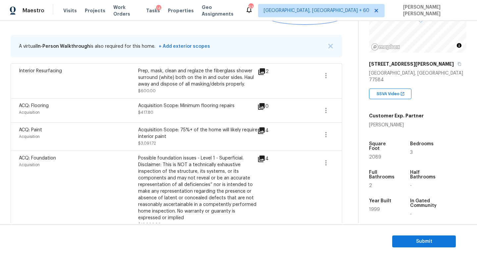
scroll to position [107, 0]
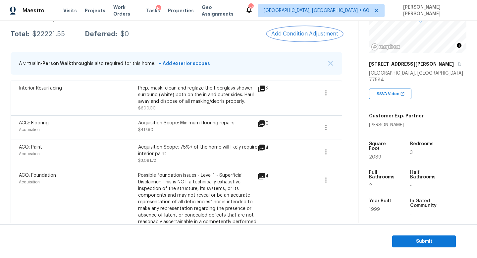
click at [293, 38] on button "Add Condition Adjustment" at bounding box center [305, 34] width 75 height 14
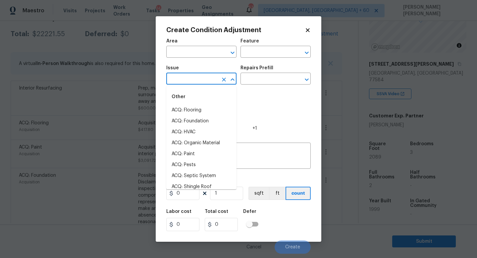
click at [192, 82] on input "text" at bounding box center [192, 79] width 52 height 10
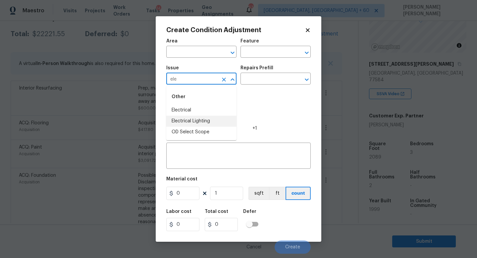
click at [204, 123] on li "Electrical Lighting" at bounding box center [201, 121] width 70 height 11
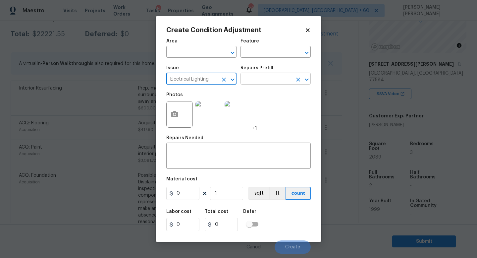
type input "Electrical Lighting"
click at [264, 85] on input "text" at bounding box center [267, 79] width 52 height 10
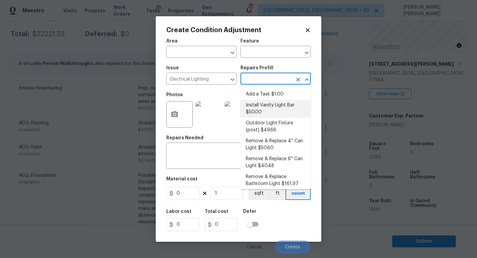
click at [275, 105] on li "Install Vanity Light Bar $50.00" at bounding box center [276, 109] width 70 height 18
type textarea "Remove the existing light fixture and install a new, vanity light bar fixture. …"
type input "50"
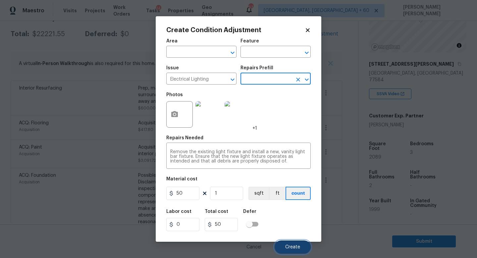
click at [290, 244] on button "Create" at bounding box center [293, 246] width 36 height 13
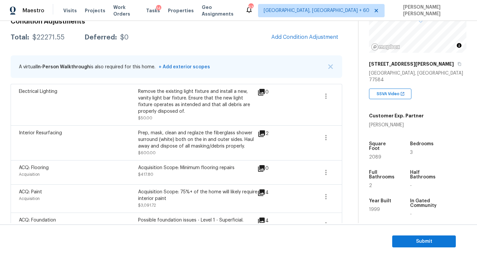
scroll to position [88, 0]
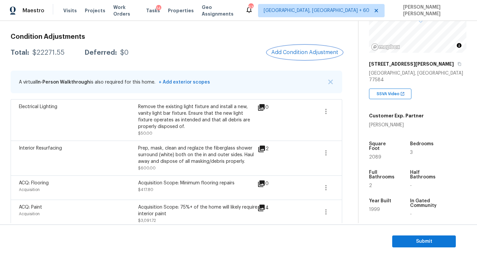
click at [299, 52] on span "Add Condition Adjustment" at bounding box center [305, 52] width 67 height 6
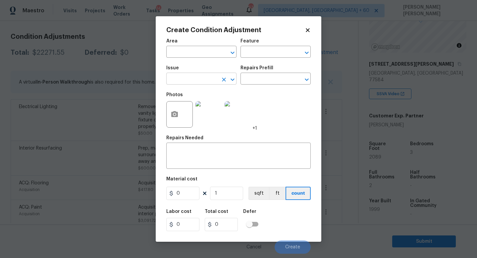
click at [209, 78] on input "text" at bounding box center [192, 79] width 52 height 10
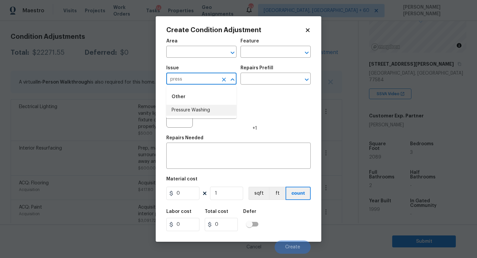
click at [204, 105] on li "Pressure Washing" at bounding box center [201, 110] width 70 height 11
type input "Pressure Washing"
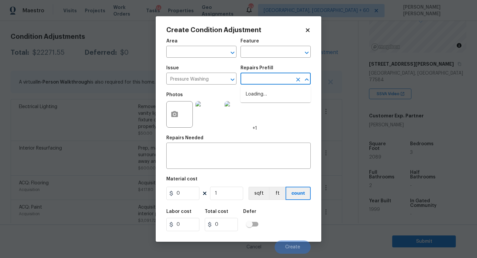
click at [251, 80] on input "text" at bounding box center [267, 79] width 52 height 10
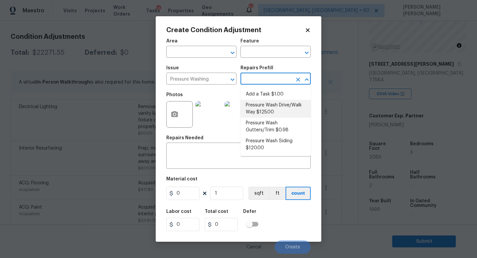
click at [278, 109] on li "Pressure Wash Drive/Walk Way $125.00" at bounding box center [276, 109] width 70 height 18
type input "Siding"
type textarea "Pressure wash the driveways/walkways as directed by the PM. Ensure that all deb…"
type input "125"
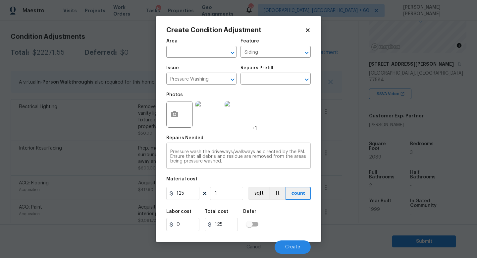
click at [233, 164] on div "Pressure wash the driveways/walkways as directed by the PM. Ensure that all deb…" at bounding box center [238, 156] width 145 height 25
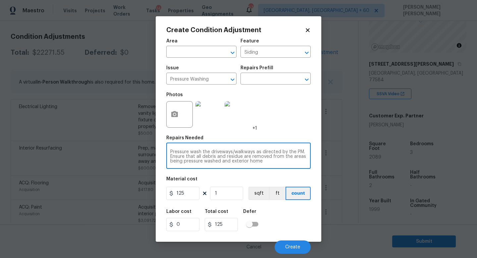
type textarea "Pressure wash the driveways/walkways as directed by the PM. Ensure that all deb…"
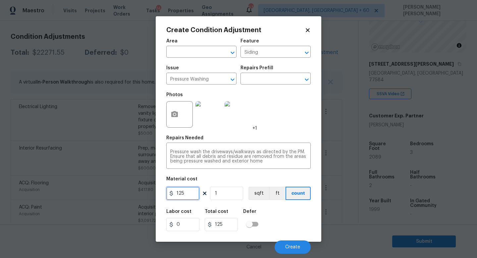
drag, startPoint x: 193, startPoint y: 197, endPoint x: 145, endPoint y: 197, distance: 47.7
click at [145, 197] on div "Create Condition Adjustment Area ​ Feature Siding ​ Issue Pressure Washing ​ Re…" at bounding box center [238, 129] width 477 height 258
type input "300"
click at [288, 247] on span "Create" at bounding box center [292, 247] width 15 height 5
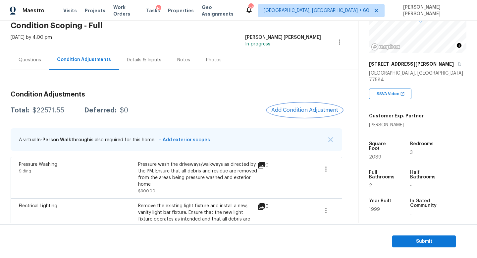
scroll to position [31, 0]
click at [287, 108] on span "Add Condition Adjustment" at bounding box center [305, 110] width 67 height 6
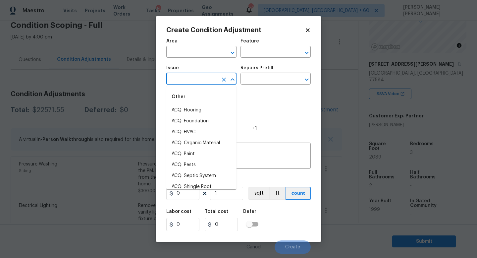
click at [208, 81] on input "text" at bounding box center [192, 79] width 52 height 10
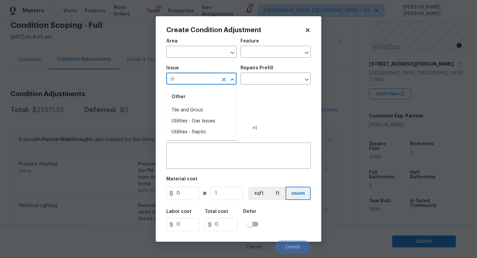
type input "tile"
click at [222, 77] on icon "Clear" at bounding box center [224, 79] width 7 height 7
click at [213, 119] on li "Demo Exterior" at bounding box center [201, 121] width 70 height 11
type input "Demo Exterior"
click at [222, 80] on icon "Clear" at bounding box center [224, 79] width 7 height 7
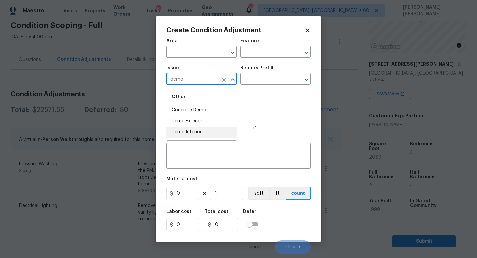
click at [222, 133] on li "Demo Interior" at bounding box center [201, 132] width 70 height 11
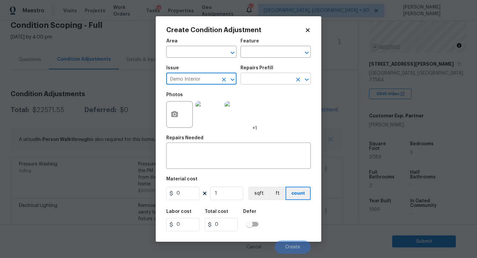
type input "Demo Interior"
click at [259, 76] on input "text" at bounding box center [267, 79] width 52 height 10
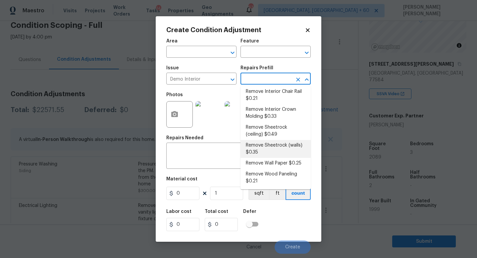
scroll to position [0, 0]
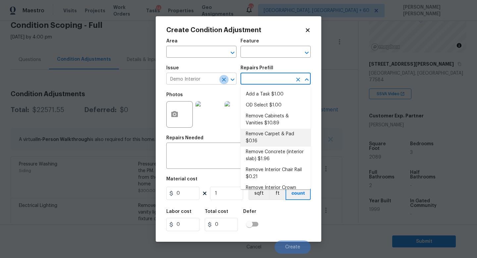
click at [225, 77] on icon "Clear" at bounding box center [224, 79] width 7 height 7
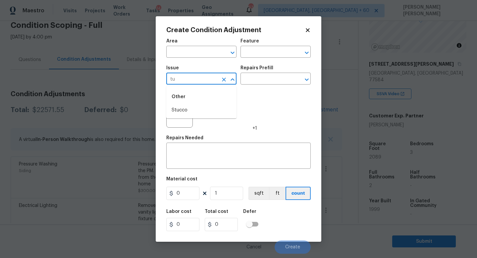
type input "t"
click at [178, 111] on li "Tile and Grout" at bounding box center [201, 110] width 70 height 11
type input "Tile and Grout"
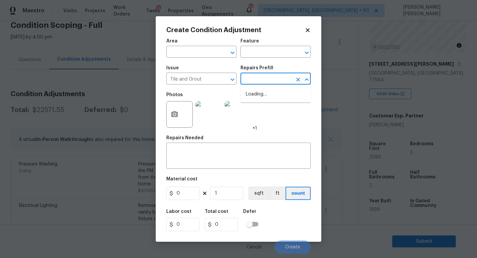
click at [260, 77] on input "text" at bounding box center [267, 79] width 52 height 10
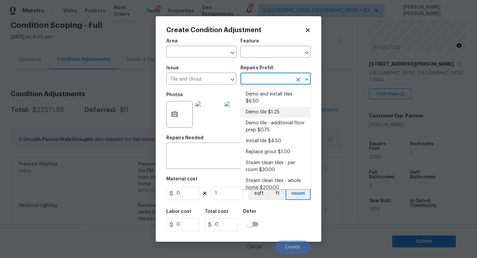
click at [273, 112] on li "Demo tile $1.25" at bounding box center [276, 112] width 70 height 11
type input "Overall Flooring"
type textarea "Demo tile and thinset"
type input "1.25"
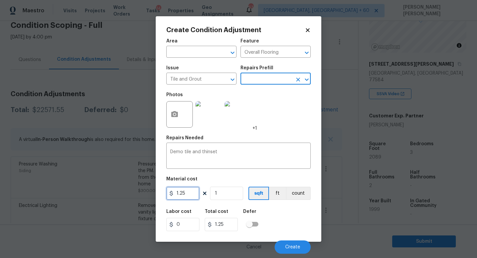
click at [192, 195] on input "1.25" at bounding box center [182, 193] width 33 height 13
type input "1"
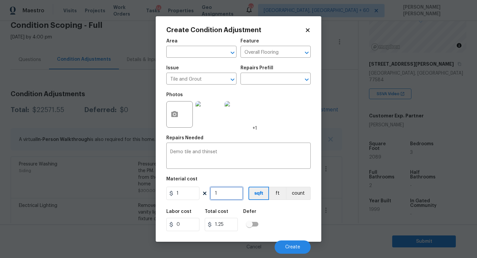
type input "1"
click at [229, 192] on input "1" at bounding box center [226, 193] width 33 height 13
type input "0"
type input "5"
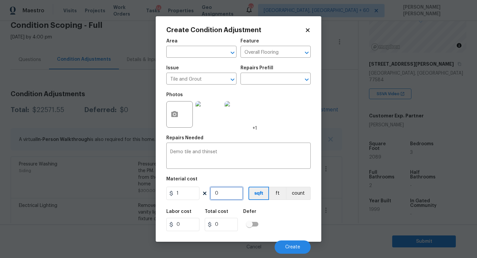
type input "5"
type input "50"
click at [172, 114] on icon "button" at bounding box center [174, 114] width 7 height 6
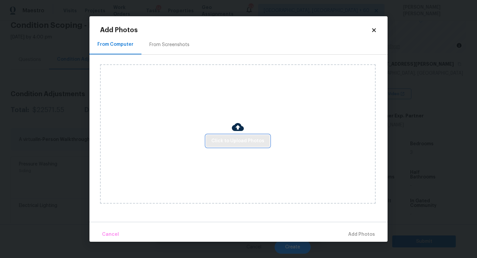
click at [230, 136] on button "Click to Upload Photos" at bounding box center [238, 141] width 64 height 12
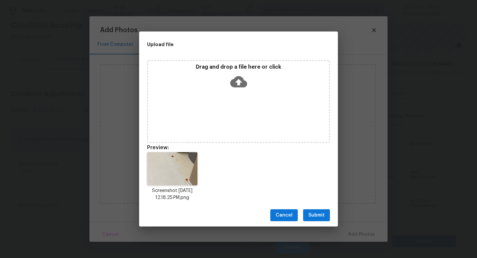
click at [319, 219] on span "Submit" at bounding box center [317, 215] width 16 height 8
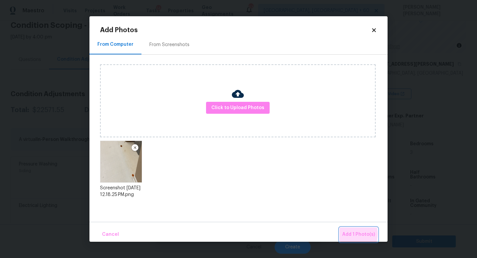
click at [348, 234] on span "Add 1 Photo(s)" at bounding box center [359, 234] width 33 height 8
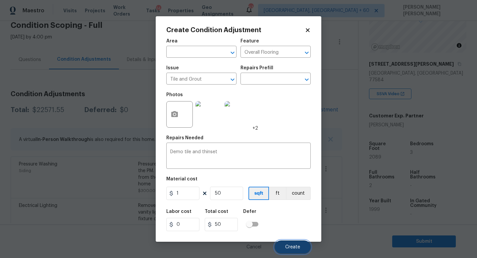
click at [292, 245] on span "Create" at bounding box center [292, 247] width 15 height 5
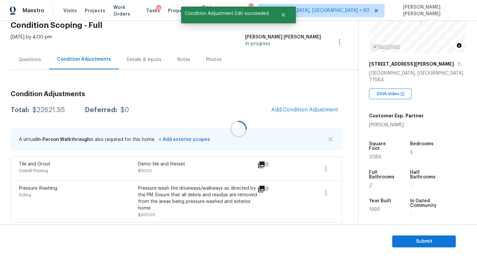
click at [310, 109] on div at bounding box center [238, 129] width 477 height 258
click at [297, 113] on button "Add Condition Adjustment" at bounding box center [305, 110] width 75 height 14
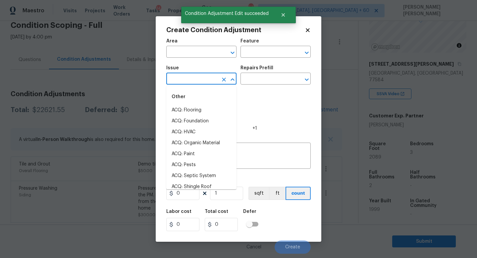
click at [201, 76] on input "text" at bounding box center [192, 79] width 52 height 10
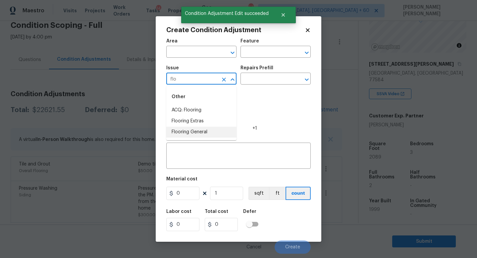
click at [201, 129] on li "Flooring General" at bounding box center [201, 132] width 70 height 11
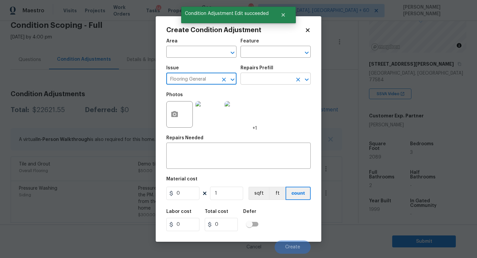
type input "Flooring General"
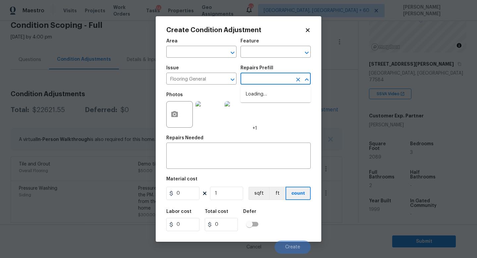
click at [256, 75] on input "text" at bounding box center [267, 79] width 52 height 10
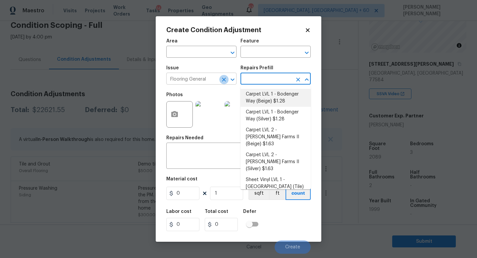
click at [226, 80] on icon "Clear" at bounding box center [224, 79] width 7 height 7
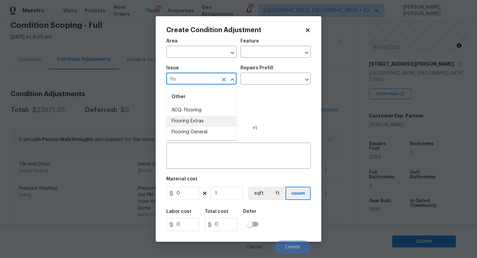
click at [206, 121] on li "Flooring Extras" at bounding box center [201, 121] width 70 height 11
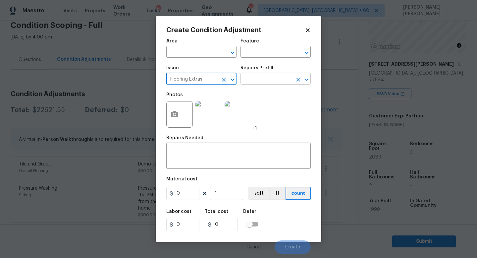
type input "Flooring Extras"
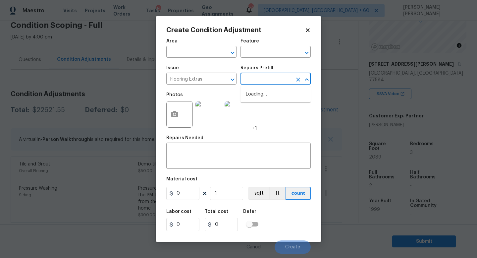
click at [251, 80] on input "text" at bounding box center [267, 79] width 52 height 10
type input "tile"
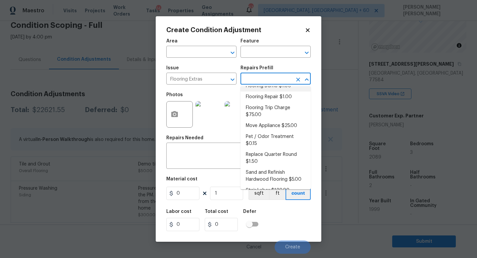
scroll to position [50, 0]
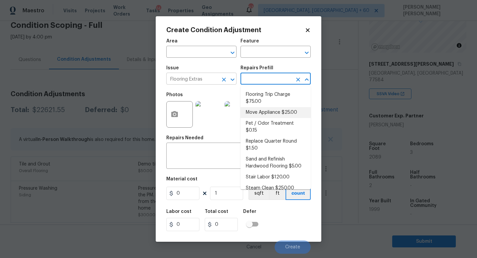
click at [225, 80] on icon "Clear" at bounding box center [224, 80] width 4 height 4
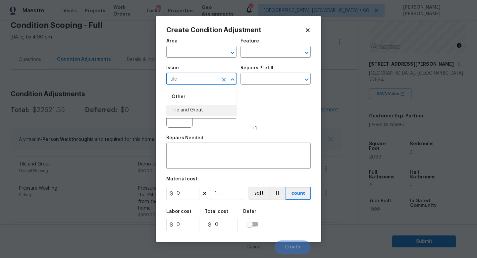
click at [221, 111] on li "Tile and Grout" at bounding box center [201, 110] width 70 height 11
type input "Tile and Grout"
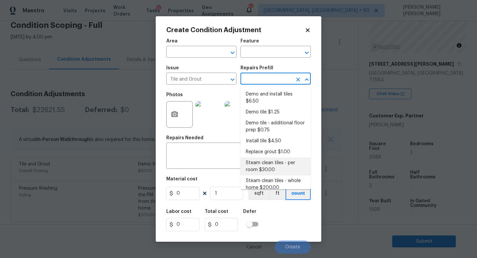
click at [260, 82] on input "text" at bounding box center [267, 79] width 52 height 10
click at [276, 138] on li "Install tile $4.50" at bounding box center [276, 141] width 70 height 11
type input "Overall Flooring"
type textarea "Install tile flooring, float (level), and grout."
type input "4.5"
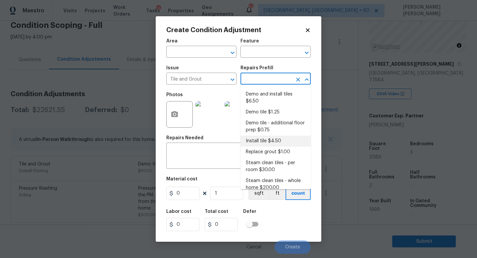
type input "4.5"
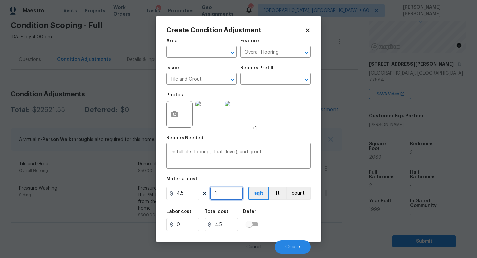
click at [224, 198] on input "1" at bounding box center [226, 193] width 33 height 13
type input "0"
type input "5"
type input "22.5"
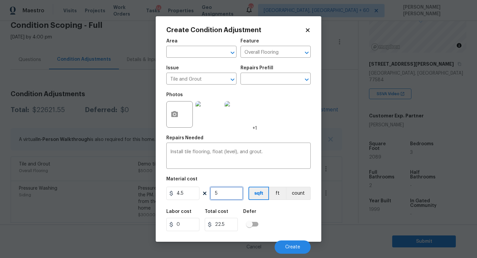
type input "50"
type input "225"
type input "50"
click at [300, 244] on button "Create" at bounding box center [293, 246] width 36 height 13
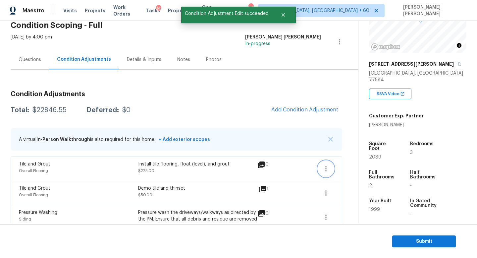
click at [327, 164] on button "button" at bounding box center [326, 169] width 16 height 16
click at [349, 164] on div "Edit" at bounding box center [364, 167] width 52 height 7
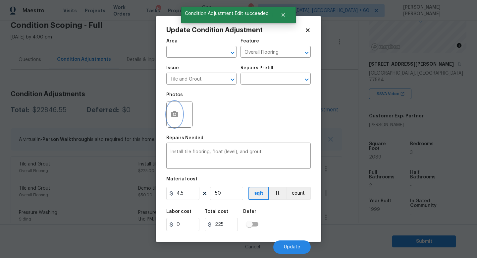
click at [170, 104] on button "button" at bounding box center [175, 114] width 16 height 26
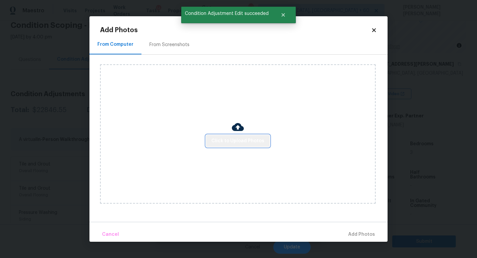
click at [260, 145] on span "Click to Upload Photos" at bounding box center [238, 141] width 53 height 8
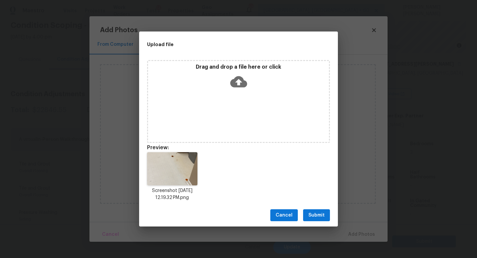
click at [314, 213] on span "Submit" at bounding box center [317, 215] width 16 height 8
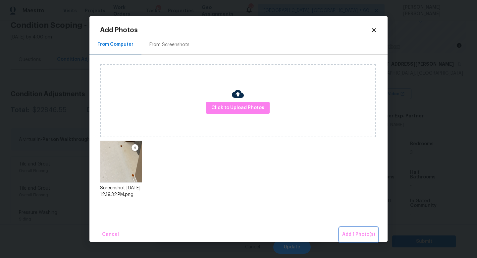
click at [355, 231] on span "Add 1 Photo(s)" at bounding box center [359, 234] width 33 height 8
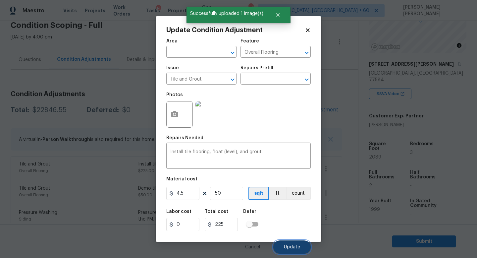
click at [296, 242] on button "Update" at bounding box center [292, 246] width 37 height 13
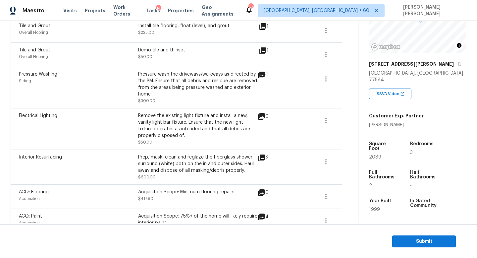
scroll to position [200, 0]
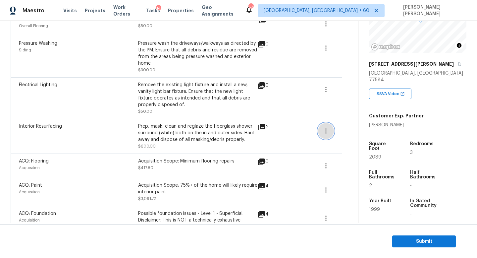
click at [320, 128] on button "button" at bounding box center [326, 131] width 16 height 16
click at [362, 127] on div "Edit" at bounding box center [364, 130] width 52 height 7
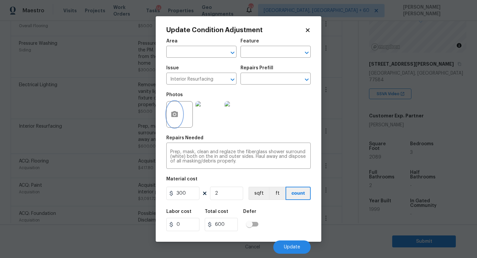
click at [180, 115] on button "button" at bounding box center [175, 114] width 16 height 26
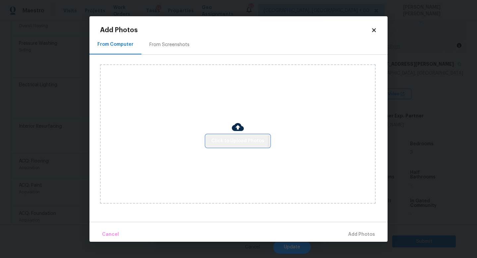
click at [237, 140] on span "Click to Upload Photos" at bounding box center [238, 141] width 53 height 8
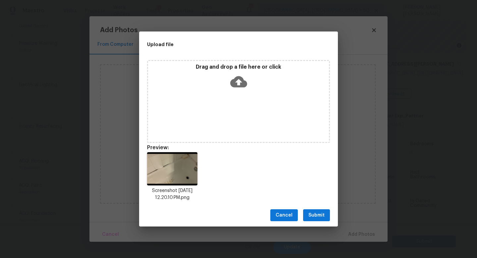
click at [315, 216] on span "Submit" at bounding box center [317, 215] width 16 height 8
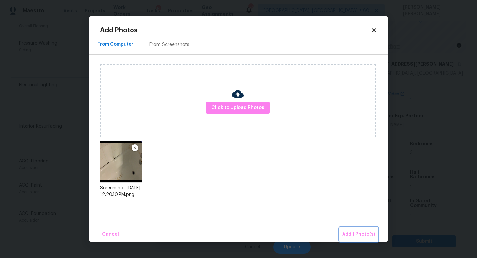
click at [351, 232] on span "Add 1 Photo(s)" at bounding box center [359, 234] width 33 height 8
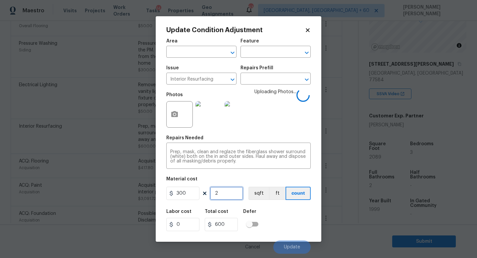
click at [222, 194] on input "2" at bounding box center [226, 193] width 33 height 13
type input "0"
type input "3"
type input "900"
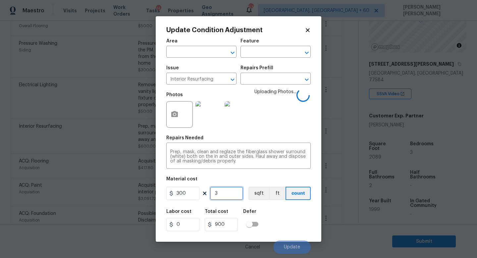
type input "3"
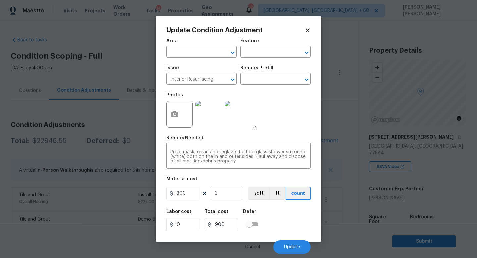
scroll to position [73, 0]
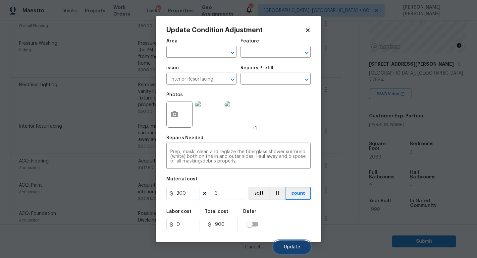
click at [293, 249] on span "Update" at bounding box center [292, 247] width 16 height 5
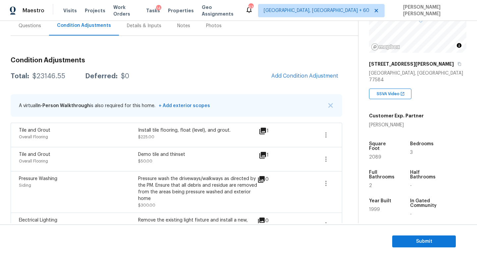
scroll to position [0, 0]
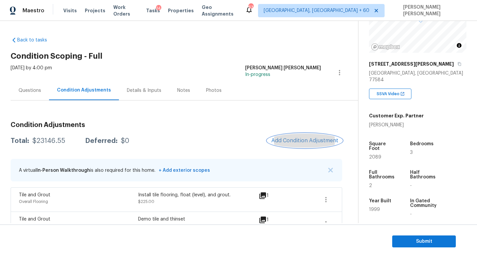
click at [290, 139] on span "Add Condition Adjustment" at bounding box center [305, 141] width 67 height 6
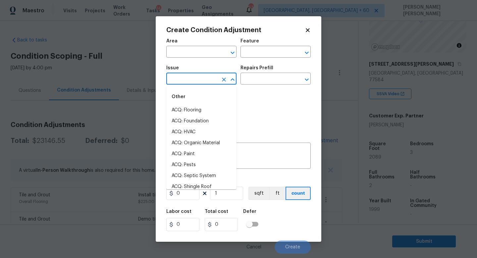
click at [198, 80] on input "text" at bounding box center [192, 79] width 52 height 10
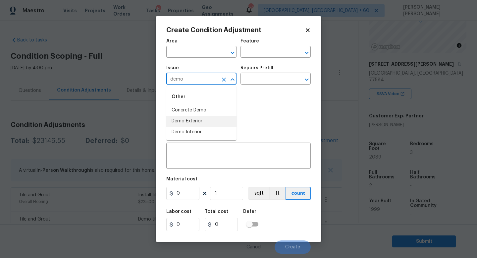
click at [200, 123] on li "Demo Exterior" at bounding box center [201, 121] width 70 height 11
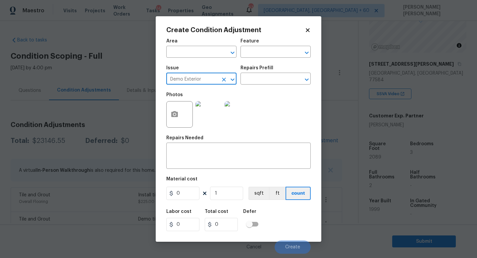
type input "Demo Exterior"
click at [250, 86] on div "Issue Demo Exterior ​ Repairs Prefill ​" at bounding box center [238, 75] width 145 height 27
click at [262, 79] on input "text" at bounding box center [267, 79] width 52 height 10
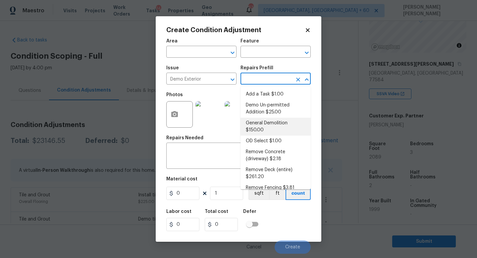
click at [281, 126] on li "General Demolition $150.00" at bounding box center [276, 127] width 70 height 18
type input "Demolition"
type textarea "Decks, sheds, above ground pools,"
type input "150"
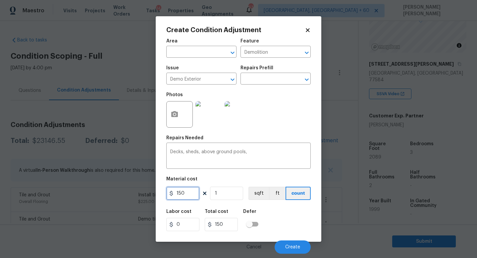
drag, startPoint x: 193, startPoint y: 189, endPoint x: 77, endPoint y: 192, distance: 116.1
click at [109, 192] on div "Create Condition Adjustment Area ​ Feature Demolition ​ Issue Demo Exterior ​ R…" at bounding box center [238, 129] width 477 height 258
type input "600"
click at [181, 113] on button "button" at bounding box center [175, 114] width 16 height 26
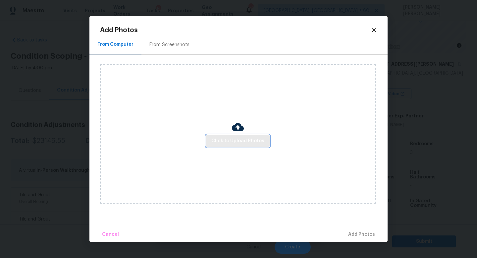
click at [232, 142] on span "Click to Upload Photos" at bounding box center [238, 141] width 53 height 8
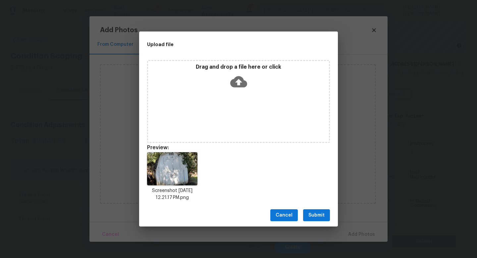
click at [317, 202] on div "Screenshot 2025-09-10 at 12.21.17 PM.png" at bounding box center [238, 176] width 199 height 65
click at [317, 210] on button "Submit" at bounding box center [316, 215] width 27 height 12
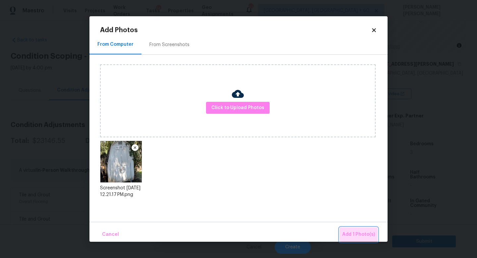
click at [359, 236] on span "Add 1 Photo(s)" at bounding box center [359, 234] width 33 height 8
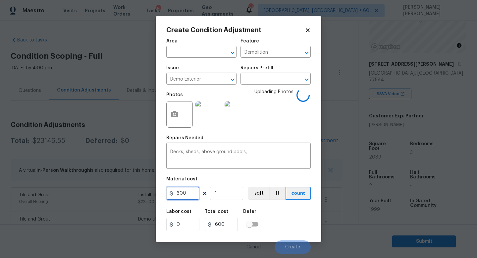
drag, startPoint x: 194, startPoint y: 193, endPoint x: 93, endPoint y: 195, distance: 100.5
click at [93, 195] on div "Create Condition Adjustment Area ​ Feature Demolition ​ Issue Demo Exterior ​ R…" at bounding box center [238, 129] width 477 height 258
click at [296, 247] on span "Create" at bounding box center [292, 247] width 15 height 5
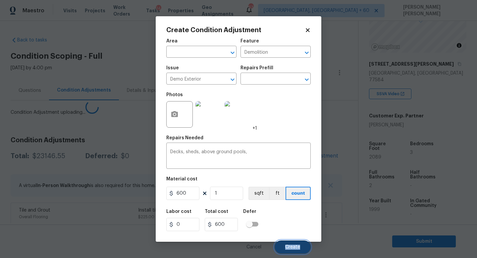
click at [296, 247] on span "Create" at bounding box center [292, 247] width 15 height 5
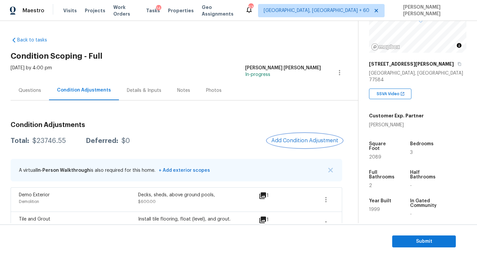
click at [293, 139] on span "Add Condition Adjustment" at bounding box center [305, 141] width 67 height 6
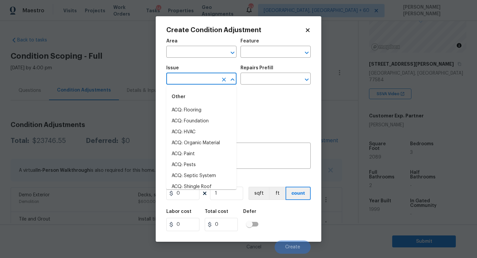
click at [197, 83] on input "text" at bounding box center [192, 79] width 52 height 10
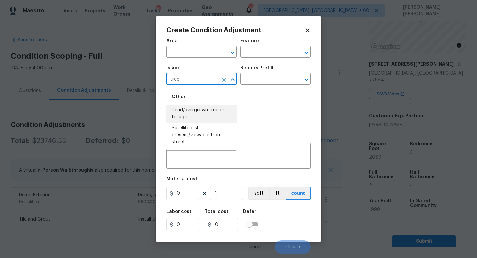
click at [213, 113] on li "Dead/overgrown tree or foliage" at bounding box center [201, 114] width 70 height 18
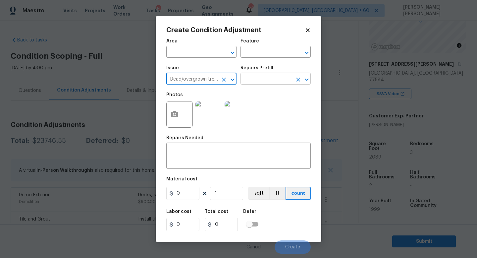
type input "Dead/overgrown tree or foliage"
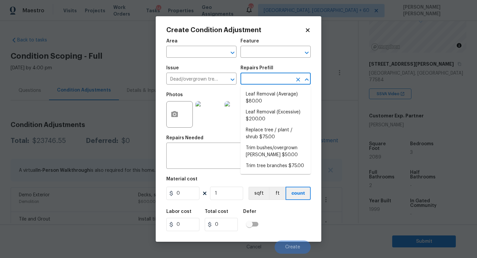
click at [279, 80] on input "text" at bounding box center [267, 79] width 52 height 10
click at [286, 163] on li "Trim tree branches $75.00" at bounding box center [276, 165] width 70 height 11
type textarea "Trim back overgrown tree branches in contact with home & branches hanging low o…"
type input "75"
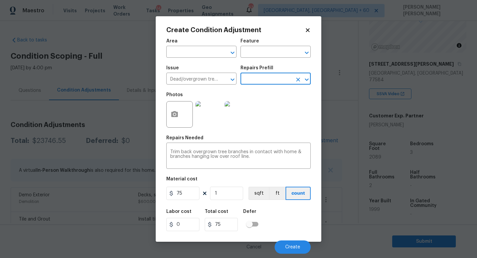
click at [183, 118] on div at bounding box center [179, 114] width 27 height 27
click at [174, 112] on icon "button" at bounding box center [174, 114] width 7 height 6
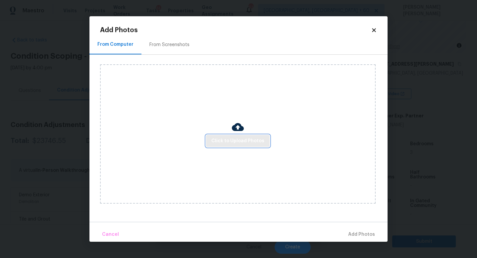
click at [254, 145] on span "Click to Upload Photos" at bounding box center [238, 141] width 53 height 8
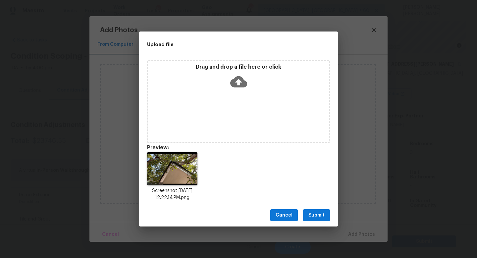
click at [323, 217] on span "Submit" at bounding box center [317, 215] width 16 height 8
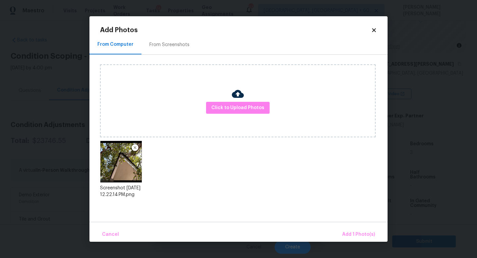
click at [356, 225] on div "Cancel Add 1 Photo(s)" at bounding box center [239, 232] width 298 height 20
click at [356, 233] on span "Add 1 Photo(s)" at bounding box center [359, 234] width 33 height 8
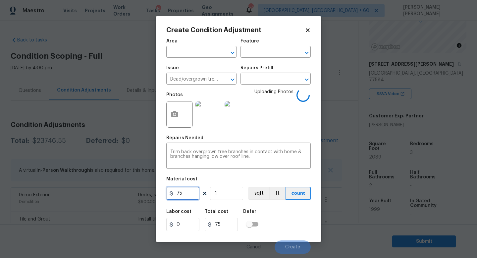
drag, startPoint x: 191, startPoint y: 196, endPoint x: 80, endPoint y: 189, distance: 111.3
click at [80, 189] on div "Create Condition Adjustment Area ​ Feature ​ Issue Dead/overgrown tree or folia…" at bounding box center [238, 129] width 477 height 258
type input "100"
click at [287, 215] on div "Labor cost 0 Total cost 100 Defer" at bounding box center [238, 220] width 145 height 30
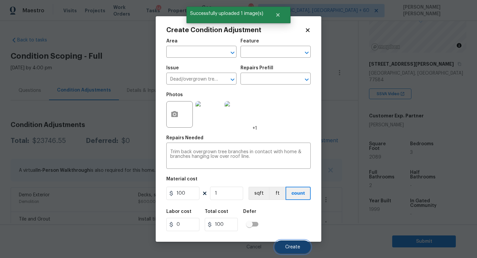
click at [300, 249] on button "Create" at bounding box center [293, 246] width 36 height 13
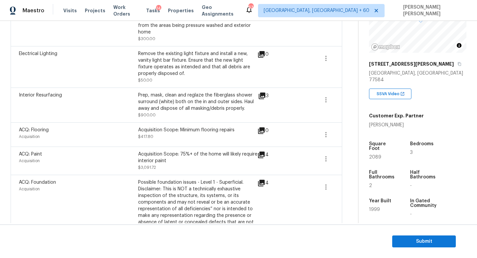
scroll to position [400, 0]
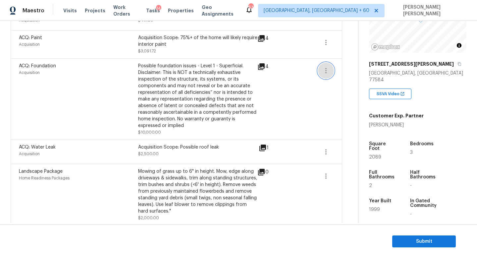
click at [331, 71] on button "button" at bounding box center [326, 71] width 16 height 16
click at [354, 71] on div "Edit" at bounding box center [364, 70] width 52 height 7
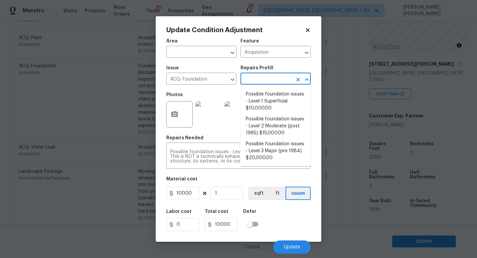
click at [258, 82] on input "text" at bounding box center [267, 79] width 52 height 10
click at [272, 124] on li "Possible foundation issues - Level 2 Moderate (post 1985) $15,000.00" at bounding box center [276, 126] width 70 height 25
type textarea "Possible foundation issues - Level 2 Moderate: Disclaimer: This is NOT a techni…"
type input "15000"
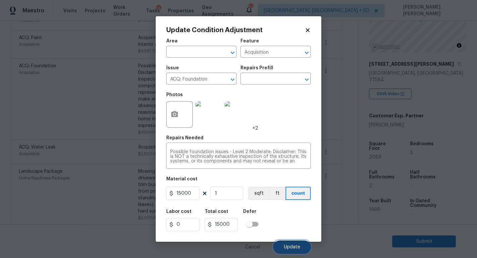
click at [293, 244] on button "Update" at bounding box center [292, 246] width 37 height 13
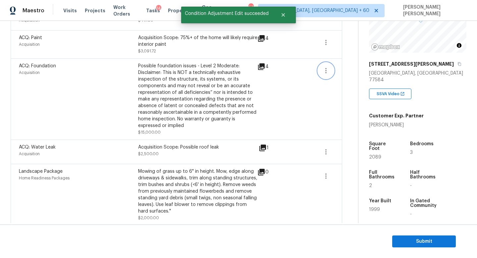
click at [329, 70] on icon "button" at bounding box center [326, 71] width 8 height 8
click at [367, 70] on div "Edit" at bounding box center [364, 70] width 52 height 7
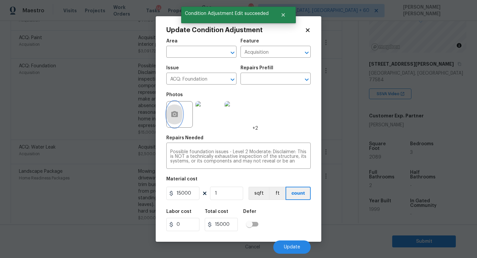
click at [177, 115] on icon "button" at bounding box center [174, 114] width 7 height 6
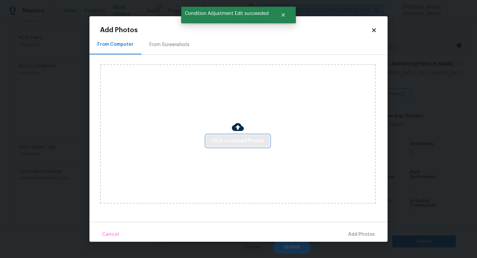
click at [238, 138] on span "Click to Upload Photos" at bounding box center [238, 141] width 53 height 8
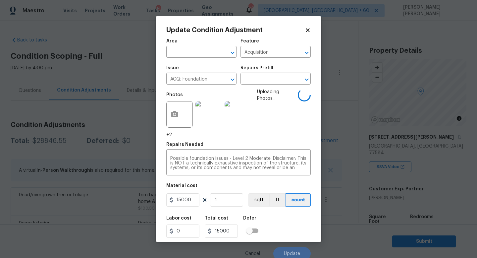
scroll to position [73, 0]
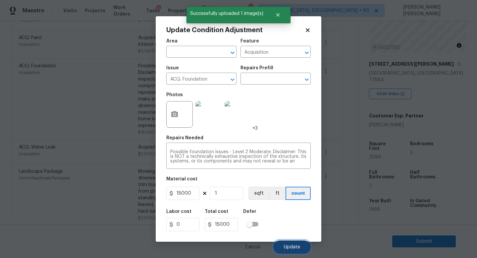
click at [301, 252] on button "Update" at bounding box center [292, 246] width 37 height 13
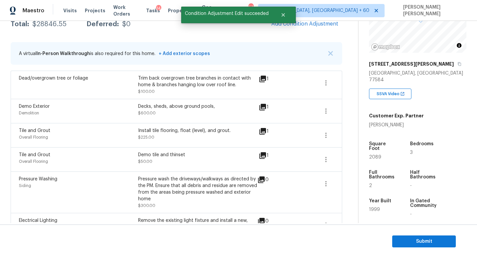
scroll to position [5, 0]
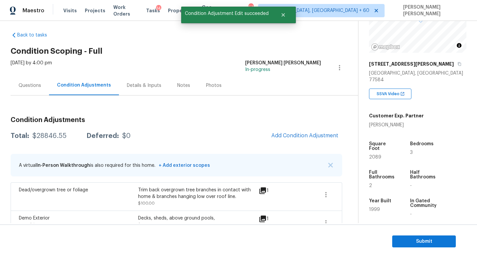
click at [28, 79] on div "Questions" at bounding box center [30, 86] width 38 height 20
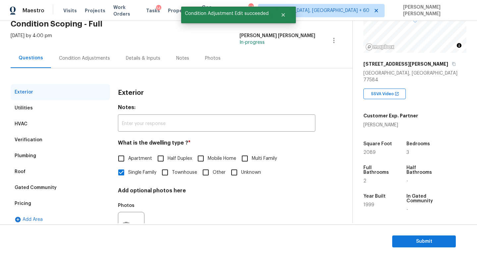
scroll to position [61, 0]
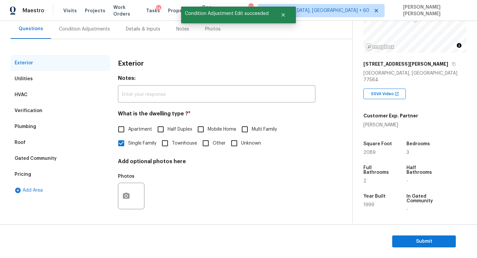
click at [31, 112] on div "Verification" at bounding box center [29, 110] width 28 height 7
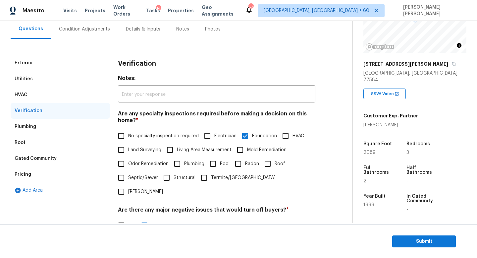
scroll to position [126, 0]
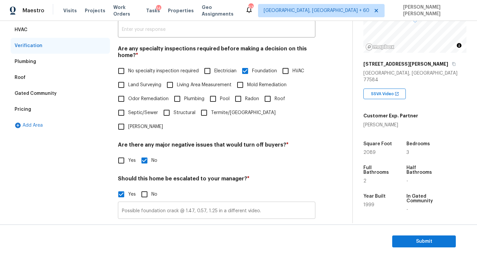
click at [214, 203] on input "Possible foundation crack @ 1.47, 0.57, 1.25 in a different video." at bounding box center [217, 211] width 198 height 16
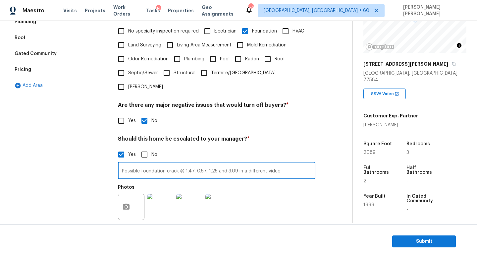
scroll to position [181, 0]
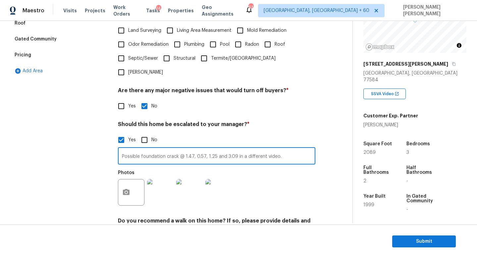
type input "Possible foundation crack @ 1.47, 0.57, 1.25 and 3.09 in a different video."
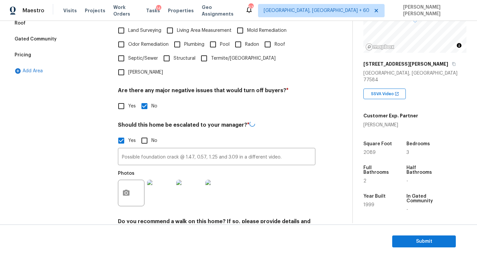
click at [138, 181] on div at bounding box center [131, 193] width 27 height 27
click at [119, 180] on div at bounding box center [131, 193] width 27 height 27
click at [128, 180] on button "button" at bounding box center [126, 193] width 16 height 26
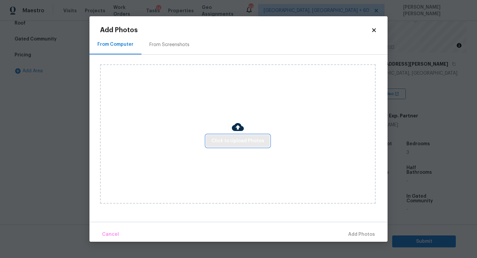
click at [225, 145] on button "Click to Upload Photos" at bounding box center [238, 141] width 64 height 12
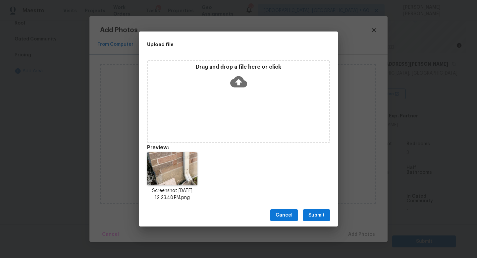
click at [318, 216] on span "Submit" at bounding box center [317, 215] width 16 height 8
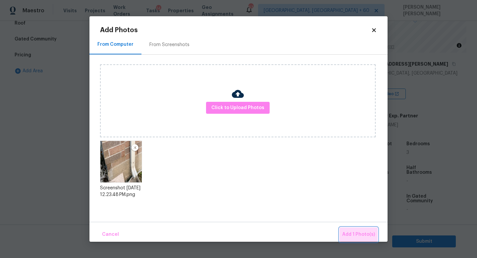
click at [364, 232] on span "Add 1 Photo(s)" at bounding box center [359, 234] width 33 height 8
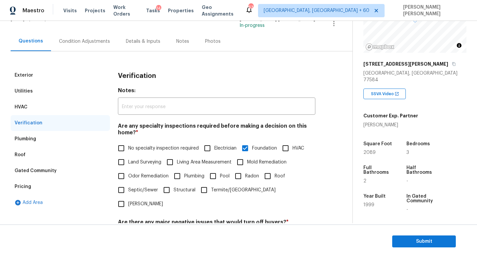
scroll to position [48, 0]
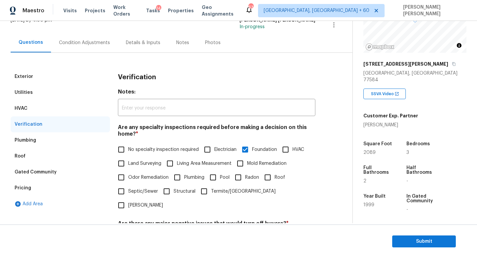
click at [89, 40] on div "Condition Adjustments" at bounding box center [84, 42] width 51 height 7
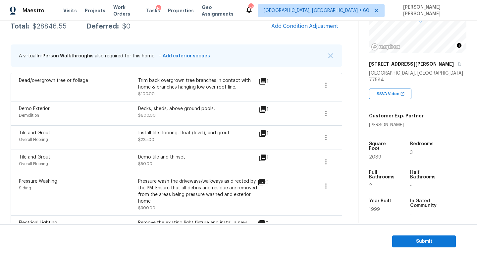
scroll to position [114, 0]
click at [299, 20] on div "Maestro Visits Projects Work Orders Tasks 14 Properties Geo Assignments 632 Kno…" at bounding box center [238, 10] width 477 height 21
click at [297, 24] on span "Add Condition Adjustment" at bounding box center [305, 27] width 67 height 6
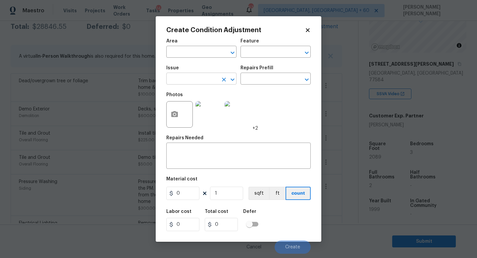
click at [185, 75] on input "text" at bounding box center [192, 79] width 52 height 10
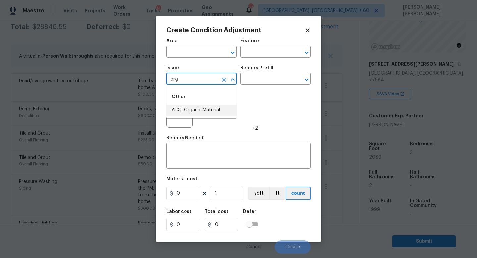
click at [205, 106] on li "ACQ: Organic Material" at bounding box center [201, 110] width 70 height 11
type input "ACQ: Organic Material"
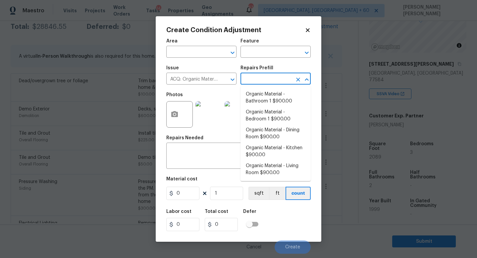
click at [255, 81] on input "text" at bounding box center [267, 79] width 52 height 10
click at [282, 103] on li "Organic Material - Bathroom 1 $900.00" at bounding box center [276, 98] width 70 height 18
type input "Acquisition"
type textarea "Acquisition Scope: Conditions Conducive to Organic Material - Bathroom 1 Discla…"
type input "900"
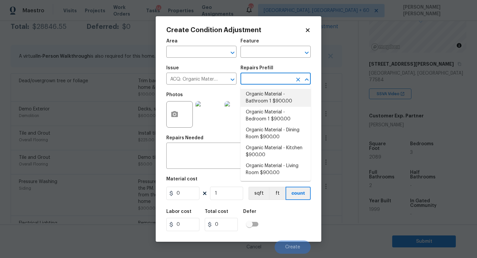
type input "900"
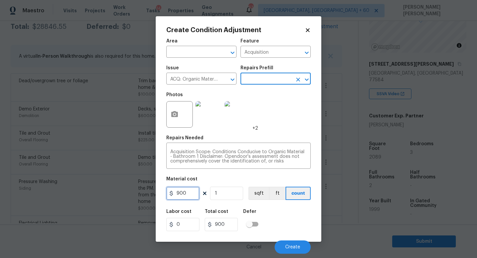
drag, startPoint x: 190, startPoint y: 196, endPoint x: 21, endPoint y: 196, distance: 169.4
click at [21, 196] on div "Create Condition Adjustment Area ​ Feature Acquisition ​ Issue ACQ: Organic Mat…" at bounding box center [238, 129] width 477 height 258
type input "2500"
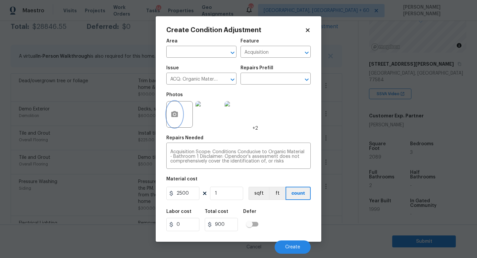
type input "2500"
click at [174, 111] on icon "button" at bounding box center [175, 114] width 8 height 8
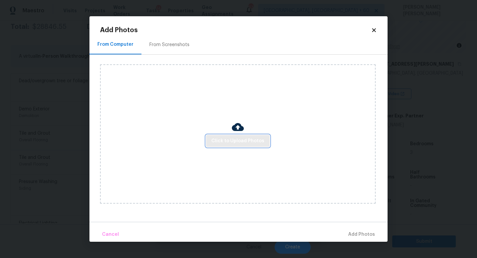
click at [242, 145] on button "Click to Upload Photos" at bounding box center [238, 141] width 64 height 12
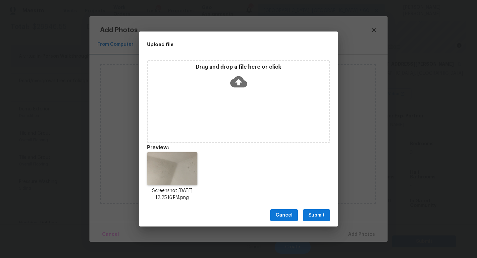
click at [316, 214] on span "Submit" at bounding box center [317, 215] width 16 height 8
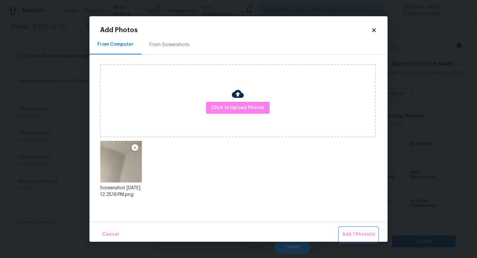
click at [359, 234] on span "Add 1 Photo(s)" at bounding box center [359, 234] width 33 height 8
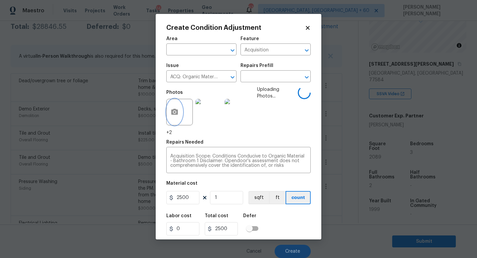
scroll to position [0, 0]
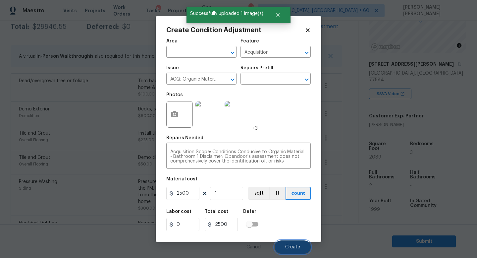
click at [289, 249] on span "Create" at bounding box center [292, 247] width 15 height 5
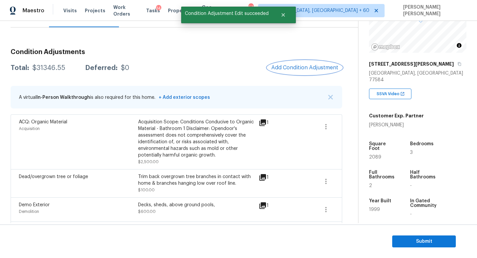
scroll to position [72, 0]
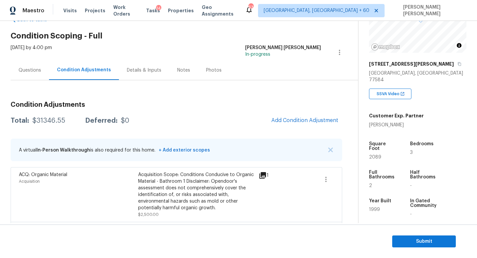
click at [35, 71] on div "Questions" at bounding box center [30, 70] width 23 height 7
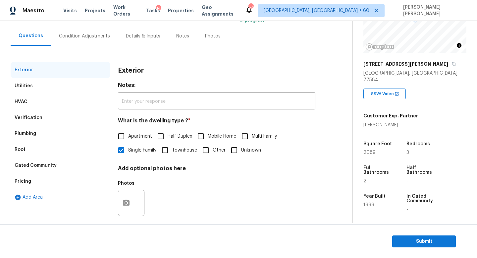
scroll to position [61, 0]
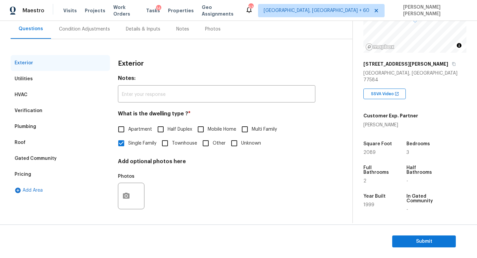
click at [28, 111] on div "Verification" at bounding box center [29, 110] width 28 height 7
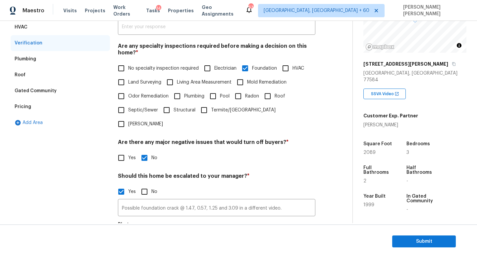
scroll to position [189, 0]
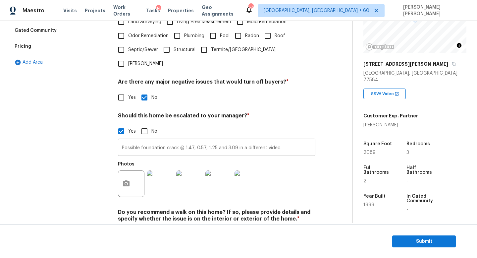
click at [284, 140] on input "Possible foundation crack @ 1.47, 0.57, 1.25 and 3.09 in a different video." at bounding box center [217, 148] width 198 height 16
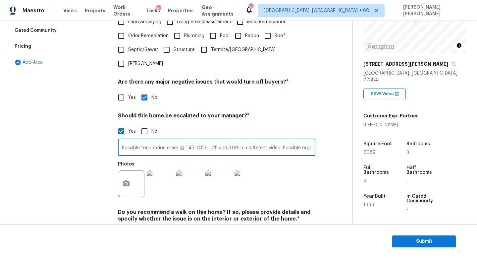
scroll to position [204, 0]
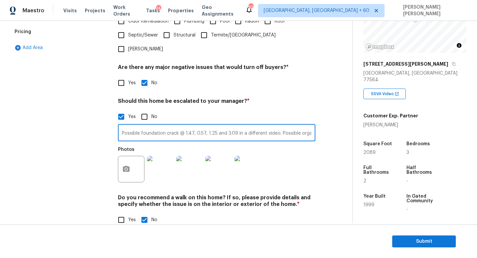
click at [134, 164] on div at bounding box center [131, 169] width 27 height 27
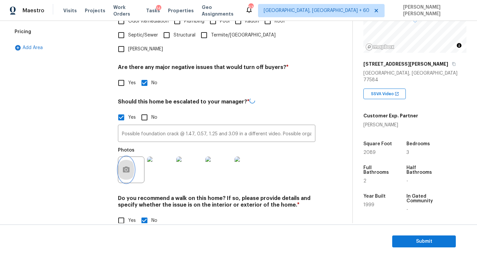
click at [129, 166] on icon "button" at bounding box center [126, 170] width 8 height 8
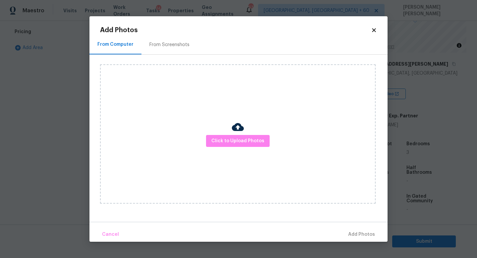
click at [246, 133] on div "Click to Upload Photos" at bounding box center [238, 133] width 276 height 139
click at [246, 149] on div "Click to Upload Photos" at bounding box center [238, 133] width 276 height 139
click at [248, 144] on span "Click to Upload Photos" at bounding box center [238, 141] width 53 height 8
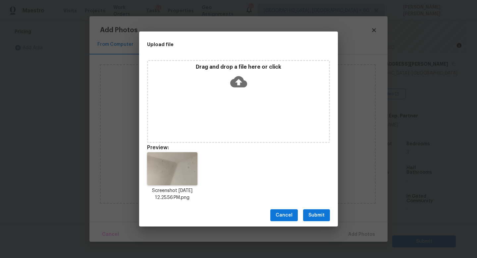
click at [320, 214] on span "Submit" at bounding box center [317, 215] width 16 height 8
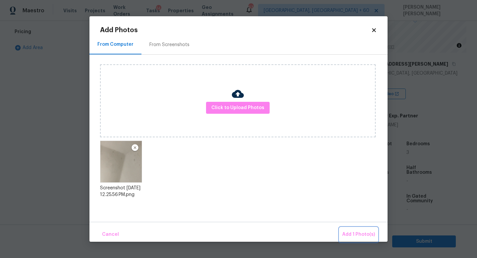
click at [356, 232] on span "Add 1 Photo(s)" at bounding box center [359, 234] width 33 height 8
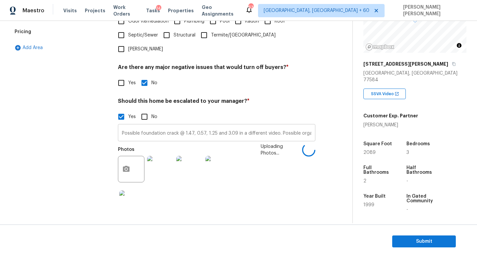
click at [297, 126] on input "Possible foundation crack @ 1.47, 0.57, 1.25 and 3.09 in a different video. Pos…" at bounding box center [217, 134] width 198 height 16
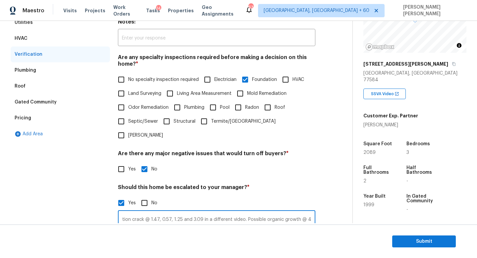
scroll to position [116, 0]
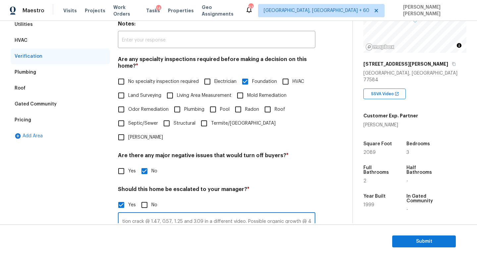
type input "Possible foundation crack @ 1.47, 0.57, 1.25 and 3.09 in a different video. Pos…"
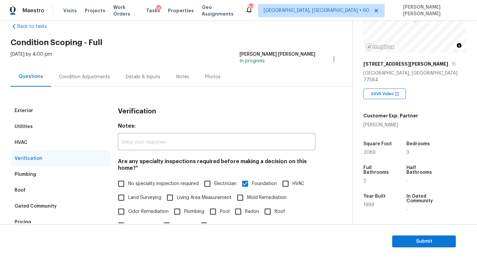
scroll to position [0, 0]
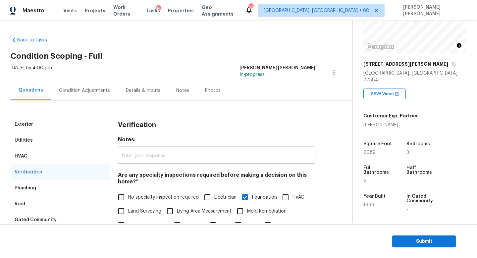
click at [55, 90] on div "Condition Adjustments" at bounding box center [84, 91] width 67 height 20
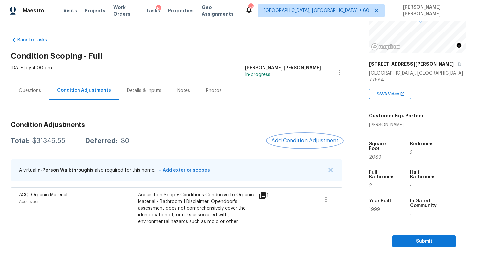
click at [299, 138] on span "Add Condition Adjustment" at bounding box center [305, 141] width 67 height 6
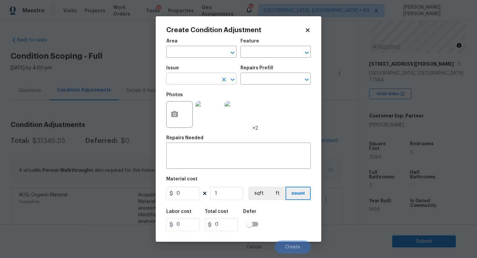
click at [187, 76] on input "text" at bounding box center [192, 79] width 52 height 10
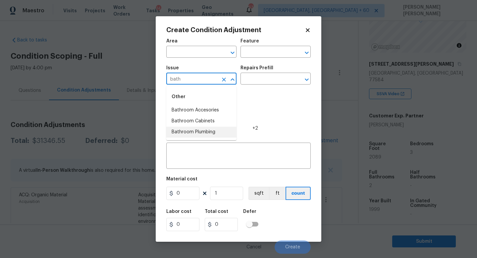
click at [197, 130] on li "Bathroom Plumbing" at bounding box center [201, 132] width 70 height 11
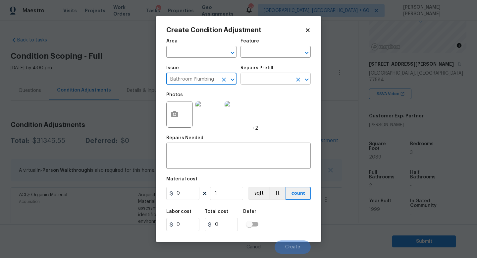
type input "Bathroom Plumbing"
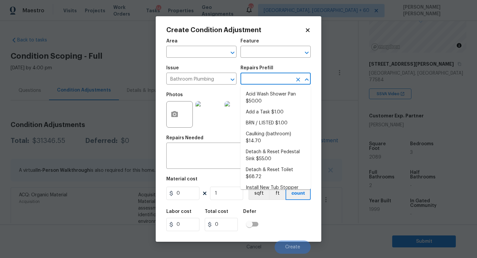
click at [266, 80] on input "text" at bounding box center [267, 79] width 52 height 10
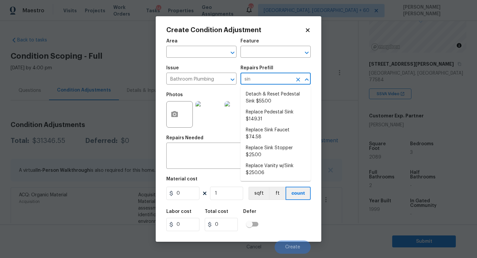
type input "sink"
click at [288, 143] on li "Replace Sink Stopper $25.00" at bounding box center [276, 152] width 70 height 18
type input "Plumbing"
type textarea "Install a new sink stopper to match the finish of faucet."
type input "25"
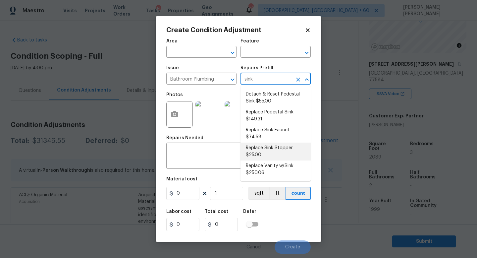
type input "25"
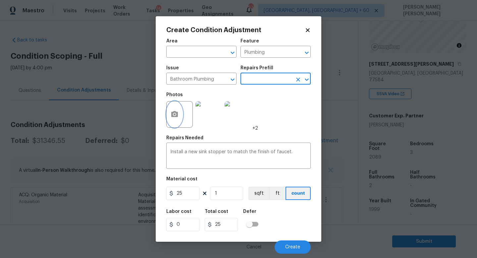
click at [176, 117] on icon "button" at bounding box center [174, 114] width 7 height 6
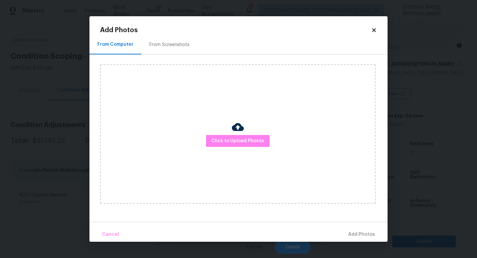
click at [240, 148] on div "Click to Upload Photos" at bounding box center [238, 133] width 276 height 139
click at [241, 139] on span "Click to Upload Photos" at bounding box center [238, 141] width 53 height 8
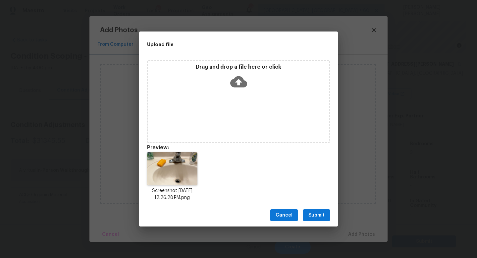
click at [318, 218] on span "Submit" at bounding box center [317, 215] width 16 height 8
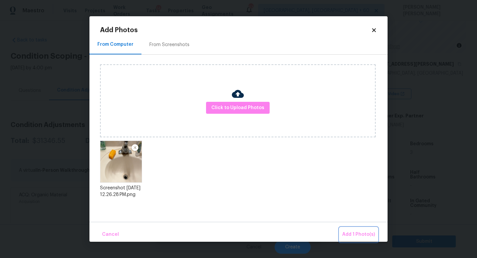
click at [347, 232] on span "Add 1 Photo(s)" at bounding box center [359, 234] width 33 height 8
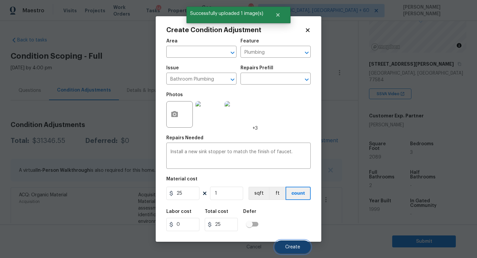
click at [302, 245] on button "Create" at bounding box center [293, 246] width 36 height 13
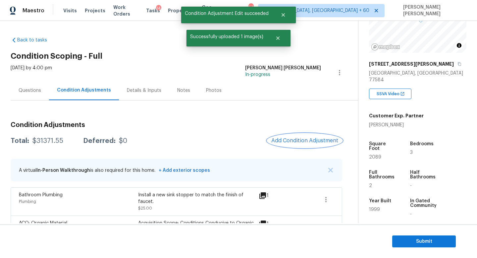
click at [304, 138] on span "Add Condition Adjustment" at bounding box center [305, 141] width 67 height 6
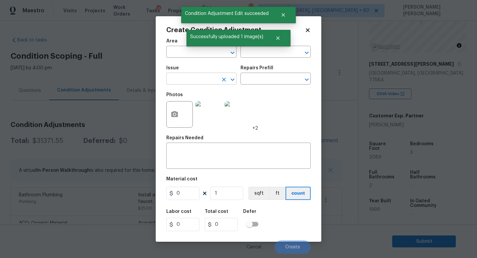
click at [197, 83] on input "text" at bounding box center [192, 79] width 52 height 10
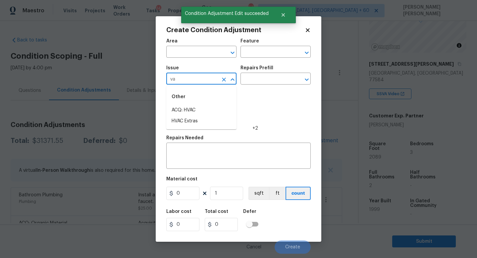
type input "van"
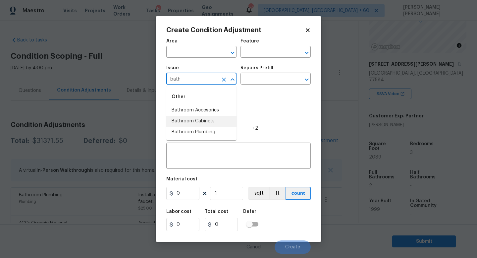
click at [206, 122] on li "Bathroom Cabinets" at bounding box center [201, 121] width 70 height 11
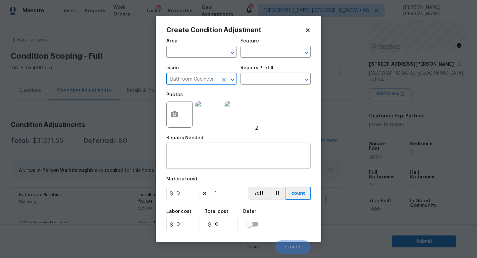
type input "Bathroom Cabinets"
click at [203, 161] on textarea at bounding box center [238, 157] width 137 height 14
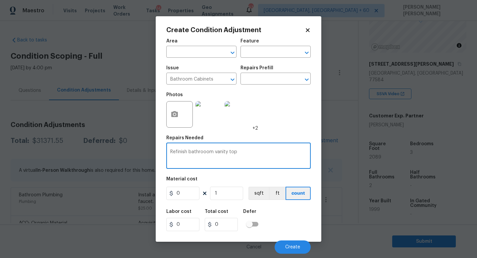
click at [205, 154] on textarea "Refinish bathrooom vanity top" at bounding box center [238, 157] width 137 height 14
type textarea "Refinish bathroom vanity top"
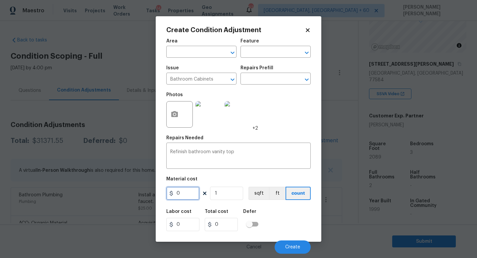
drag, startPoint x: 188, startPoint y: 195, endPoint x: 130, endPoint y: 195, distance: 57.4
click at [130, 195] on div "Create Condition Adjustment Area ​ Feature ​ Issue Bathroom Cabinets ​ Repairs …" at bounding box center [238, 129] width 477 height 258
type input "300"
click at [171, 114] on icon "button" at bounding box center [175, 114] width 8 height 8
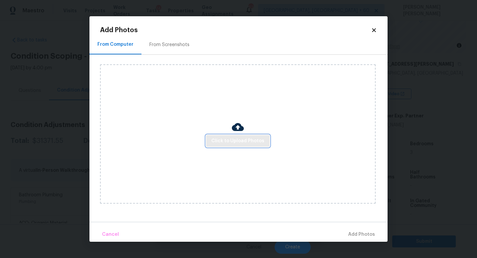
click at [223, 141] on span "Click to Upload Photos" at bounding box center [238, 141] width 53 height 8
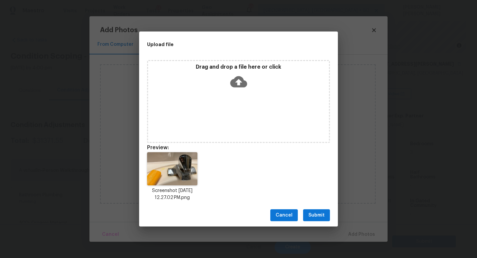
click at [314, 215] on span "Submit" at bounding box center [317, 215] width 16 height 8
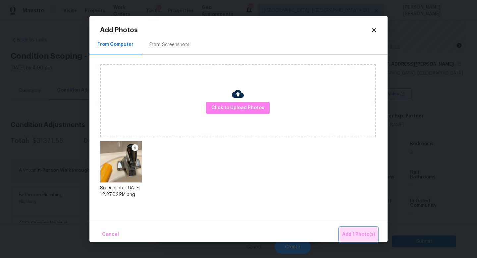
click at [358, 236] on span "Add 1 Photo(s)" at bounding box center [359, 234] width 33 height 8
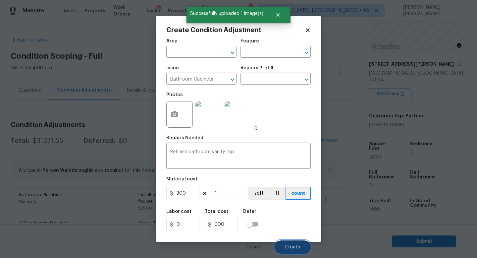
click at [296, 250] on span "Create" at bounding box center [292, 247] width 15 height 5
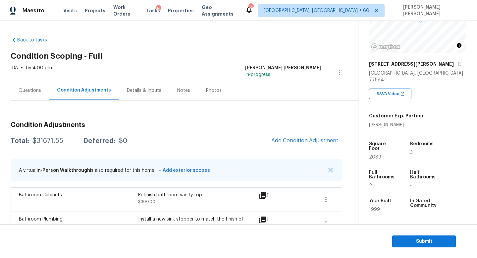
click at [31, 91] on div "Questions" at bounding box center [30, 90] width 23 height 7
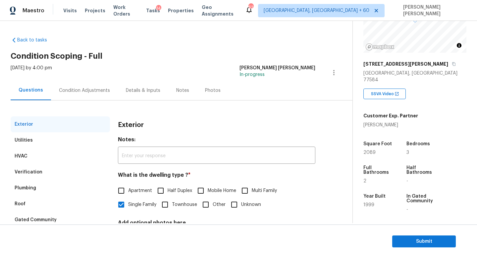
scroll to position [61, 0]
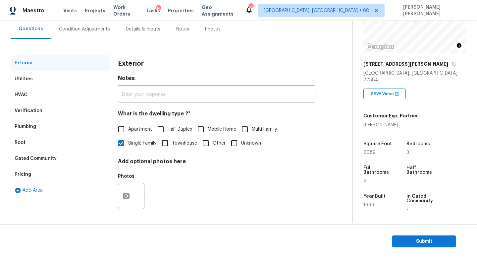
click at [34, 173] on div "Pricing" at bounding box center [60, 174] width 99 height 16
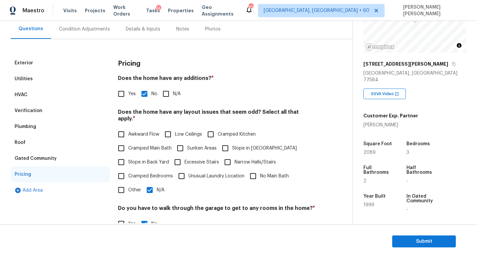
scroll to position [100, 0]
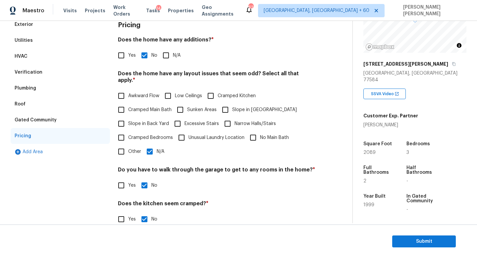
click at [232, 106] on span "Slope in Front Yard" at bounding box center [264, 109] width 65 height 7
click at [232, 103] on input "Slope in Front Yard" at bounding box center [226, 110] width 14 height 14
checkbox input "true"
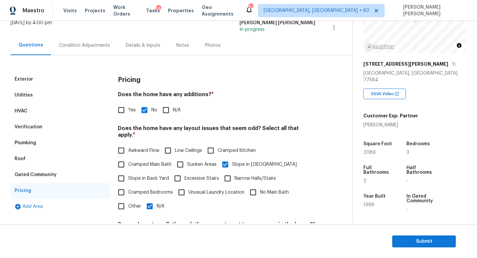
scroll to position [0, 0]
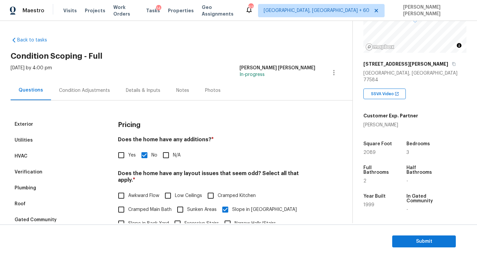
click at [88, 91] on div "Condition Adjustments" at bounding box center [84, 90] width 51 height 7
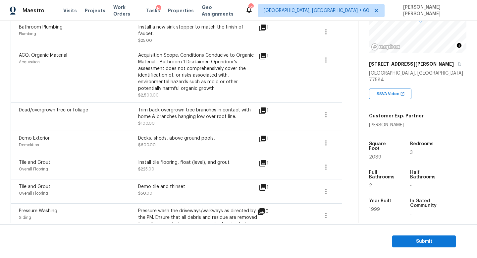
scroll to position [188, 0]
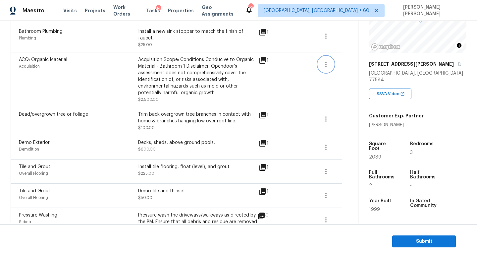
click at [327, 56] on button "button" at bounding box center [326, 64] width 16 height 16
click at [352, 64] on link "Edit" at bounding box center [364, 59] width 56 height 10
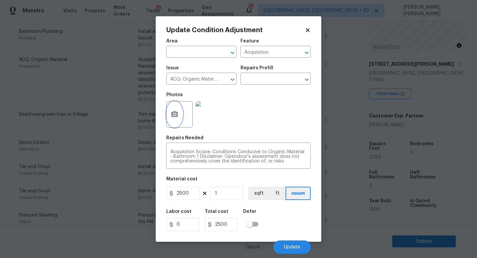
click at [173, 119] on button "button" at bounding box center [175, 114] width 16 height 26
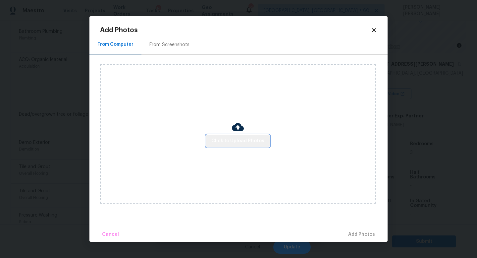
click at [241, 146] on button "Click to Upload Photos" at bounding box center [238, 141] width 64 height 12
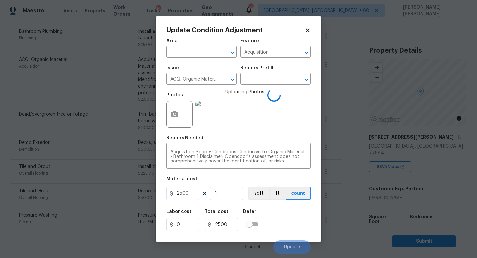
scroll to position [73, 0]
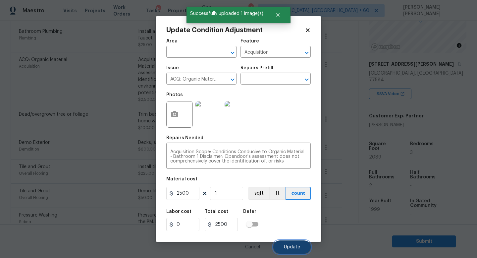
click at [283, 244] on button "Update" at bounding box center [292, 246] width 37 height 13
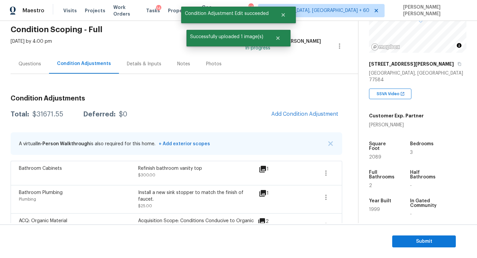
scroll to position [23, 0]
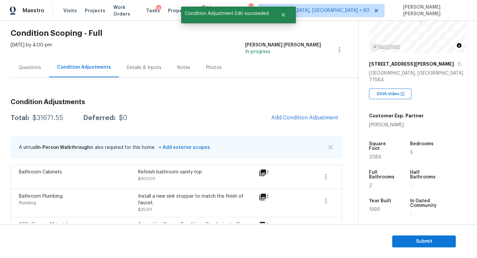
drag, startPoint x: 131, startPoint y: 139, endPoint x: 93, endPoint y: 139, distance: 38.1
click at [130, 139] on div "A virtual In-Person Walkthrough is also required for this home. + Add exterior …" at bounding box center [177, 147] width 332 height 23
click at [48, 120] on div "$31671.55" at bounding box center [47, 118] width 31 height 7
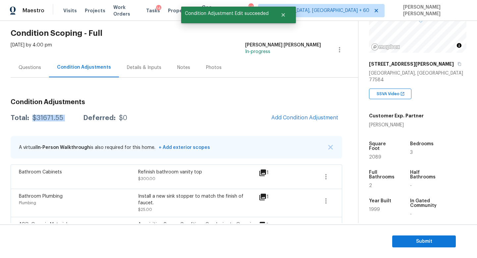
copy div "$31671.55"
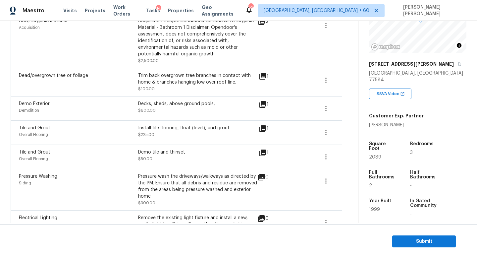
scroll to position [226, 0]
click at [321, 128] on button "button" at bounding box center [326, 133] width 16 height 16
click at [340, 127] on div "Edit" at bounding box center [364, 128] width 52 height 7
click at [49, 153] on body "Maestro Visits Projects Work Orders Tasks 14 Properties Geo Assignments 629 [GE…" at bounding box center [238, 129] width 477 height 258
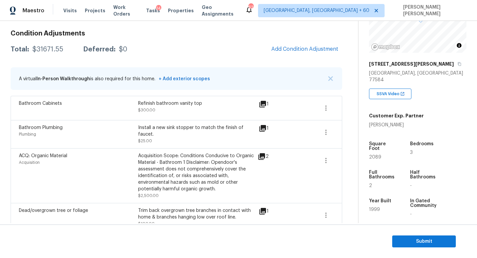
scroll to position [87, 0]
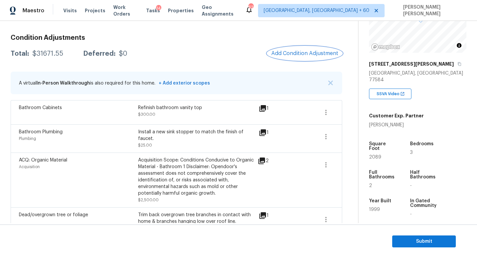
click at [308, 49] on button "Add Condition Adjustment" at bounding box center [305, 53] width 75 height 14
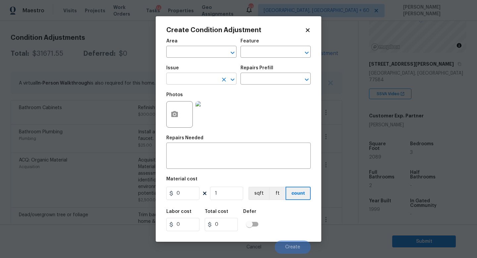
click at [195, 75] on input "text" at bounding box center [192, 79] width 52 height 10
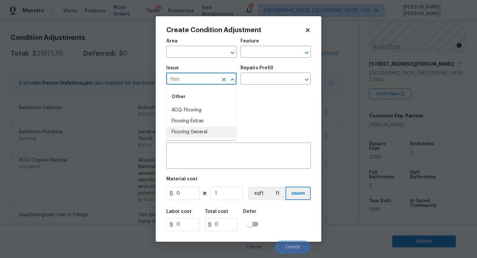
click at [193, 135] on li "Flooring General" at bounding box center [201, 132] width 70 height 11
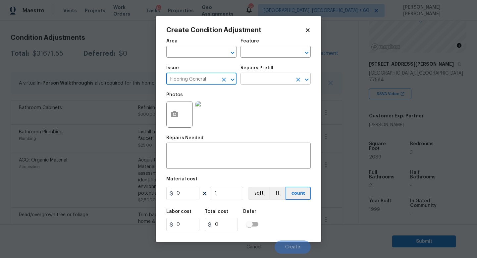
type input "Flooring General"
click at [269, 76] on input "text" at bounding box center [267, 79] width 52 height 10
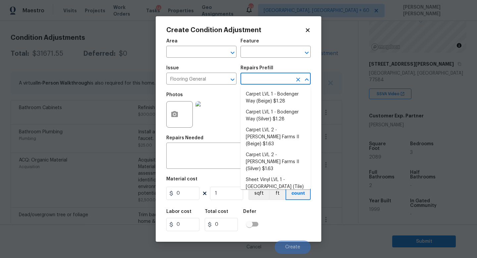
click at [270, 95] on li "Carpet LVL 1 - Bodenger Way (Beige) $1.28" at bounding box center [276, 98] width 70 height 18
type input "Overall Flooring"
type textarea "Install new carpet. (Bodenger Way 749 Bird Bath, Beige) at all previously carpe…"
type input "1.28"
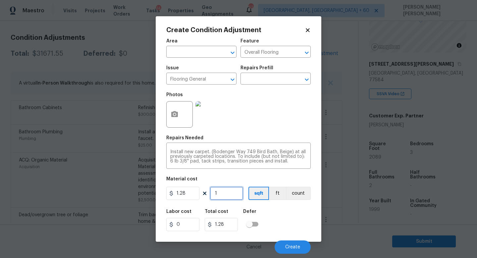
click at [224, 191] on input "1" at bounding box center [226, 193] width 33 height 13
type input "0"
type input "5"
type input "6.4"
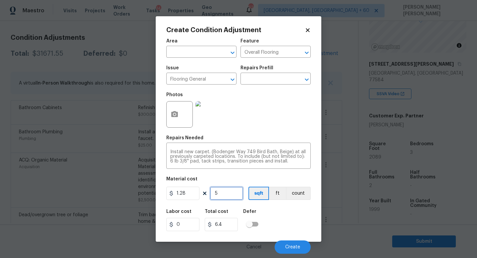
type input "50"
type input "64"
type input "500"
type input "640"
type input "500"
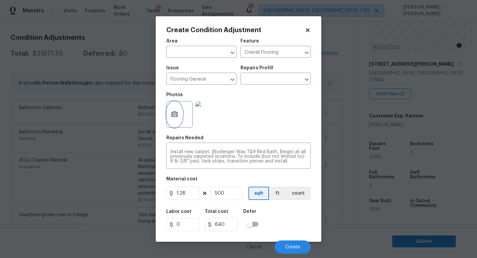
click at [179, 112] on button "button" at bounding box center [175, 114] width 16 height 26
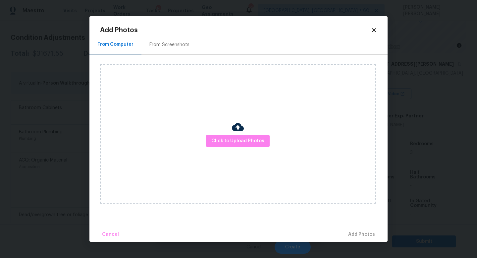
click at [233, 147] on div "Click to Upload Photos" at bounding box center [238, 133] width 276 height 139
click at [242, 141] on span "Click to Upload Photos" at bounding box center [238, 141] width 53 height 8
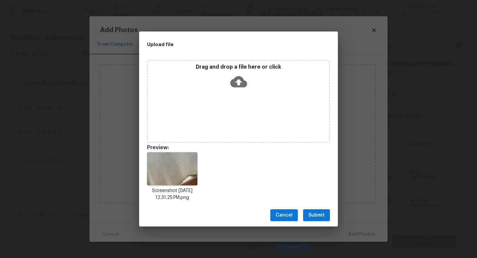
click at [312, 213] on span "Submit" at bounding box center [317, 215] width 16 height 8
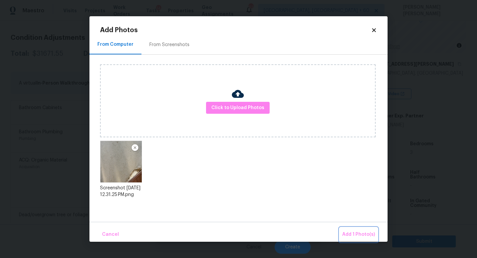
click at [347, 231] on span "Add 1 Photo(s)" at bounding box center [359, 234] width 33 height 8
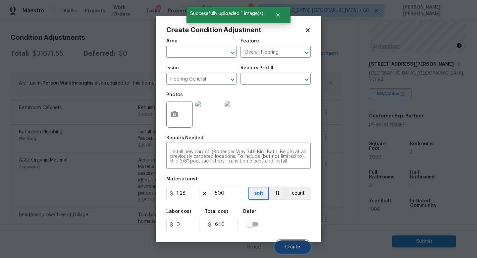
click at [298, 245] on span "Create" at bounding box center [292, 247] width 15 height 5
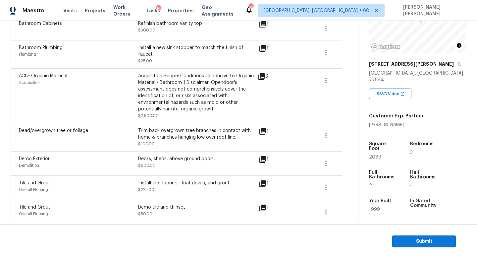
scroll to position [218, 0]
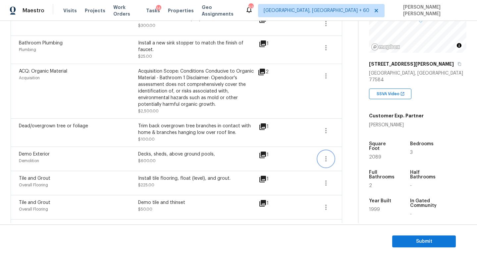
click at [329, 160] on button "button" at bounding box center [326, 159] width 16 height 16
click at [347, 160] on ul "Edit" at bounding box center [364, 154] width 60 height 13
click at [344, 155] on div "Edit" at bounding box center [364, 154] width 52 height 7
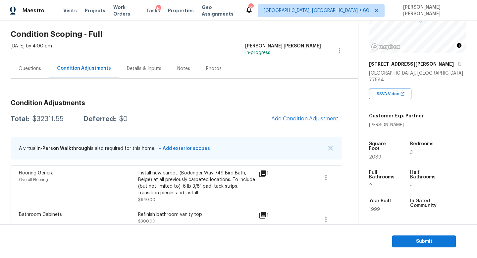
scroll to position [23, 0]
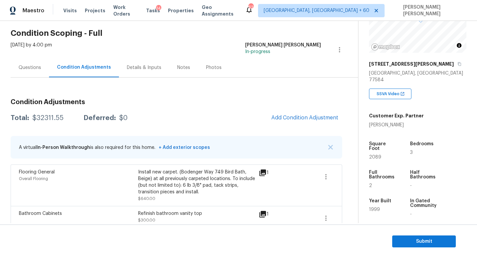
click at [50, 115] on div "$32311.55" at bounding box center [47, 118] width 31 height 7
copy div "32311.55"
click at [40, 111] on div "Total: $32311.55 Deferred: $0 Add Condition Adjustment" at bounding box center [177, 118] width 332 height 15
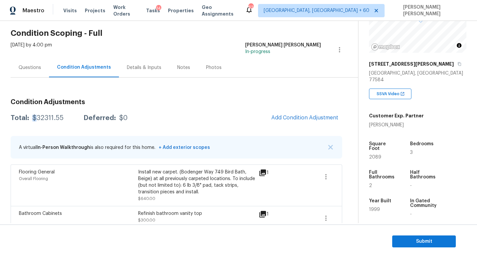
click at [40, 111] on div "Total: $32311.55 Deferred: $0 Add Condition Adjustment" at bounding box center [177, 118] width 332 height 15
copy div "$32311.55"
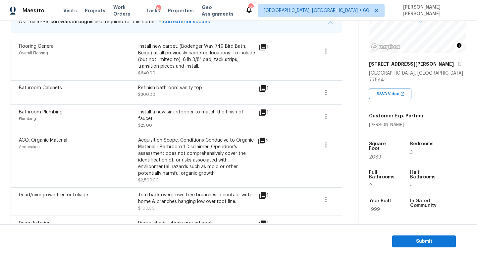
scroll to position [0, 0]
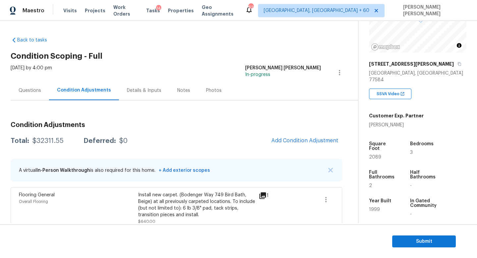
click at [22, 92] on div "Questions" at bounding box center [30, 90] width 23 height 7
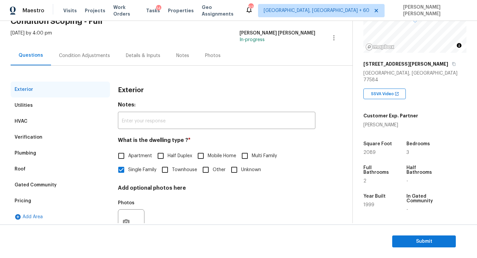
scroll to position [61, 0]
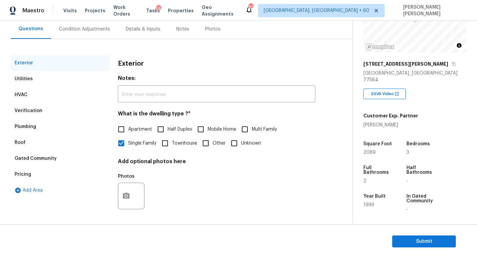
click at [32, 112] on div "Verification" at bounding box center [29, 110] width 28 height 7
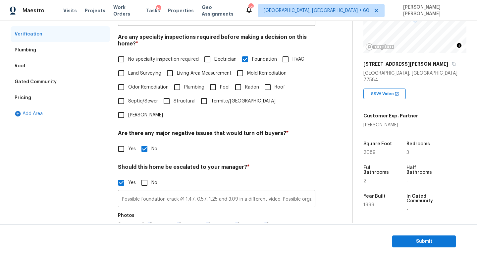
scroll to position [139, 0]
click at [218, 191] on input "Possible foundation crack @ 1.47, 0.57, 1.25 and 3.09 in a different video. Pos…" at bounding box center [217, 199] width 198 height 16
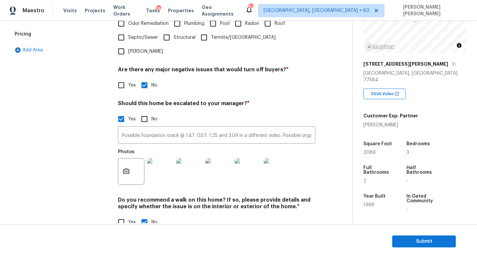
click at [86, 81] on div "Exterior Utilities HVAC Verification Plumbing Roof Gated Community Pricing Add …" at bounding box center [60, 76] width 99 height 322
click at [86, 81] on div "Exterior Utilities HVAC Verification Plumbing Roof Gated Community Pricing Add …" at bounding box center [60, 76] width 99 height 323
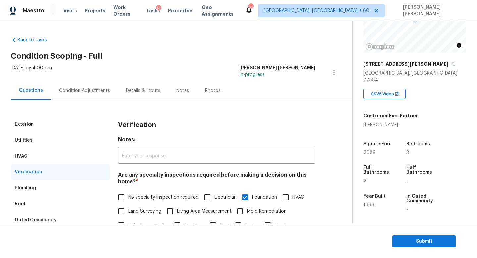
click at [81, 87] on div "Condition Adjustments" at bounding box center [84, 90] width 51 height 7
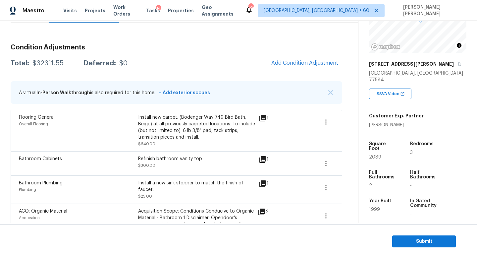
scroll to position [80, 0]
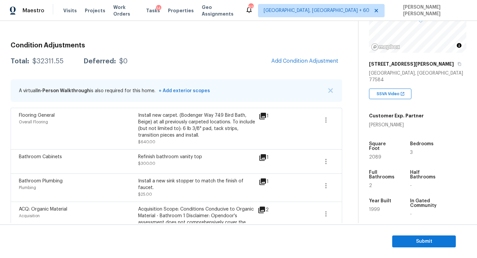
click at [409, 233] on section "Submit" at bounding box center [238, 241] width 477 height 34
click at [410, 242] on span "Submit" at bounding box center [424, 241] width 53 height 8
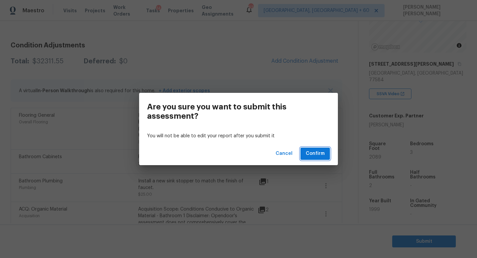
click at [319, 155] on span "Confirm" at bounding box center [315, 154] width 19 height 8
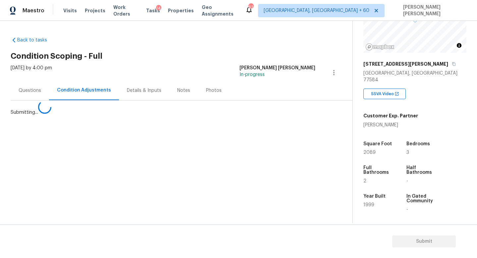
scroll to position [0, 0]
